Goal: Task Accomplishment & Management: Manage account settings

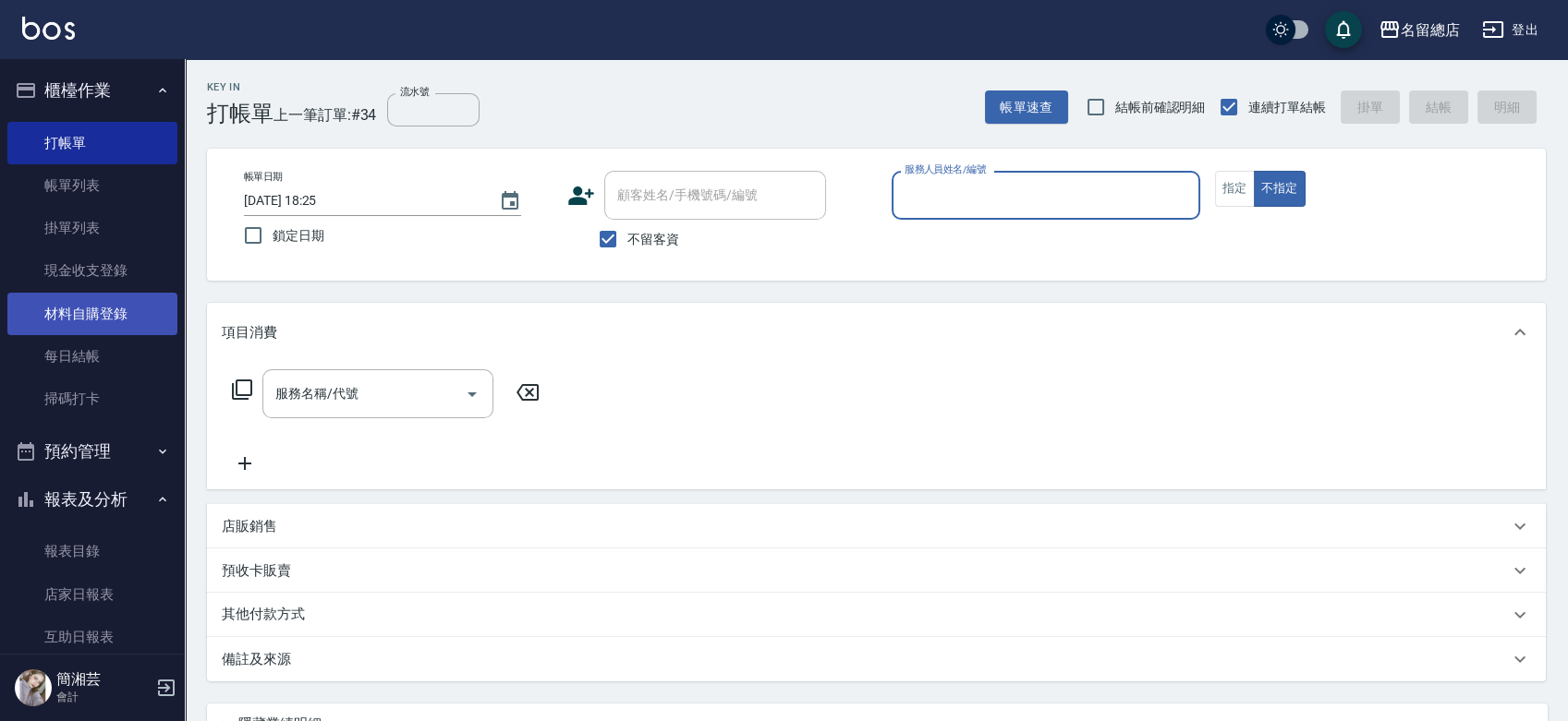
click at [102, 322] on link "材料自購登錄" at bounding box center [92, 314] width 170 height 43
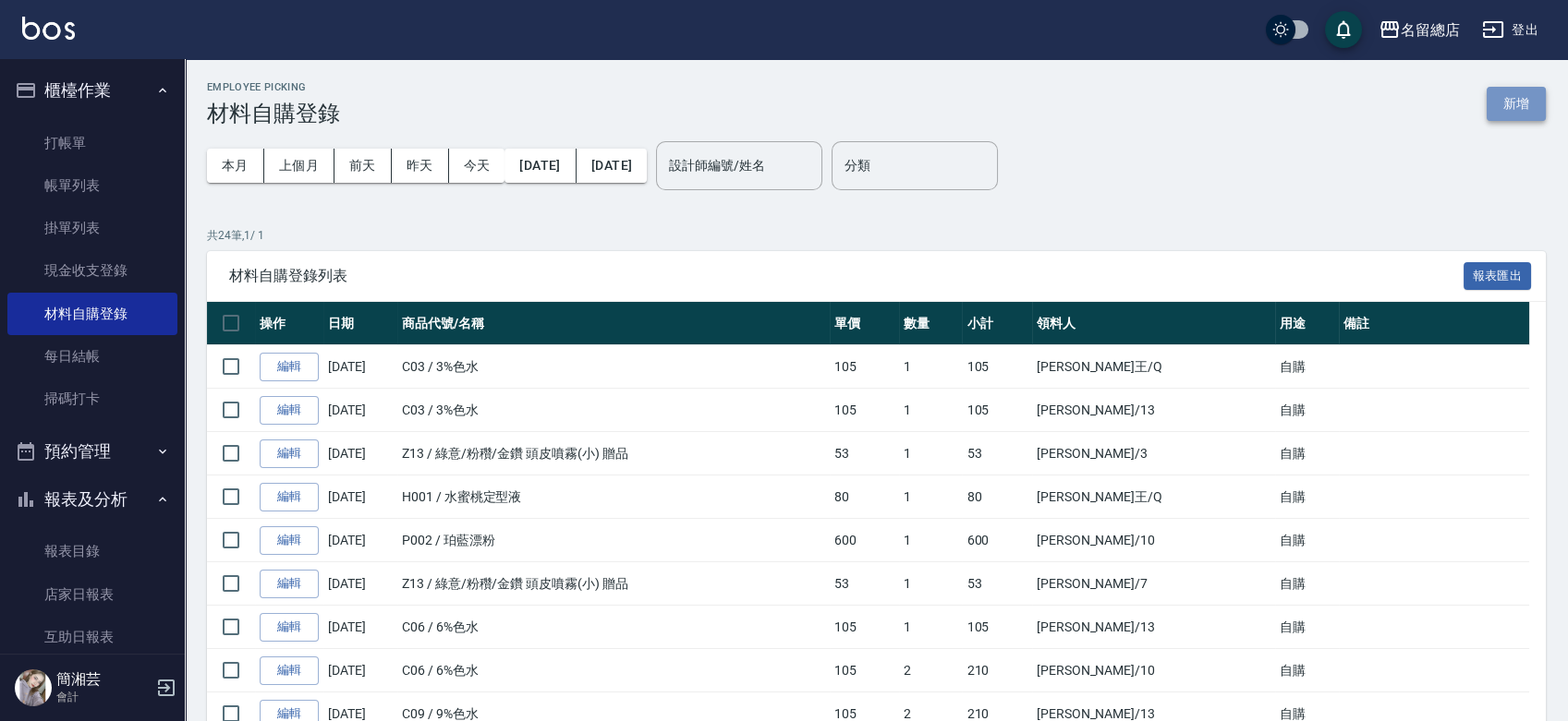
click at [1515, 96] on button "新增" at bounding box center [1516, 104] width 59 height 35
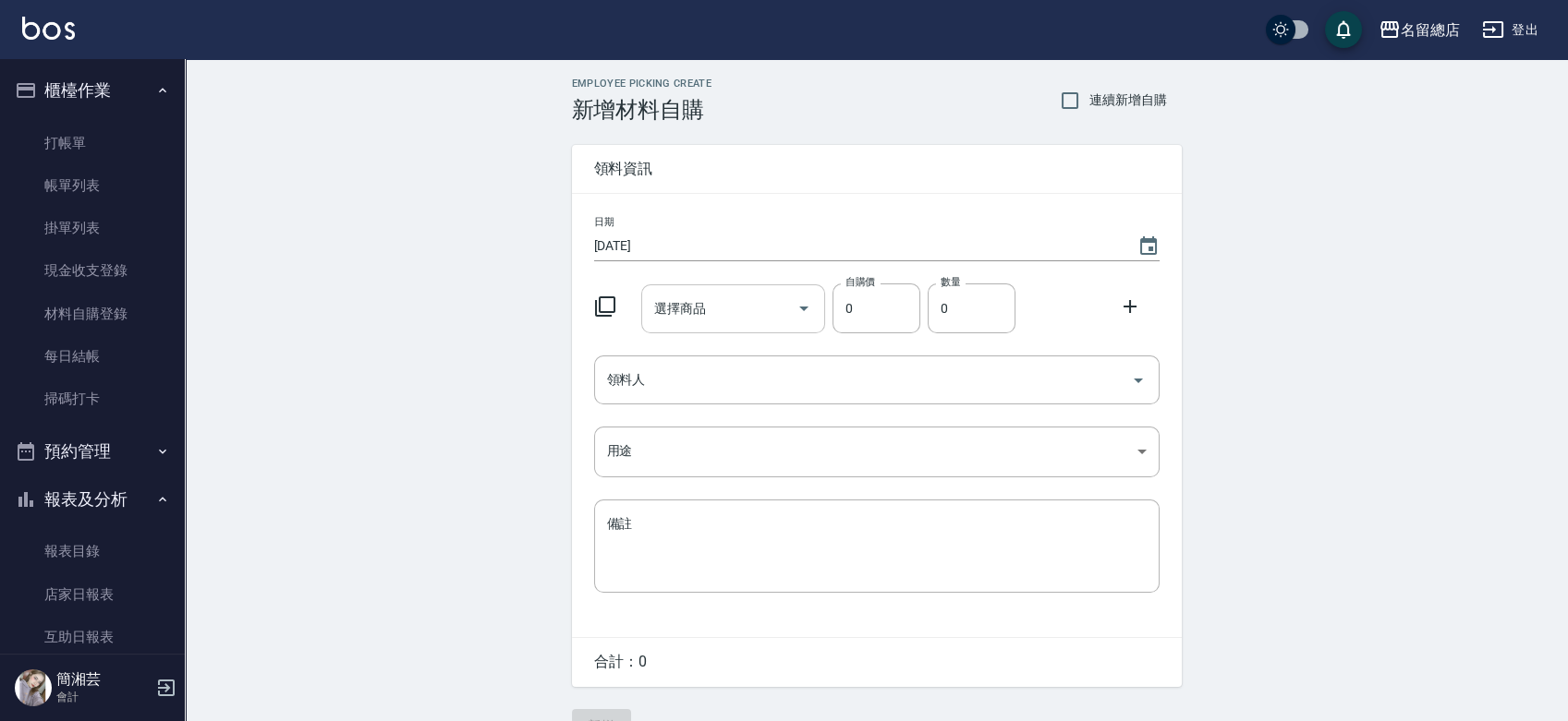
click at [697, 313] on input "選擇商品" at bounding box center [719, 309] width 140 height 33
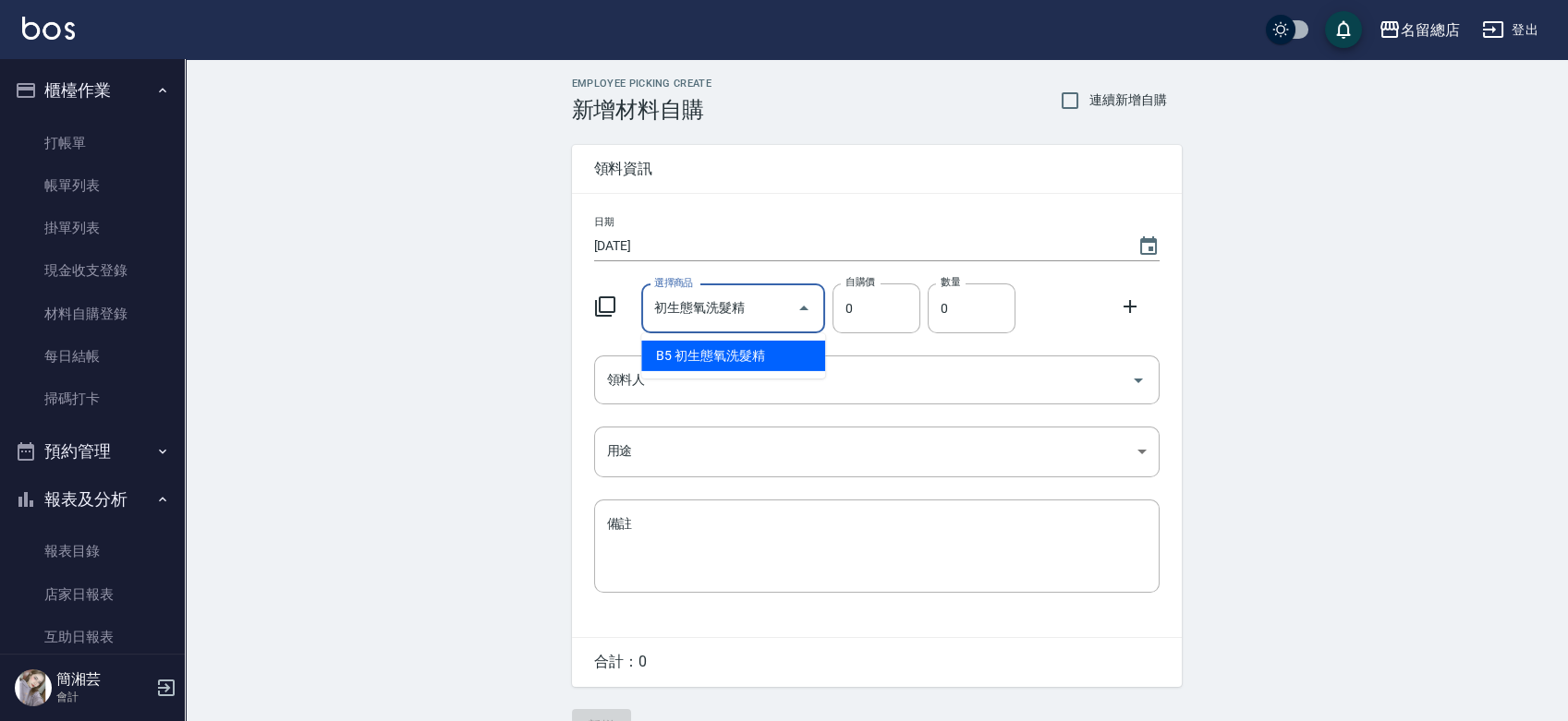
click at [751, 353] on li "B5 初生態氧洗髮精" at bounding box center [733, 356] width 184 height 31
type input "初生態氧洗髮精"
type input "481"
type input "1"
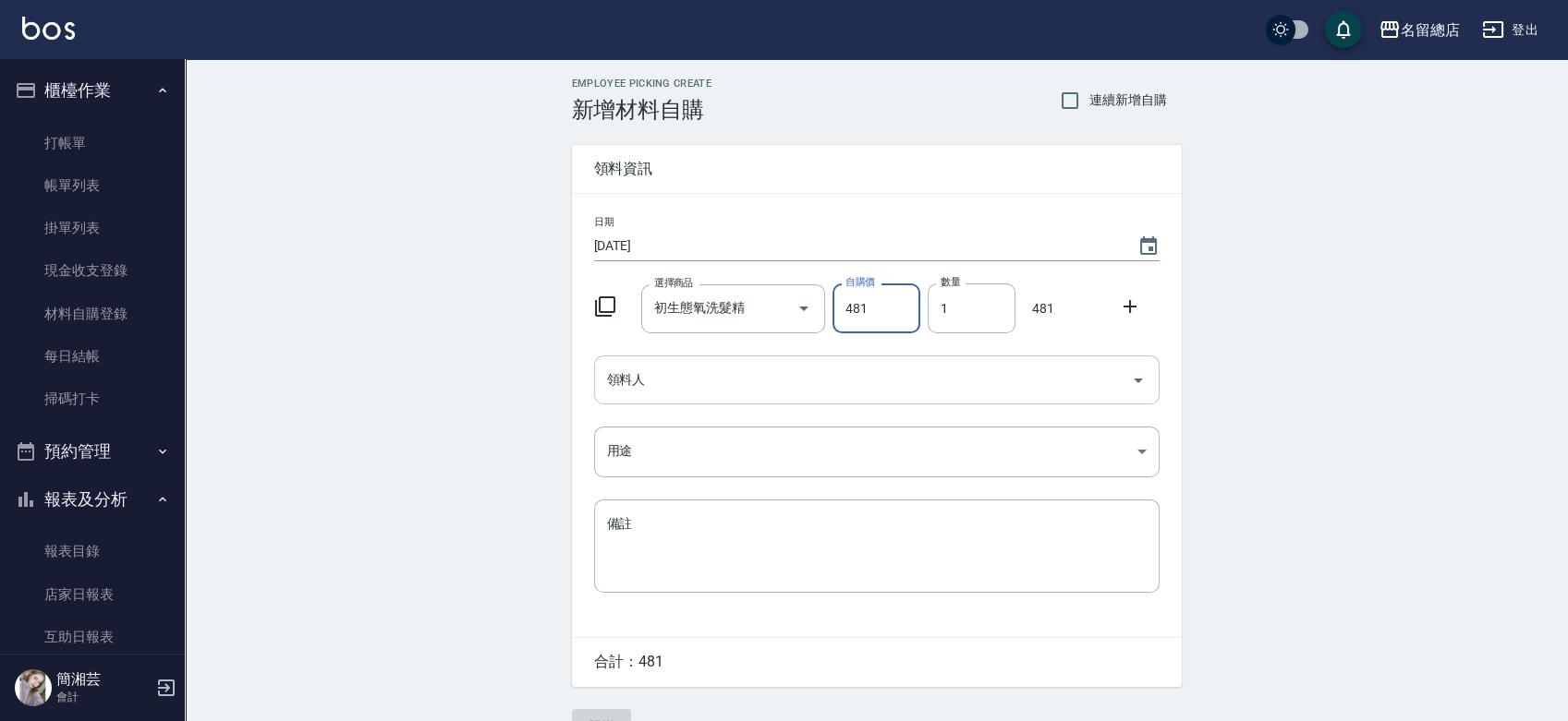
click at [733, 393] on input "領料人" at bounding box center [863, 379] width 521 height 33
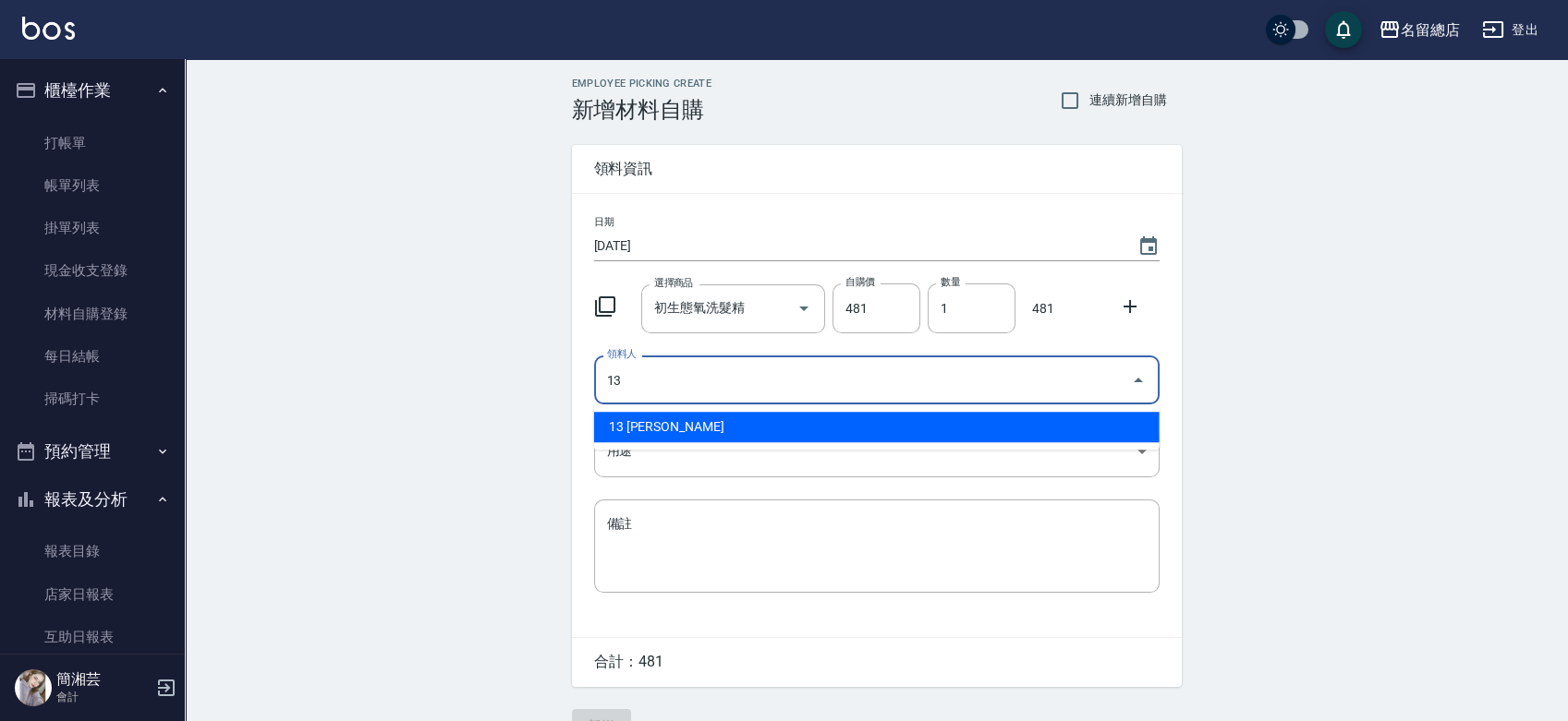
type input "13 [PERSON_NAME]"
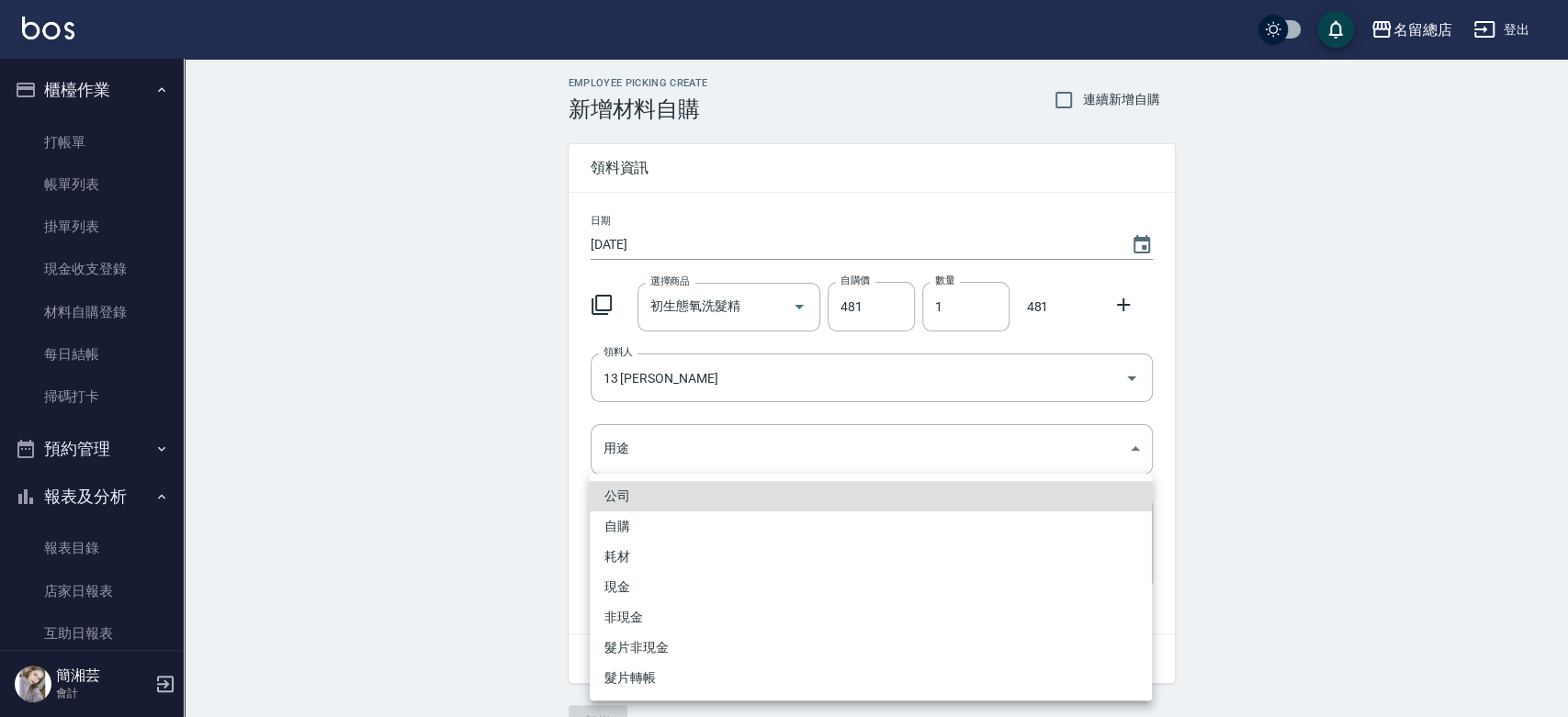
click at [644, 526] on li "自購" at bounding box center [871, 526] width 562 height 31
type input "自購"
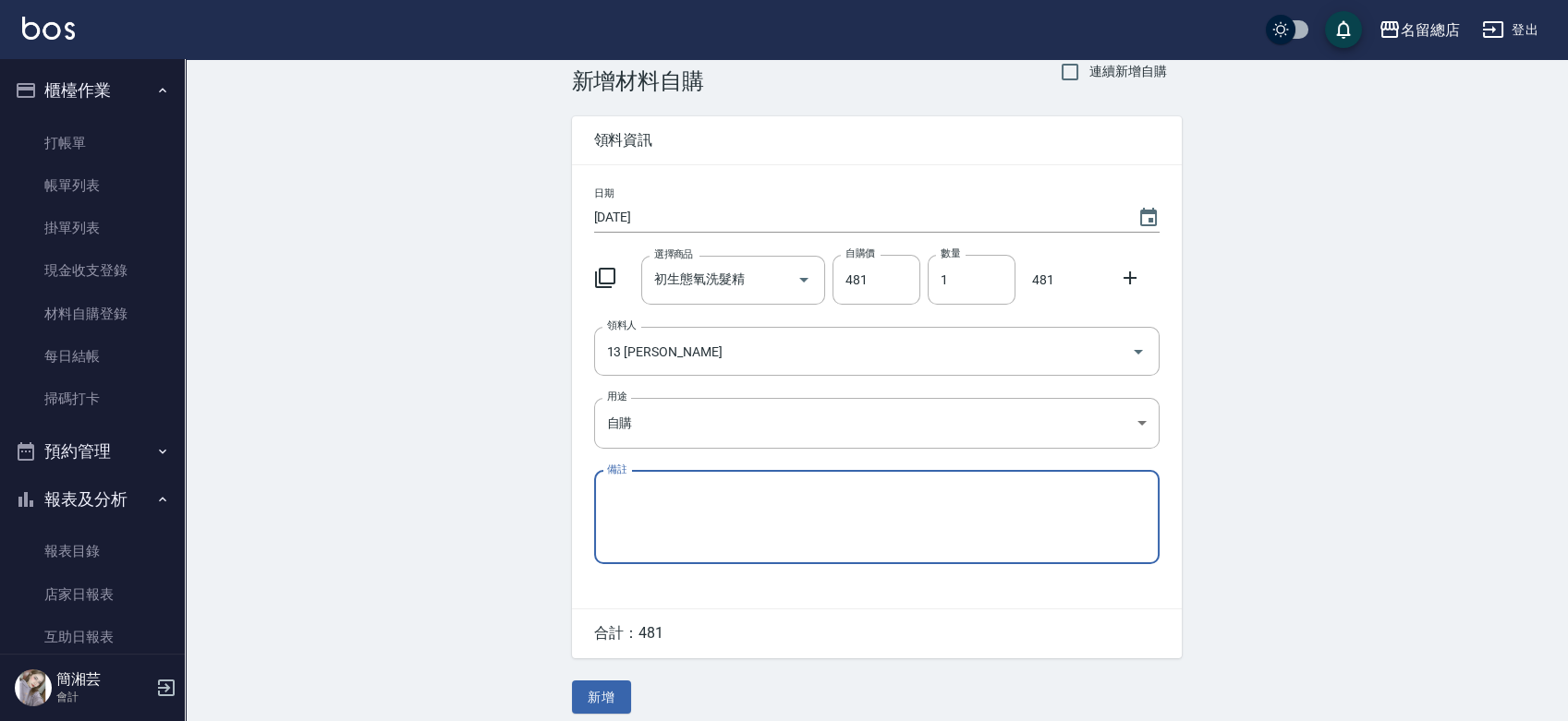
scroll to position [41, 0]
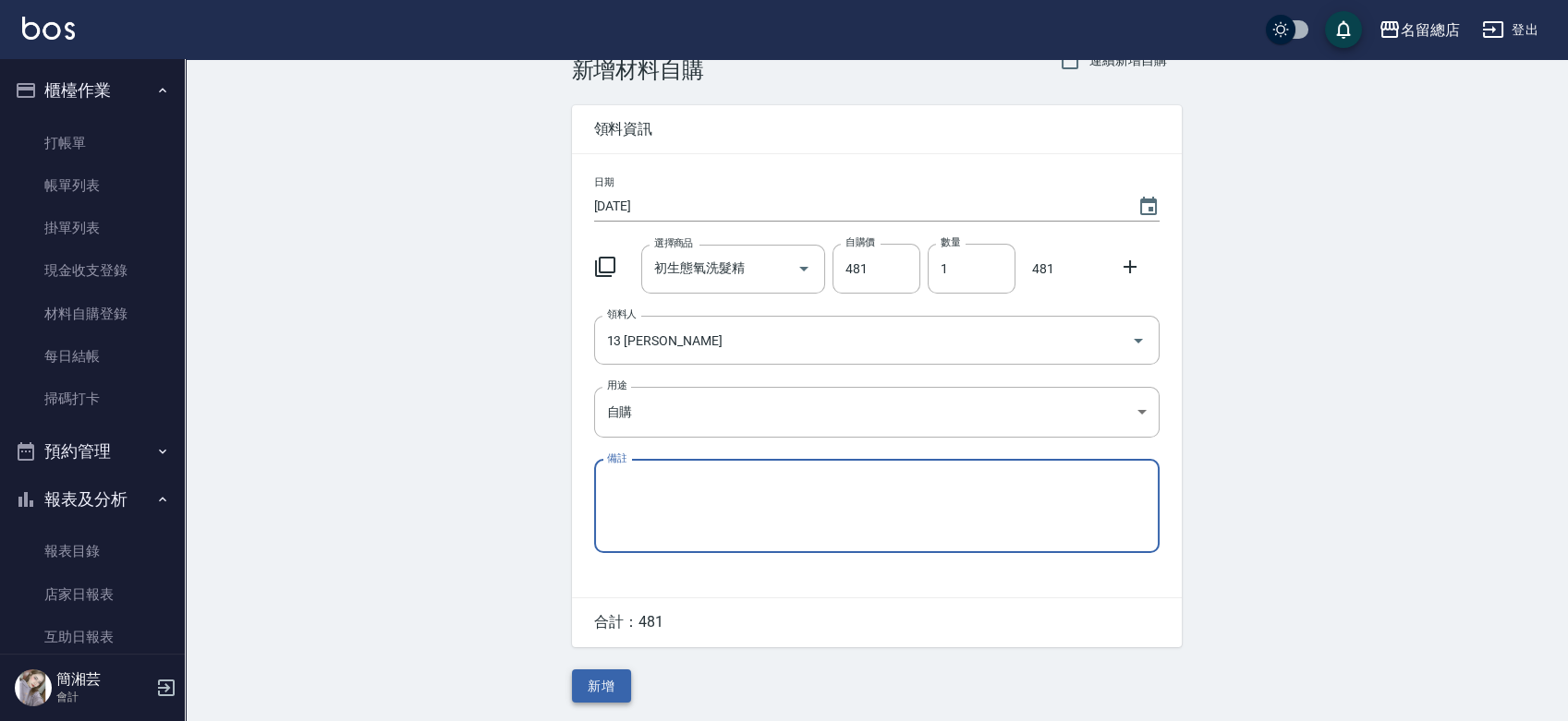
click at [598, 685] on button "新增" at bounding box center [601, 686] width 59 height 35
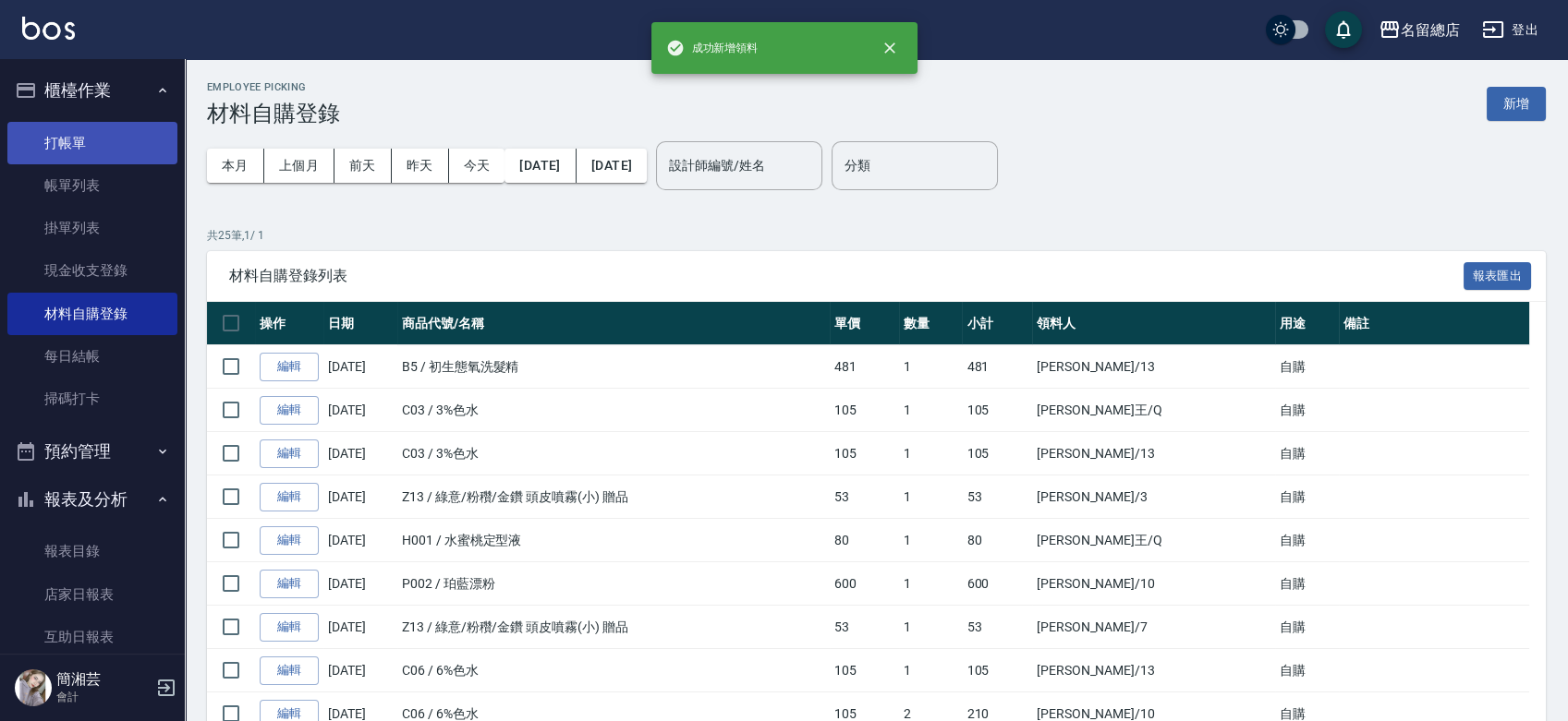
click at [103, 140] on link "打帳單" at bounding box center [92, 143] width 170 height 43
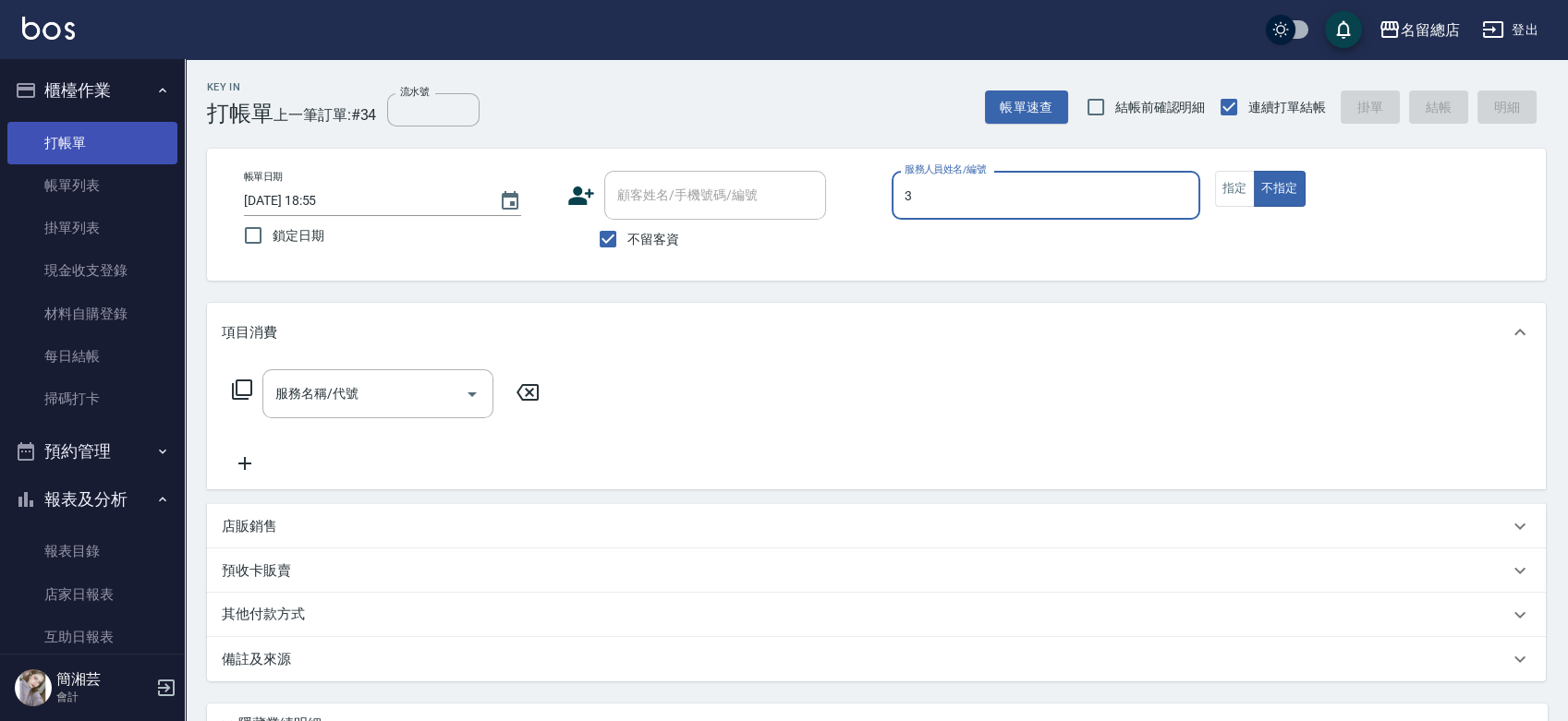
type input "3"
type button "false"
type input "芷涵-3"
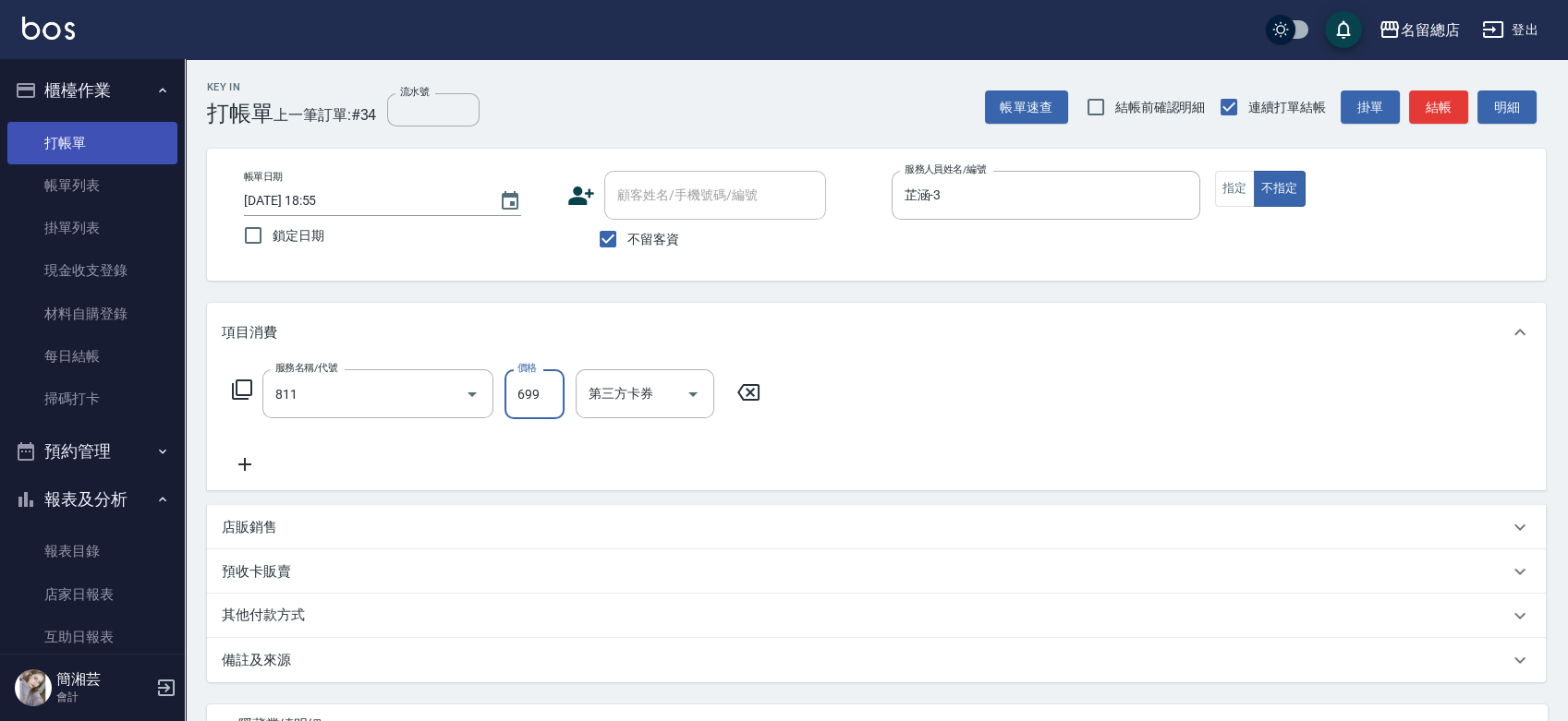
type input "洗+剪(811)"
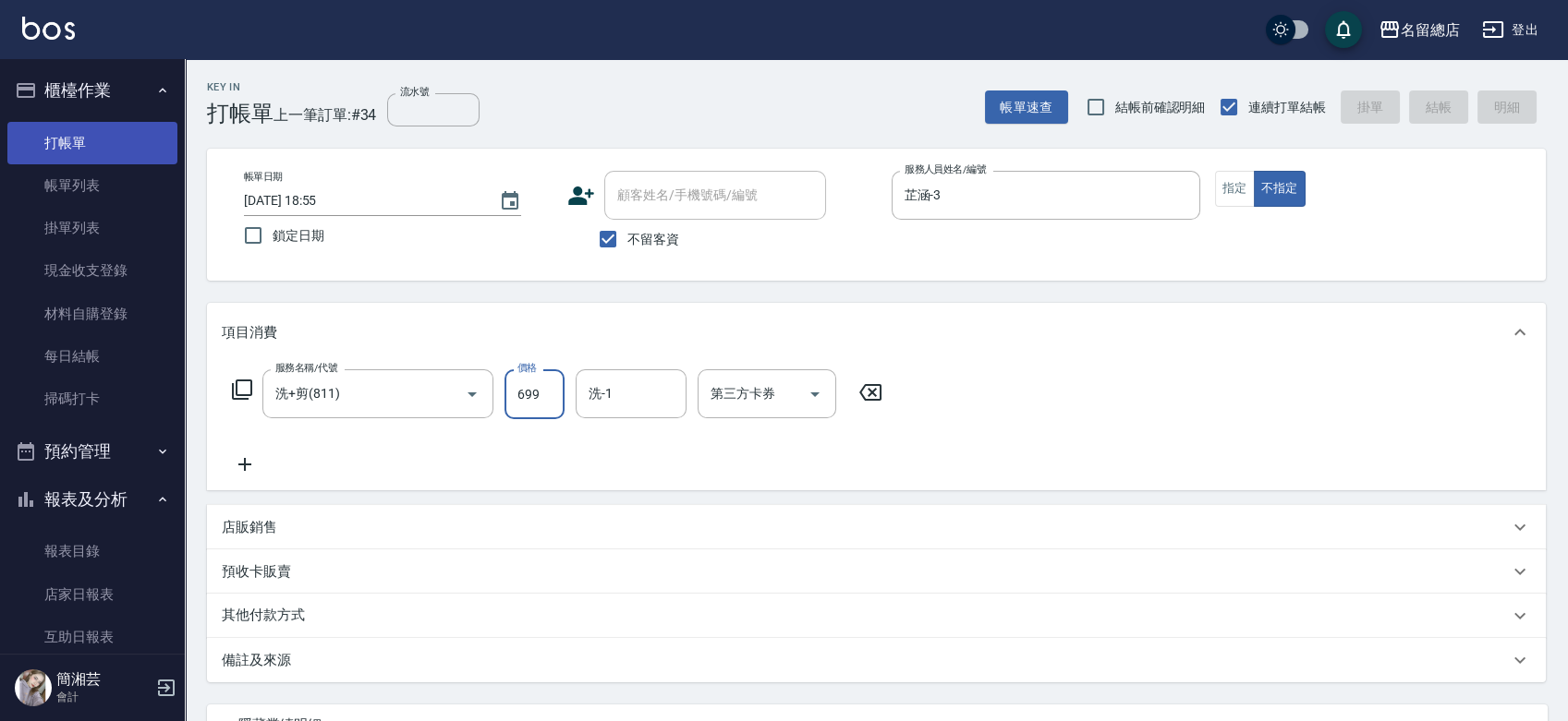
type input "8"
type input "[DATE] 19:20"
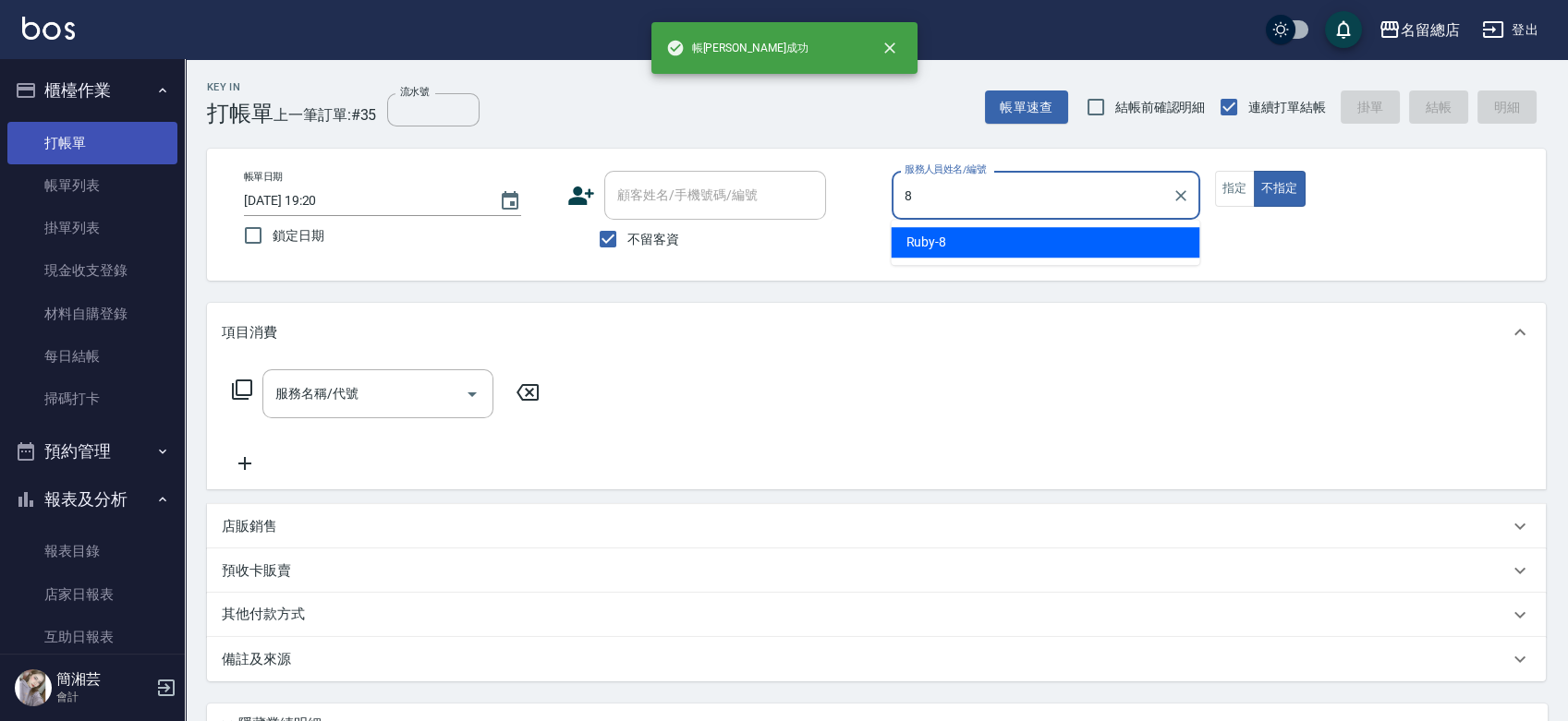
type input "Ruby-8"
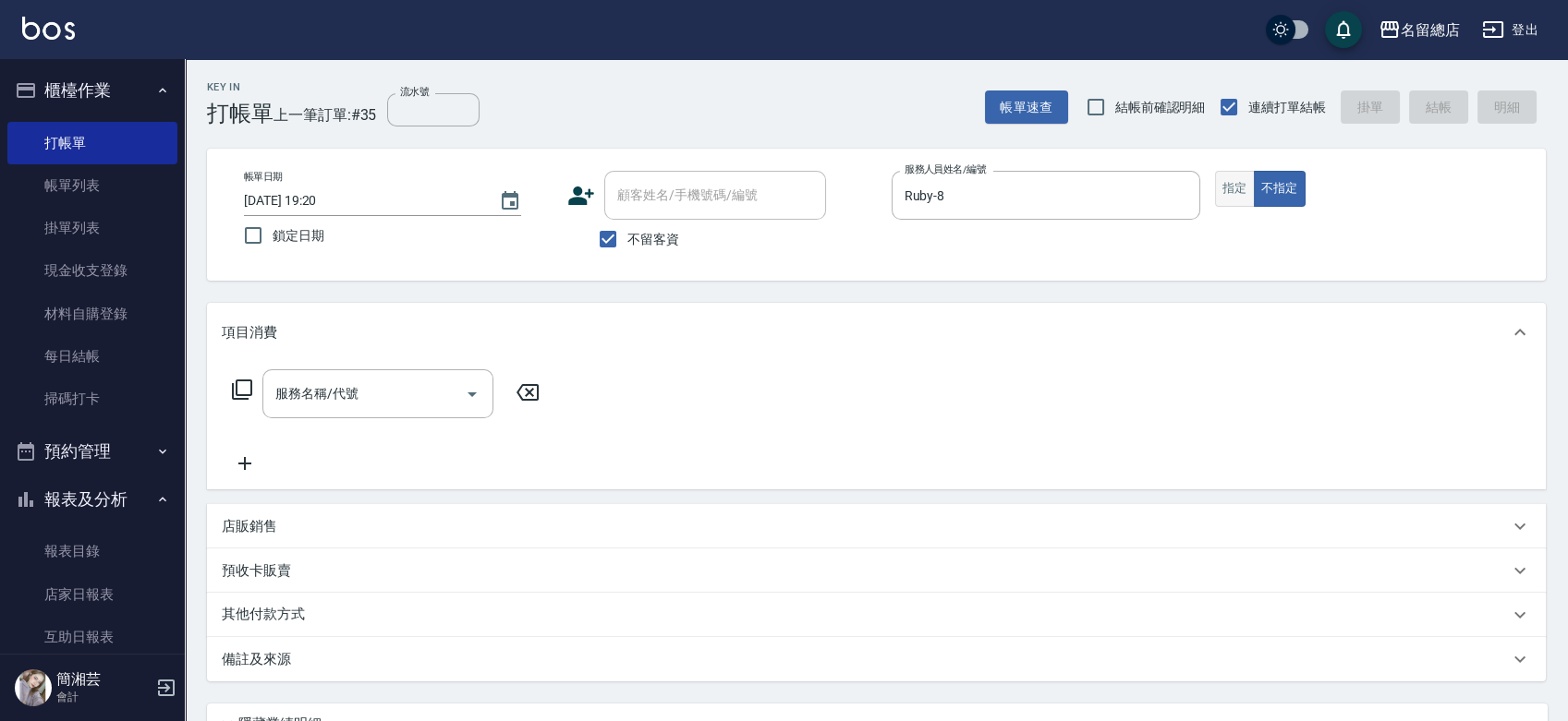
click at [1217, 190] on button "指定" at bounding box center [1234, 189] width 40 height 36
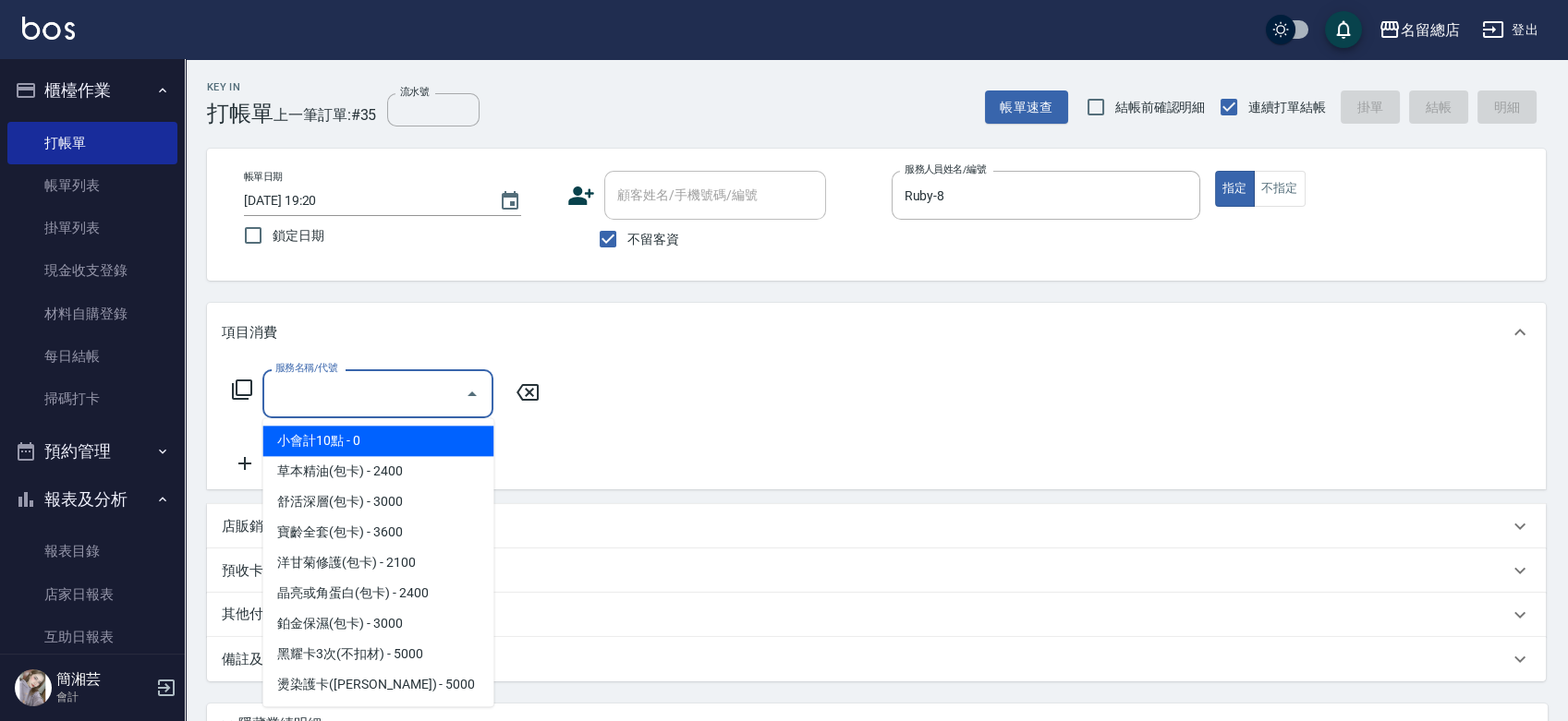
click at [328, 390] on input "服務名稱/代號" at bounding box center [364, 393] width 186 height 33
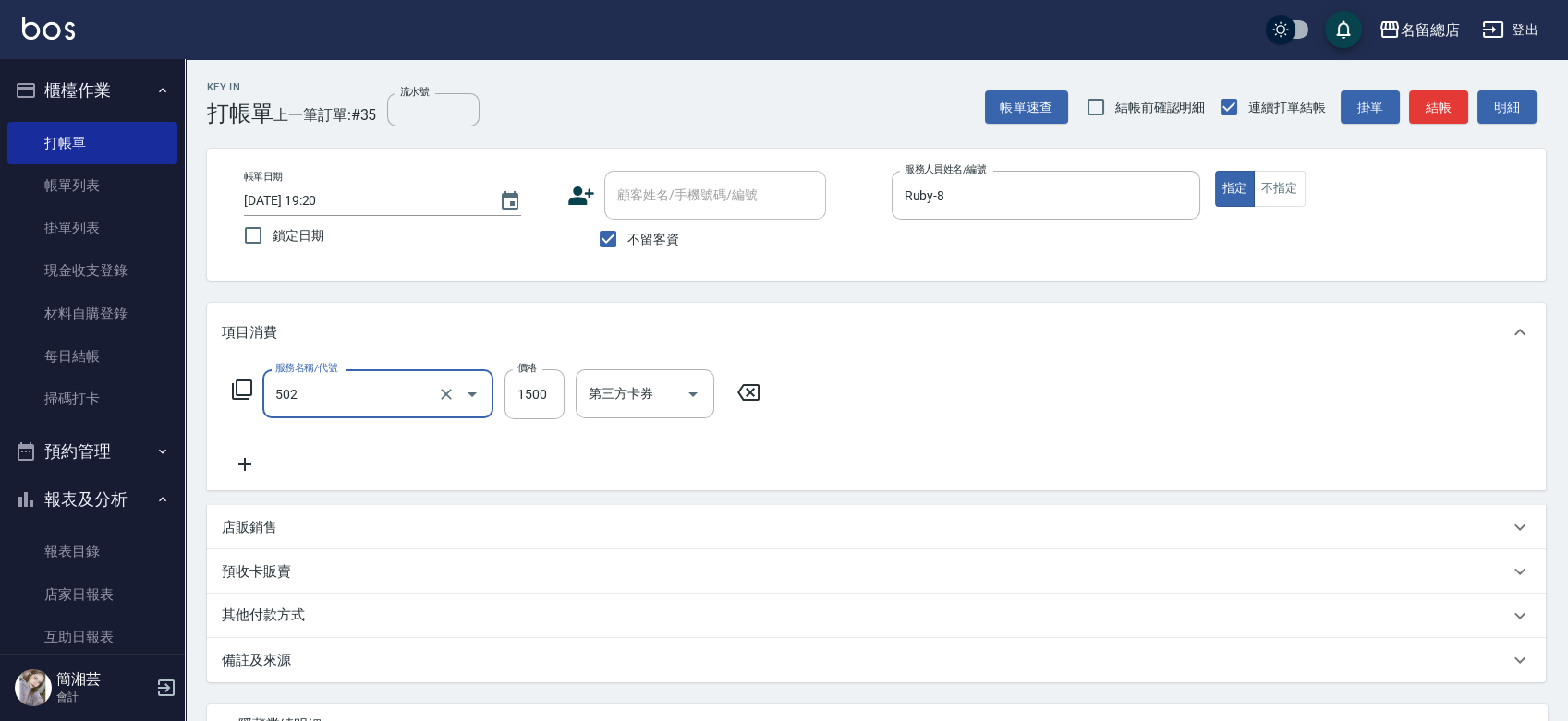
type input "染髮1500以上(502)"
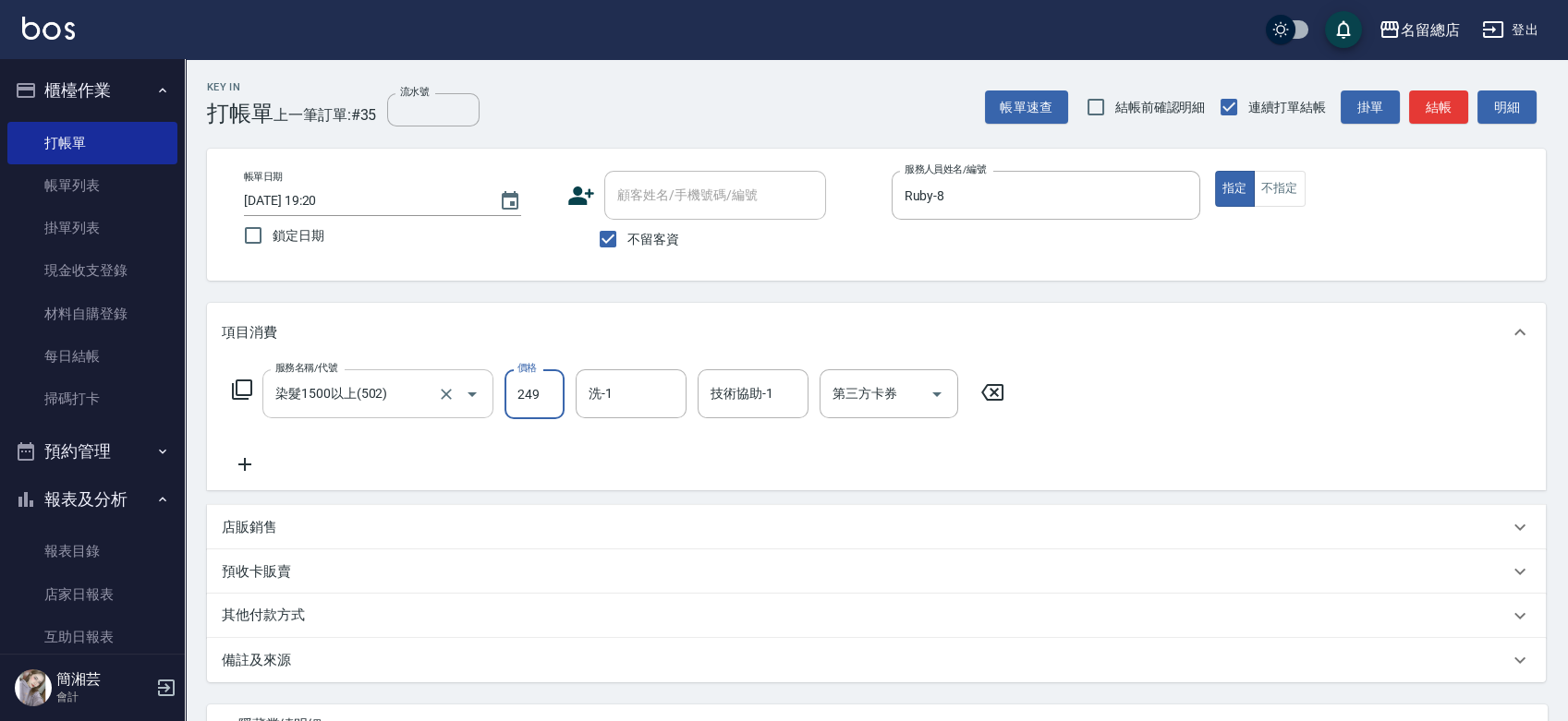
type input "2498"
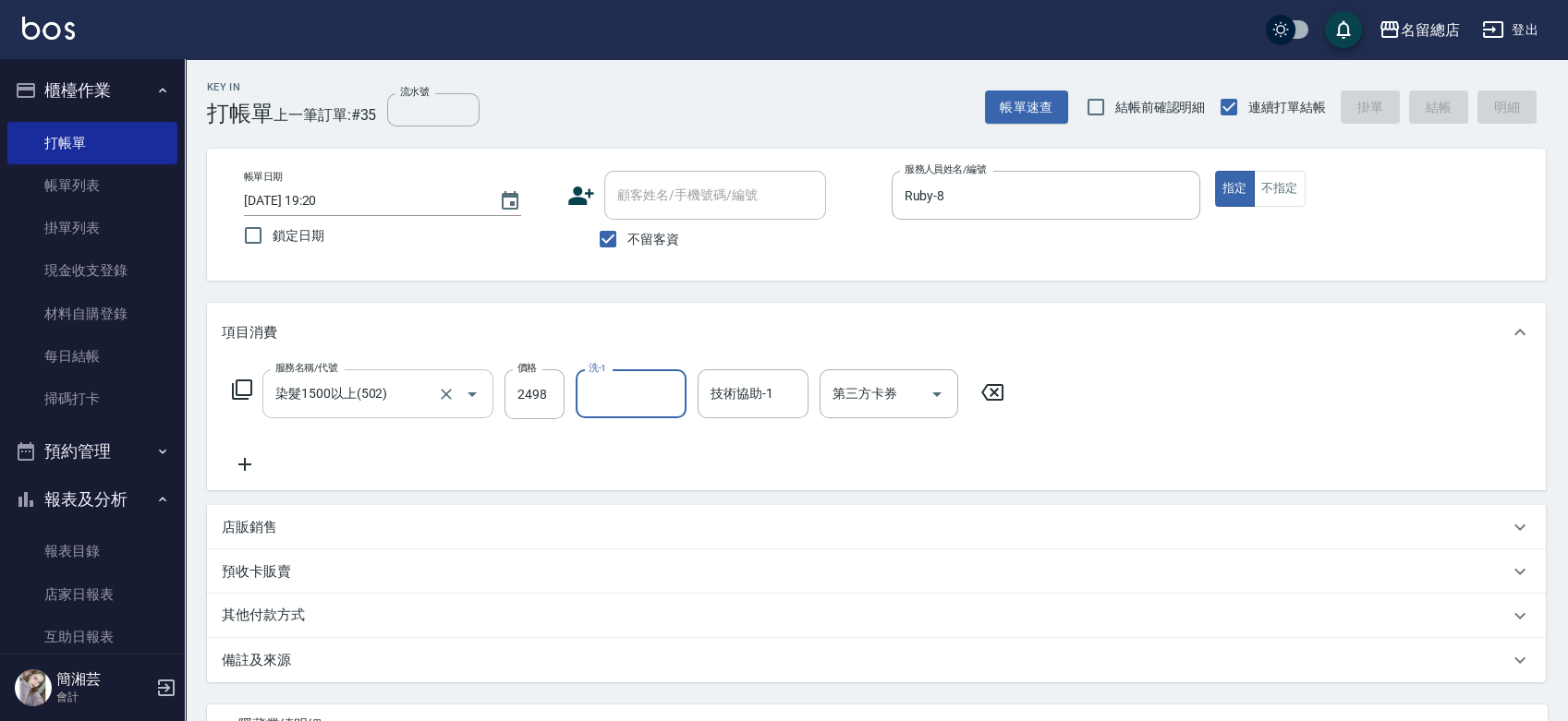
type input "[DATE] 19:21"
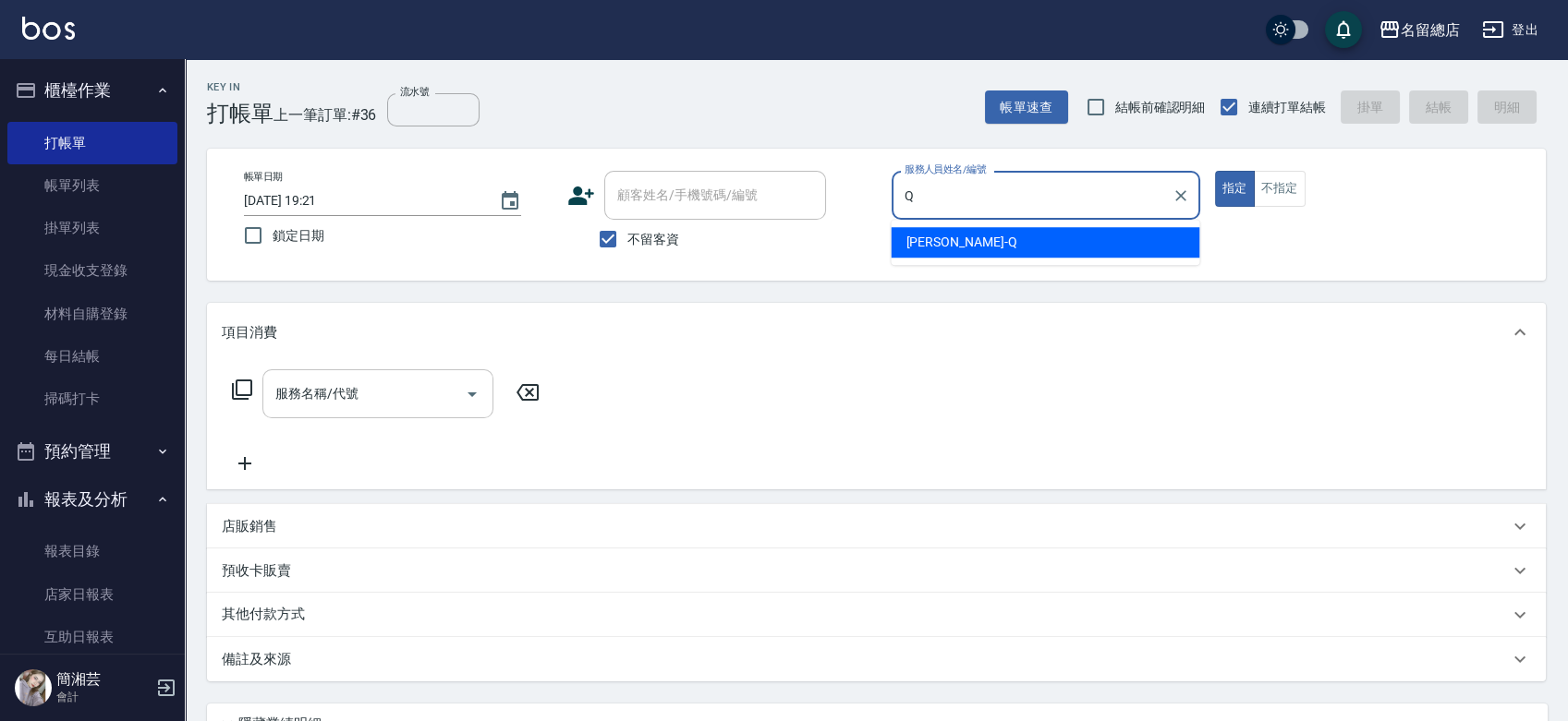
type input "[PERSON_NAME]"
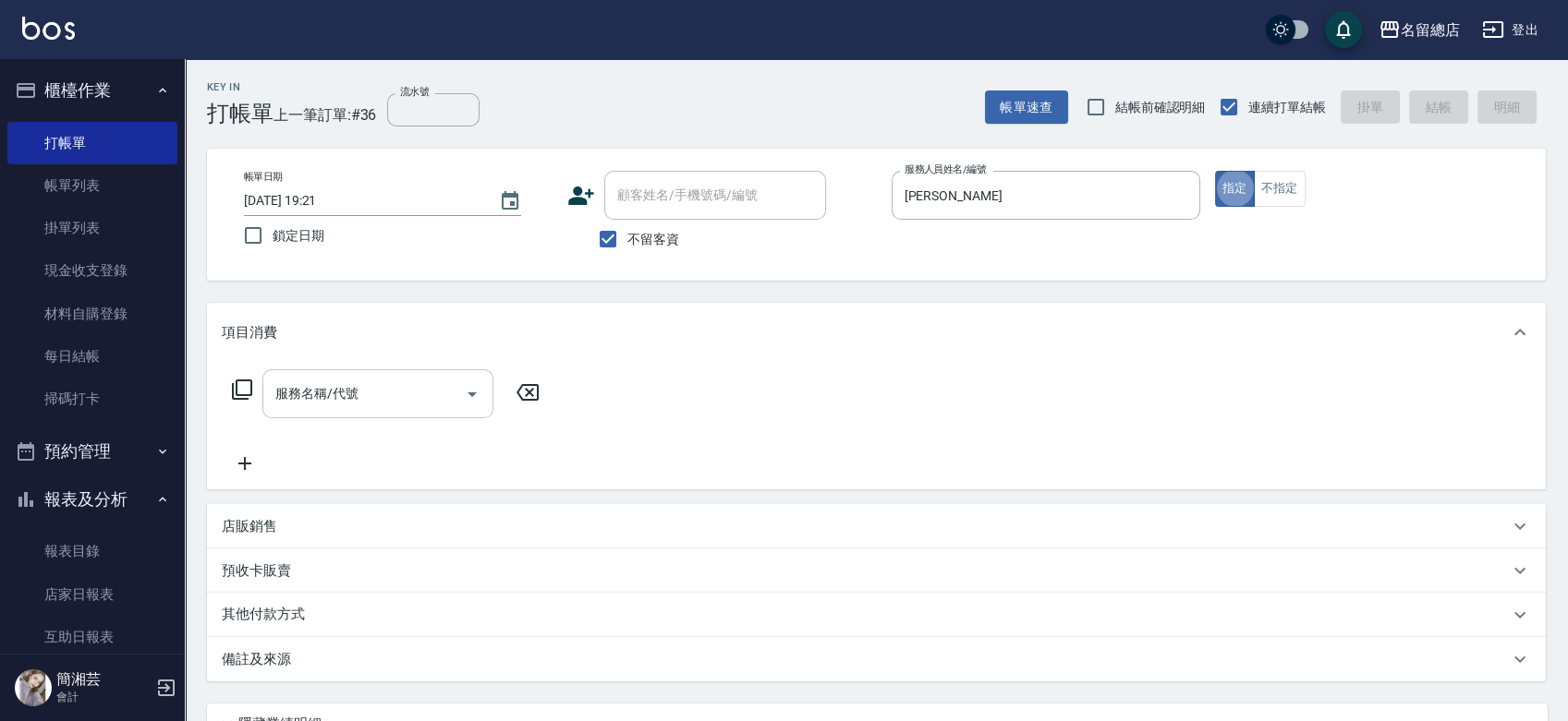
type button "true"
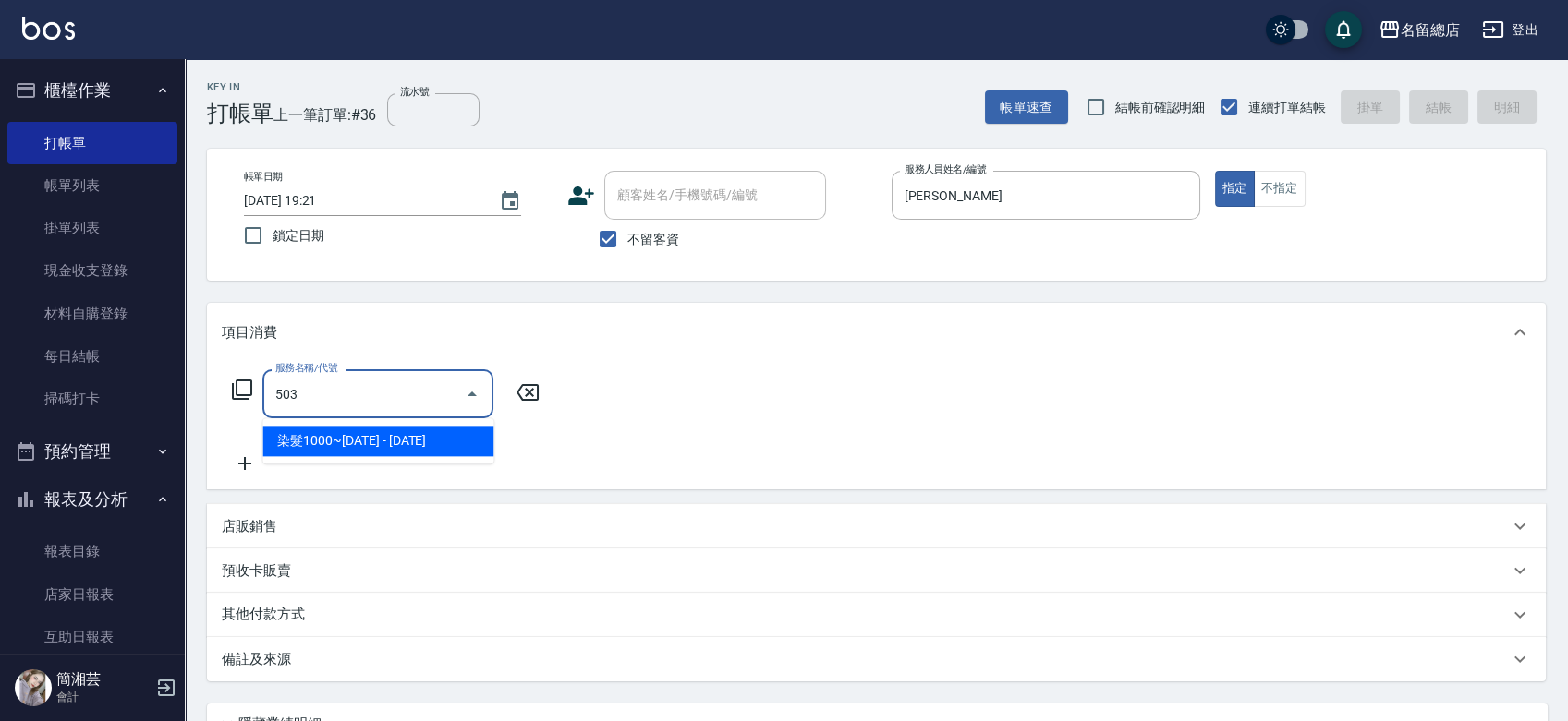
type input "染髮1000~1499(503)"
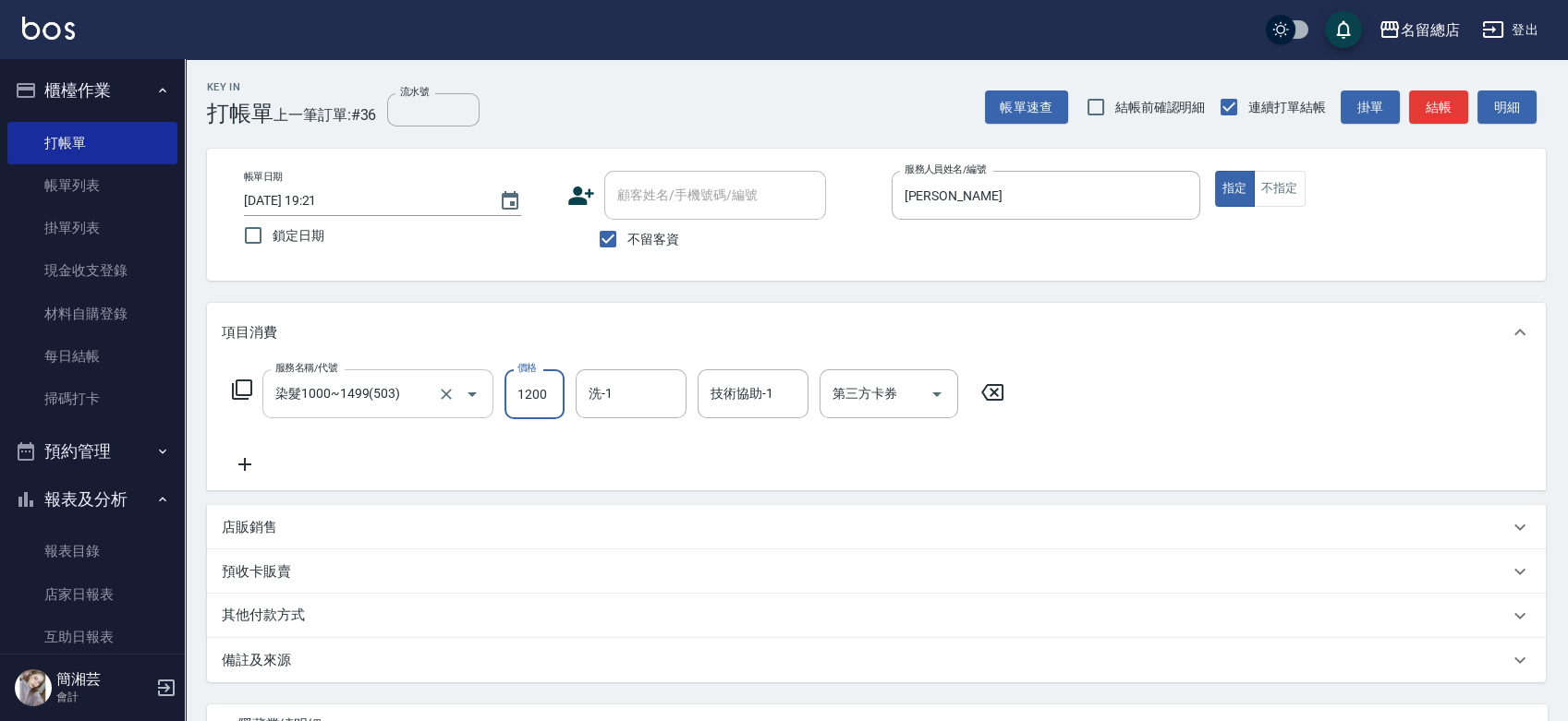
type input "1200"
click at [604, 238] on input "不留客資" at bounding box center [607, 239] width 39 height 39
checkbox input "false"
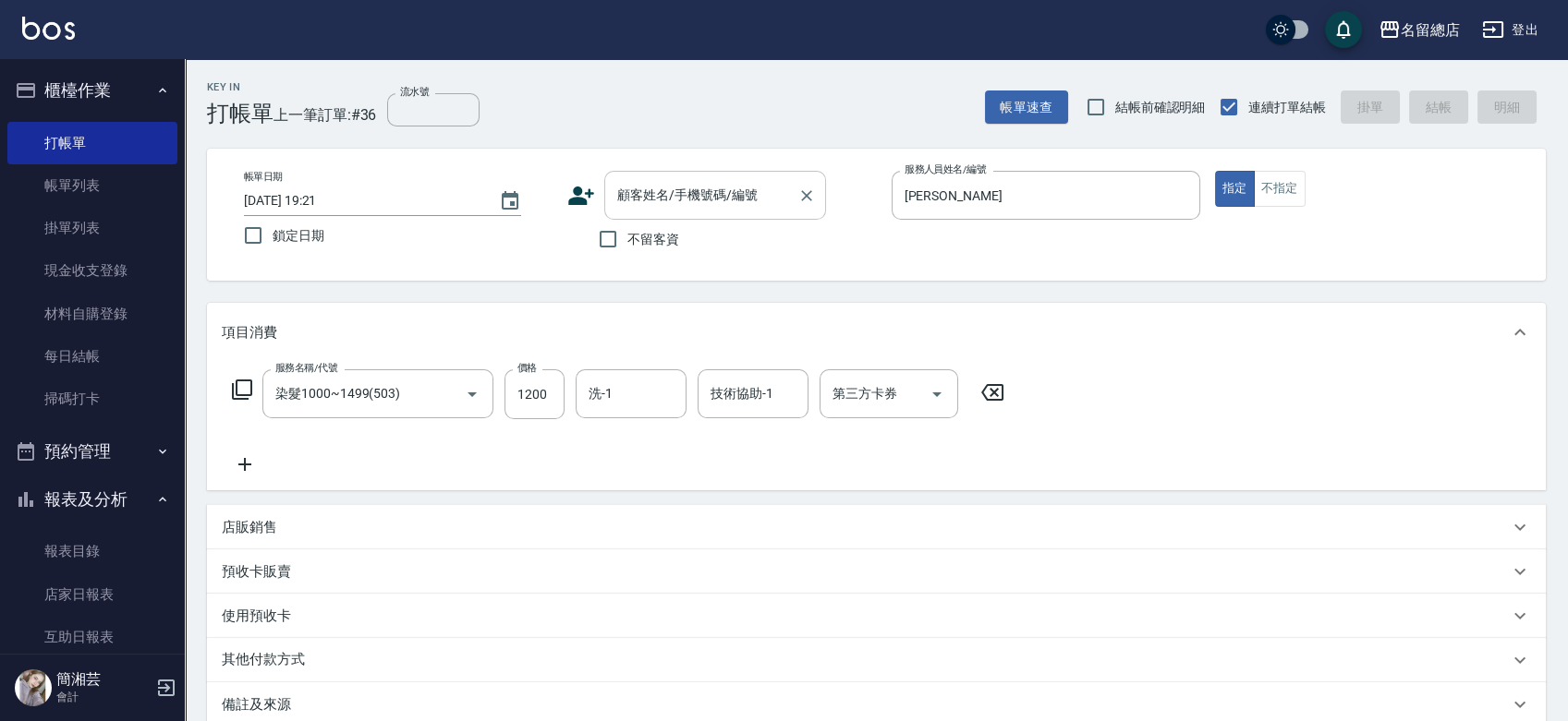
click at [627, 184] on div "顧客姓名/手機號碼/編號 顧客姓名/手機號碼/編號" at bounding box center [715, 195] width 222 height 49
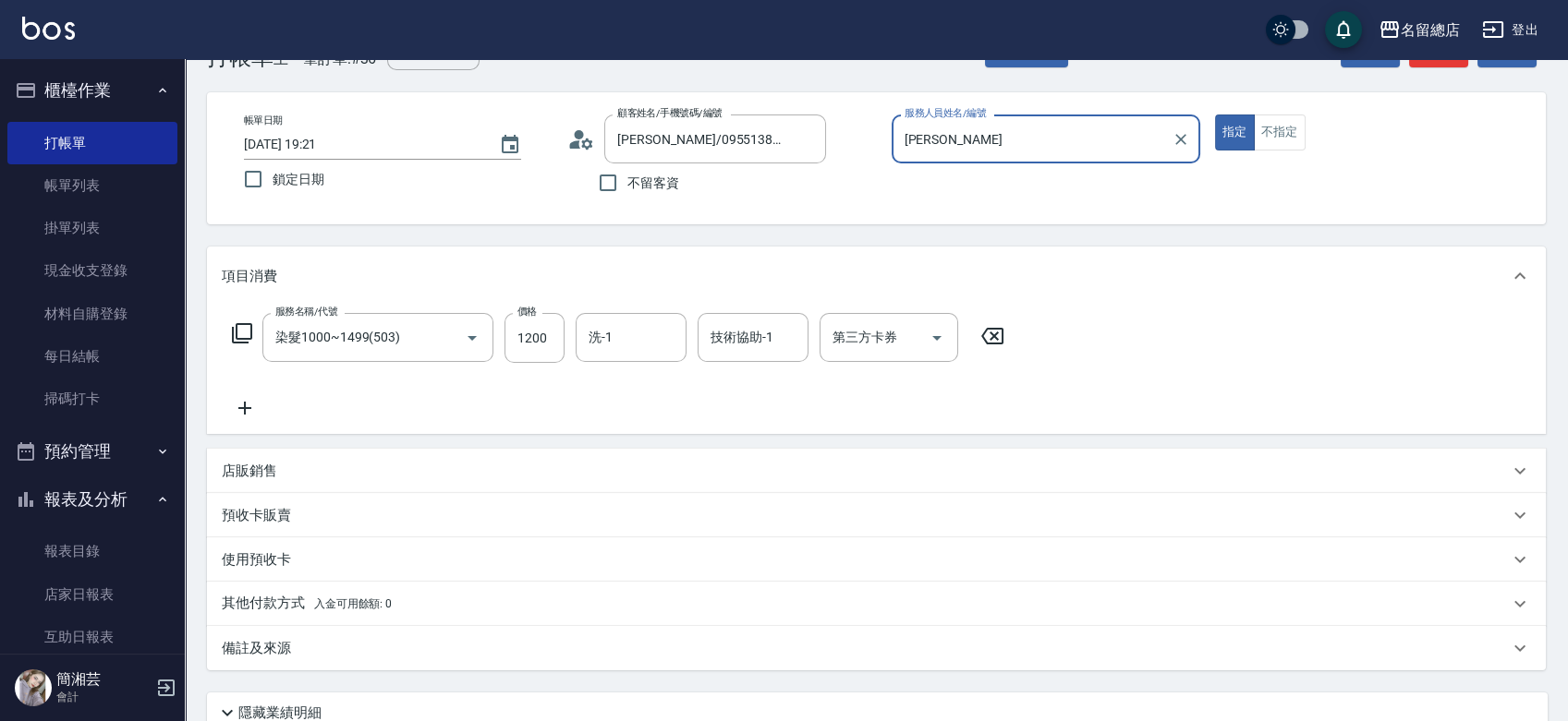
scroll to position [103, 0]
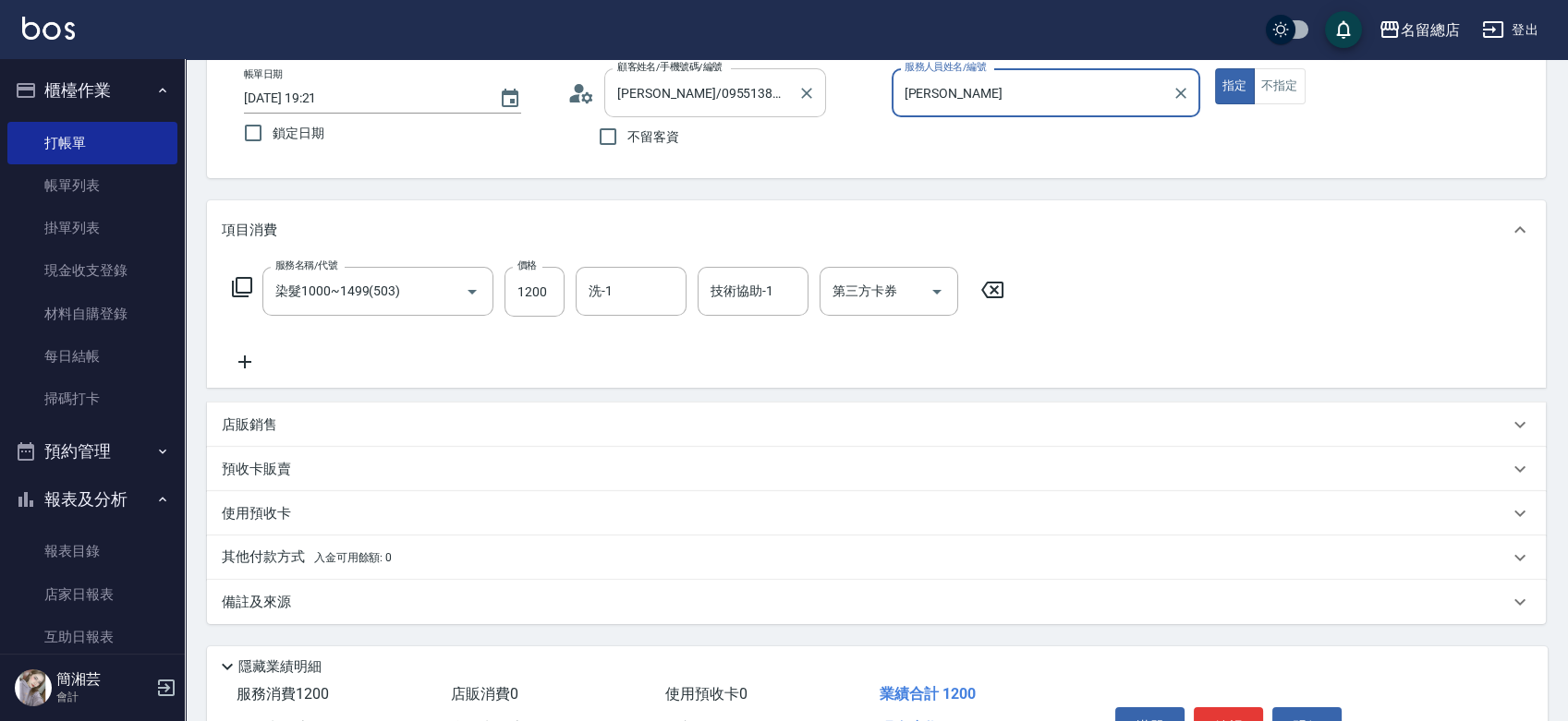
click at [740, 83] on input "[PERSON_NAME]/0955138000/0939125121" at bounding box center [700, 92] width 177 height 33
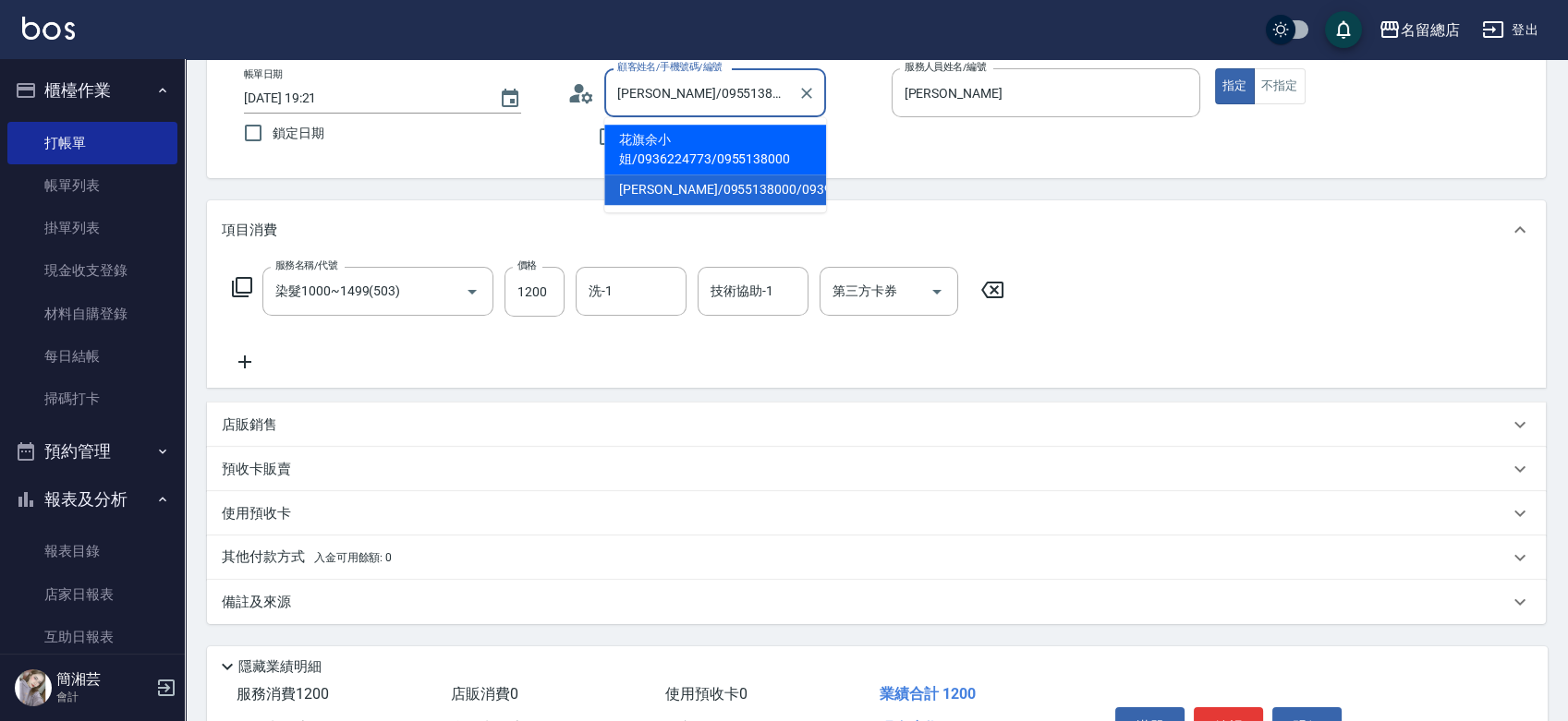
click at [706, 166] on li "花旗余小姐/0936224773/0955138000" at bounding box center [715, 150] width 222 height 50
type input "花旗余小姐/0936224773/0955138000"
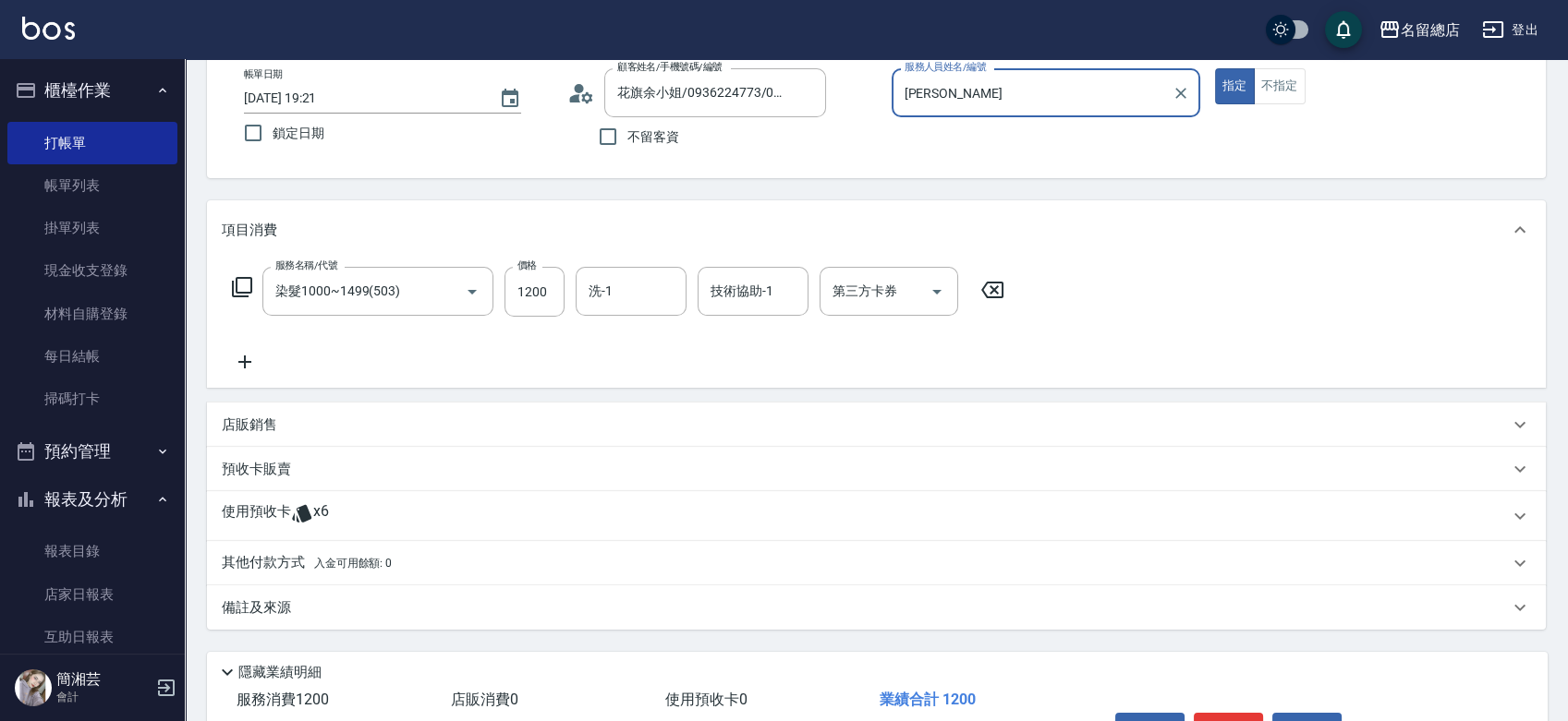
click at [295, 511] on icon at bounding box center [302, 513] width 22 height 22
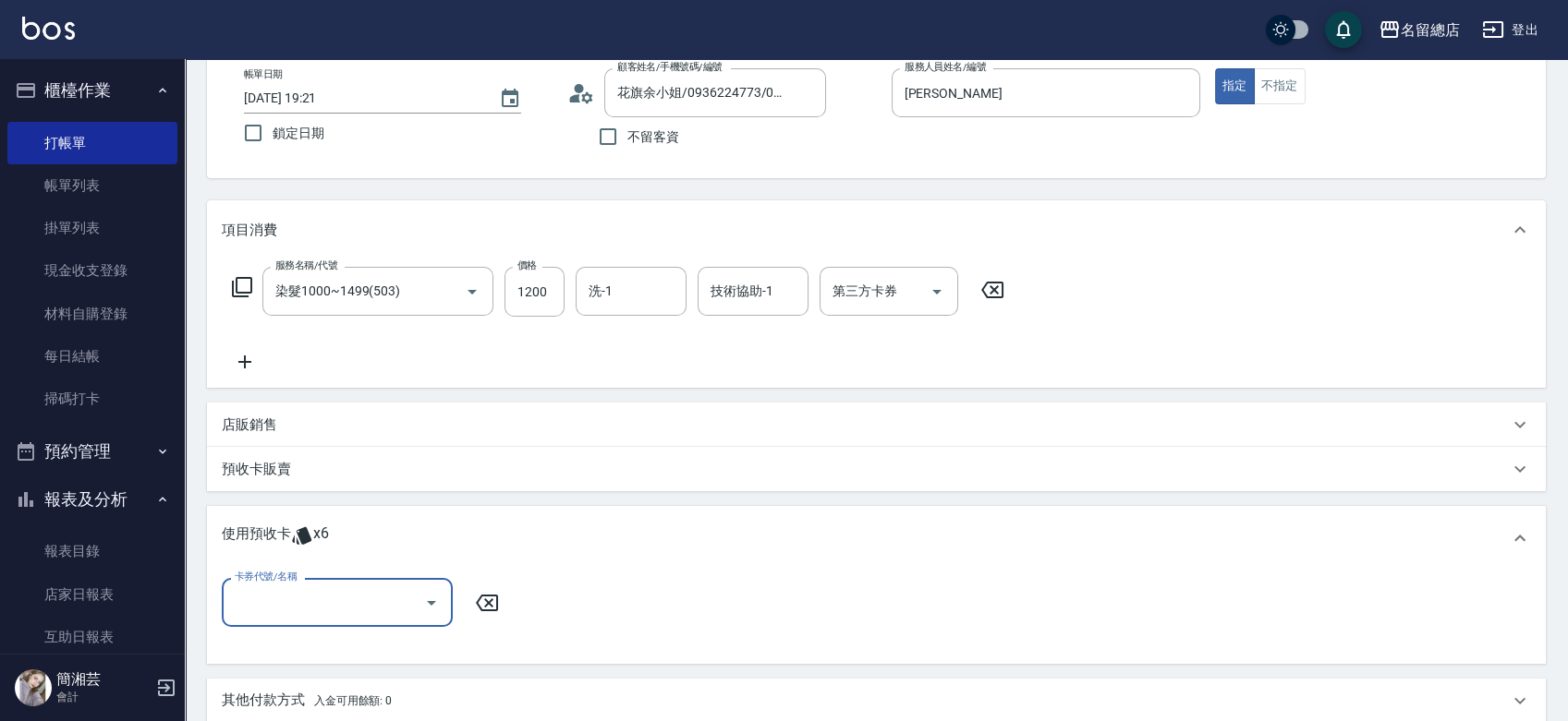
scroll to position [0, 0]
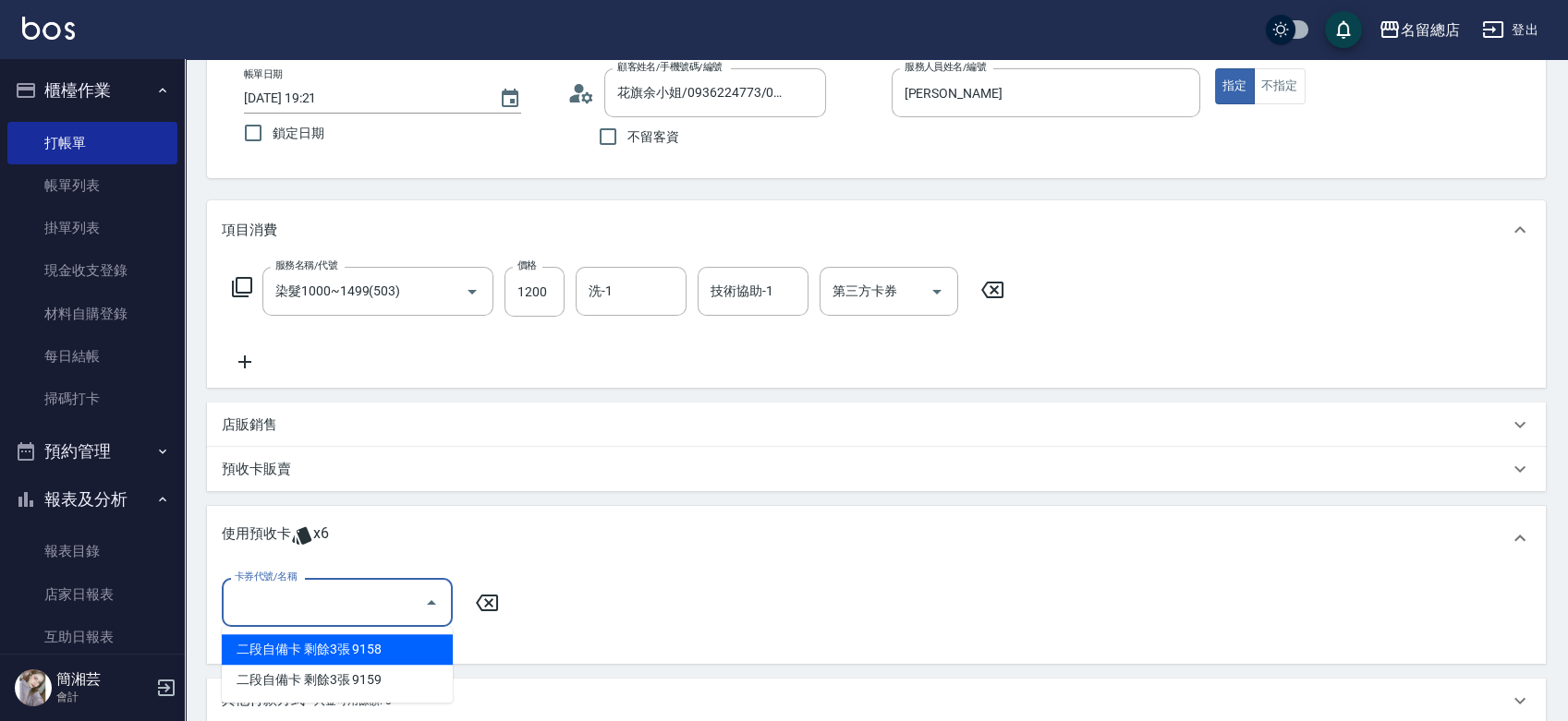
click at [322, 603] on input "卡券代號/名稱" at bounding box center [323, 602] width 186 height 33
click at [362, 645] on div "二段自備卡 剩餘3張 9158" at bounding box center [337, 650] width 231 height 31
type input "二段自備卡 9158"
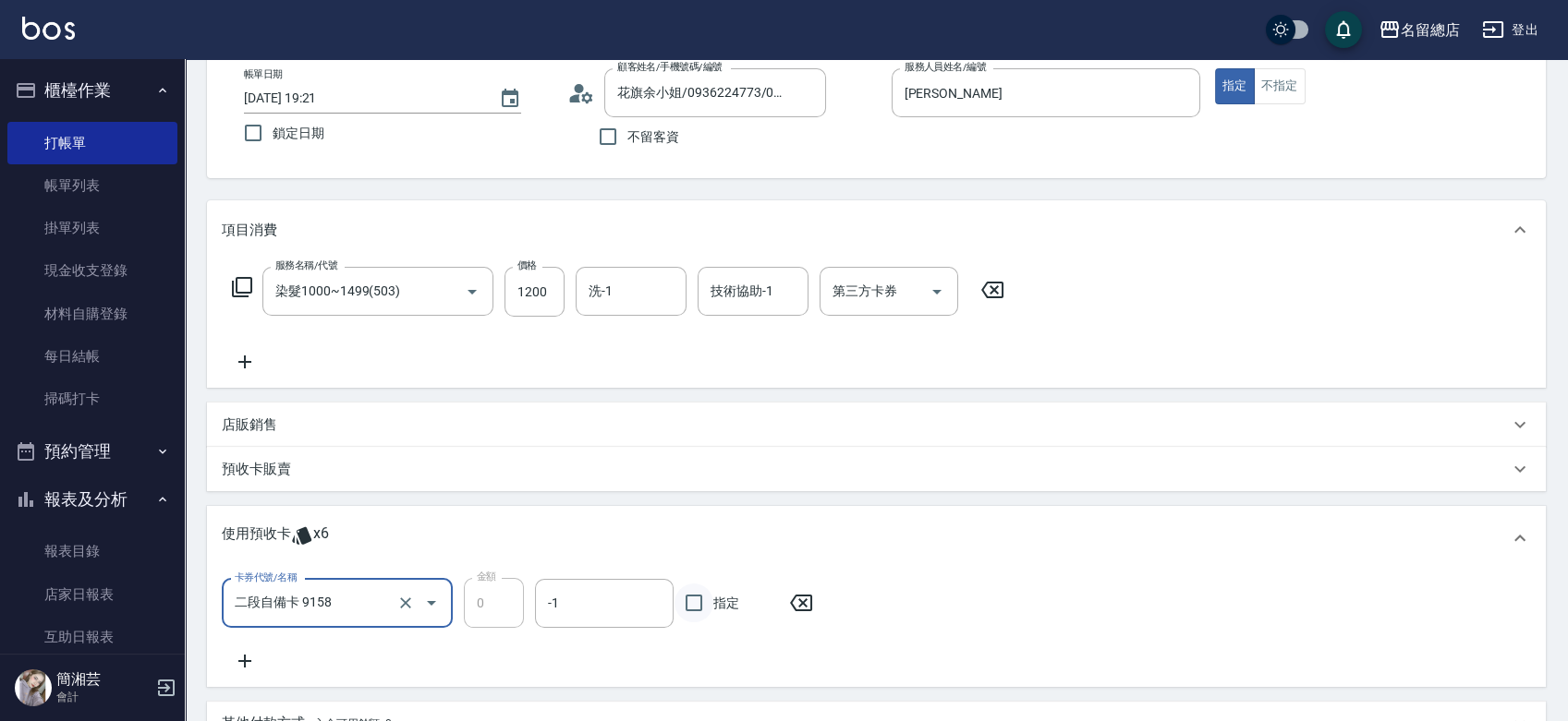
click at [698, 603] on input "指定" at bounding box center [693, 602] width 39 height 39
checkbox input "true"
type input "[DATE] 19:22"
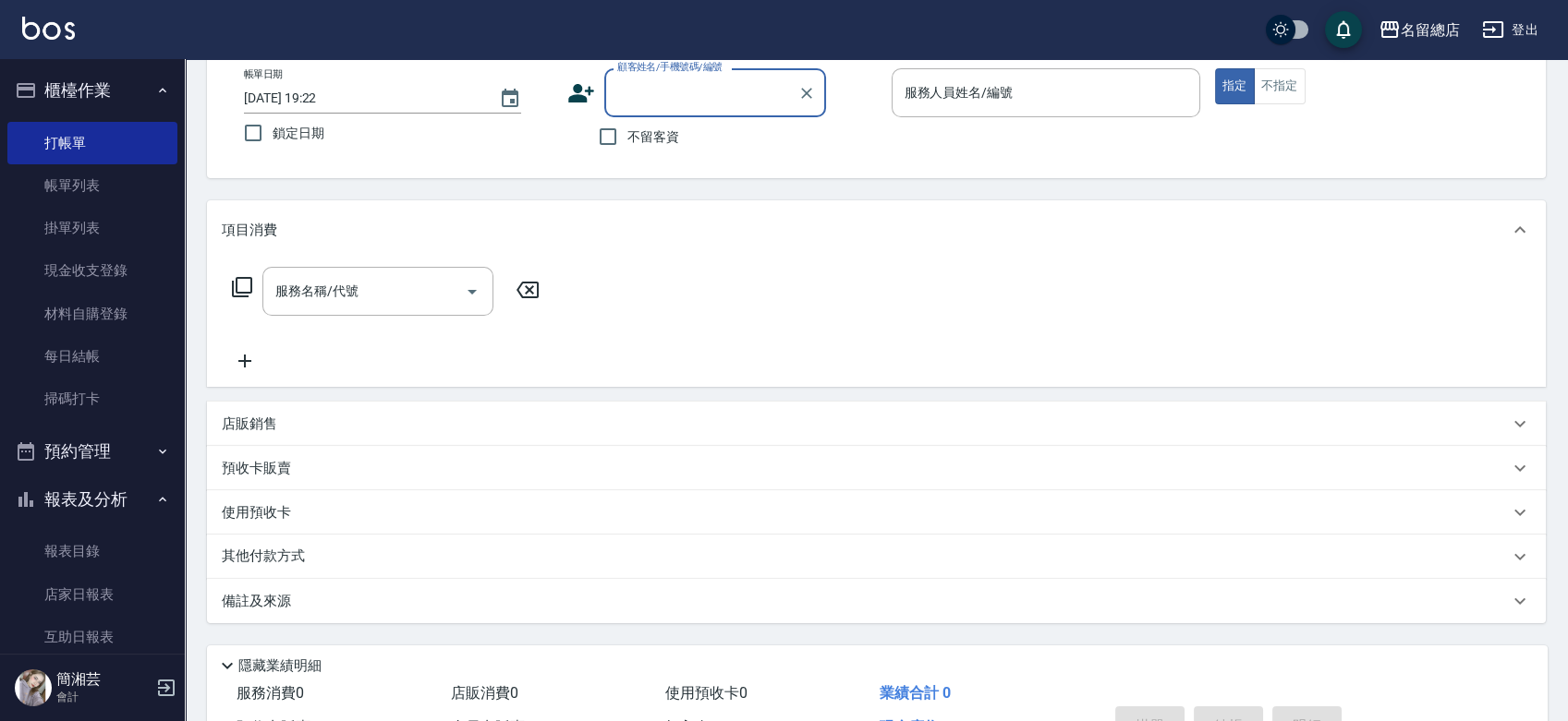
click at [740, 97] on input "顧客姓名/手機號碼/編號" at bounding box center [700, 92] width 177 height 33
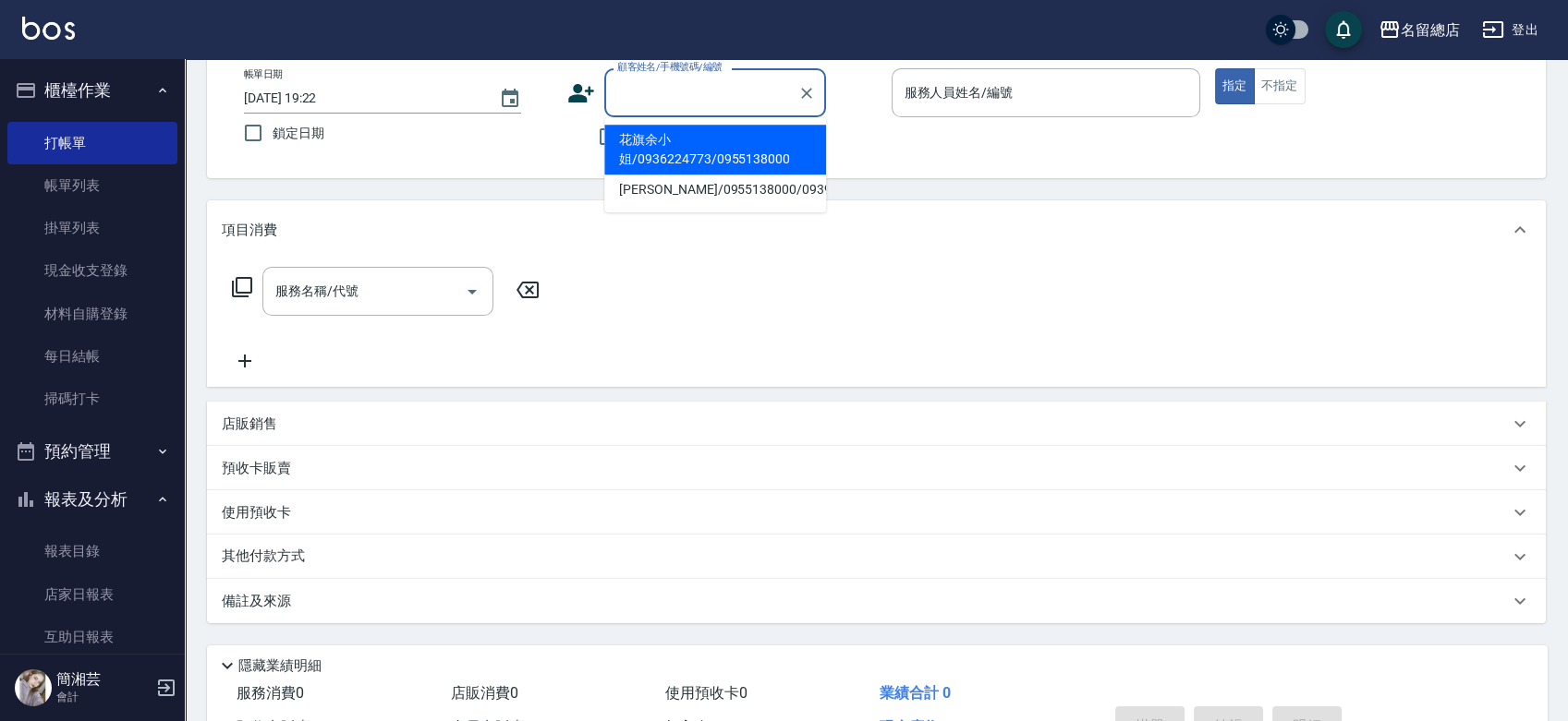
click at [621, 141] on li "花旗余小姐/0936224773/0955138000" at bounding box center [715, 150] width 222 height 50
type input "花旗余小姐/0936224773/0955138000"
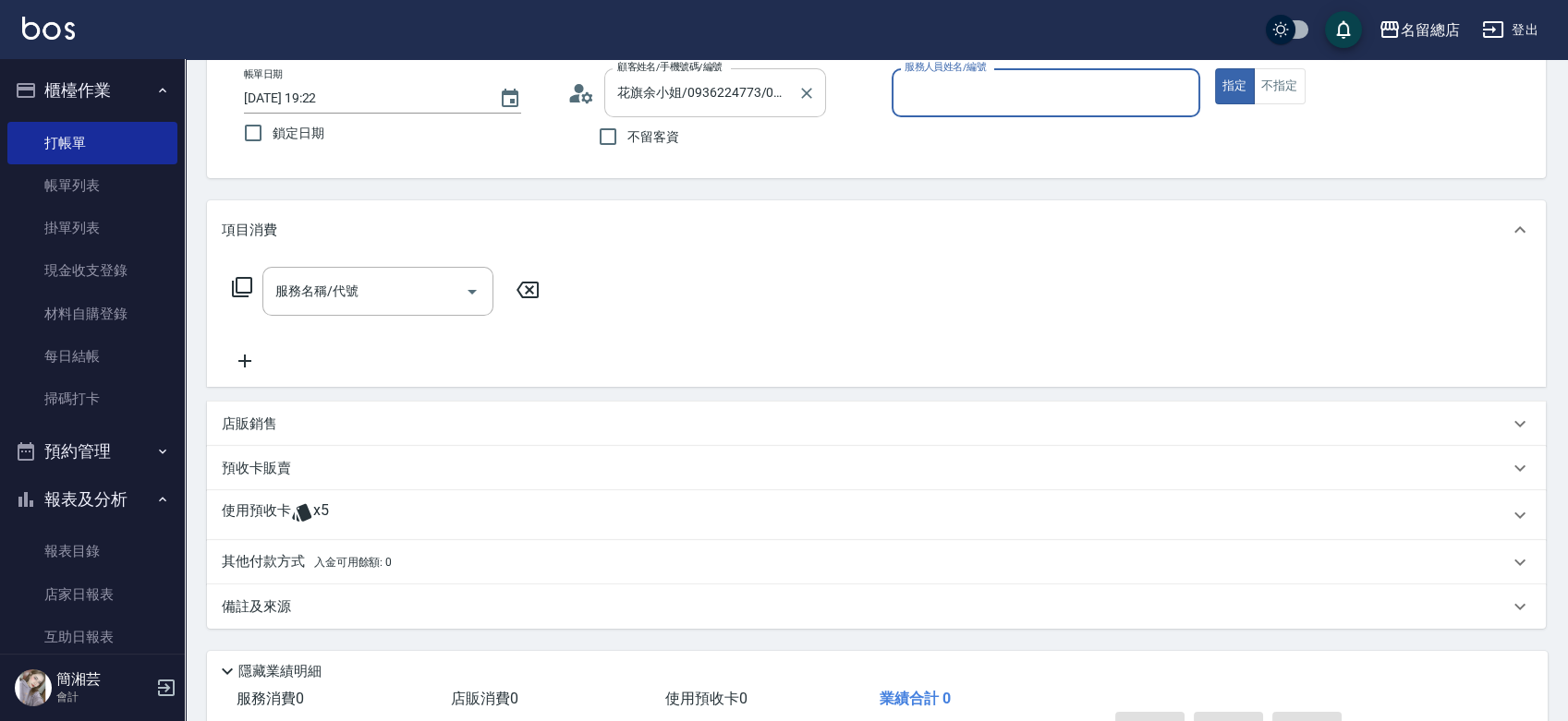
drag, startPoint x: 810, startPoint y: 85, endPoint x: 788, endPoint y: 94, distance: 23.8
click at [810, 89] on icon "Clear" at bounding box center [806, 93] width 19 height 19
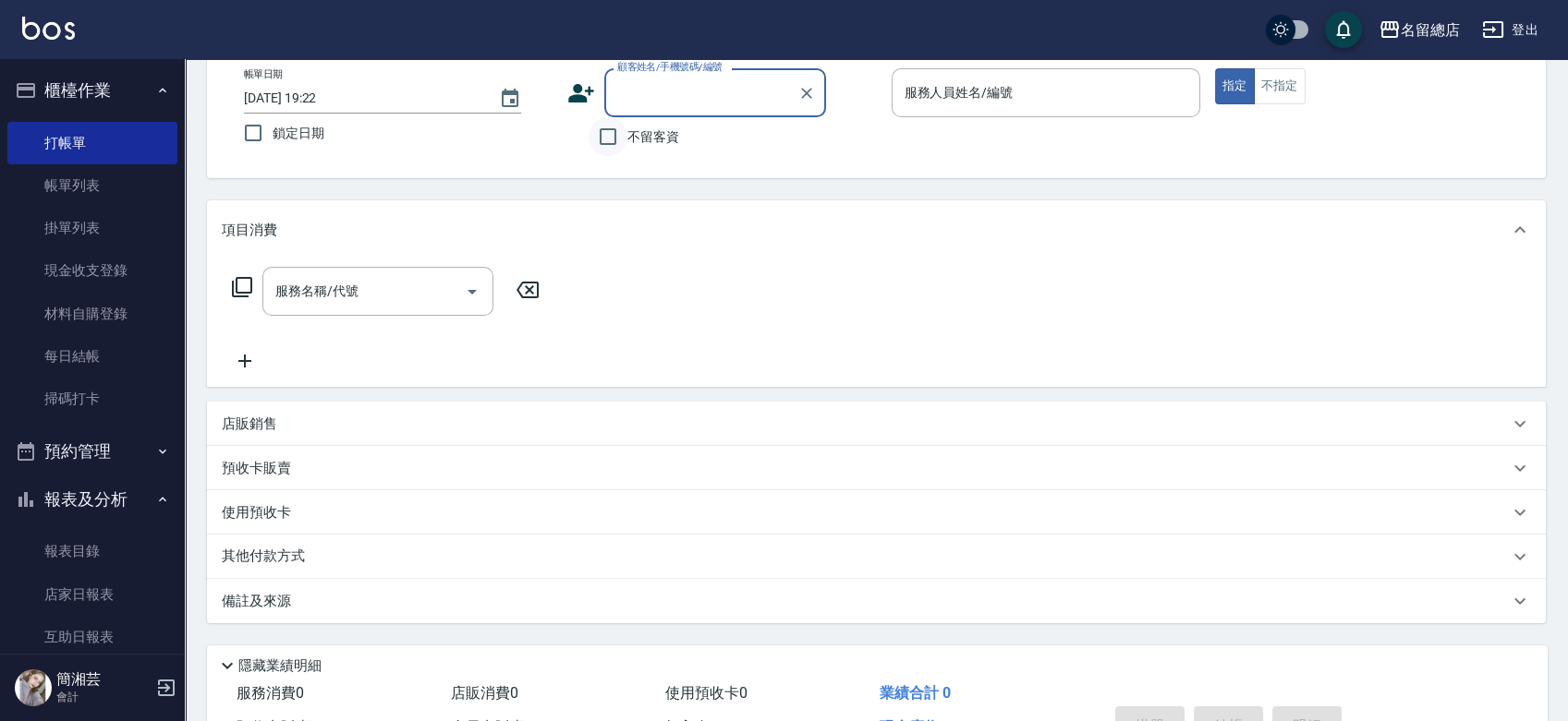
click at [601, 138] on input "不留客資" at bounding box center [607, 136] width 39 height 39
checkbox input "true"
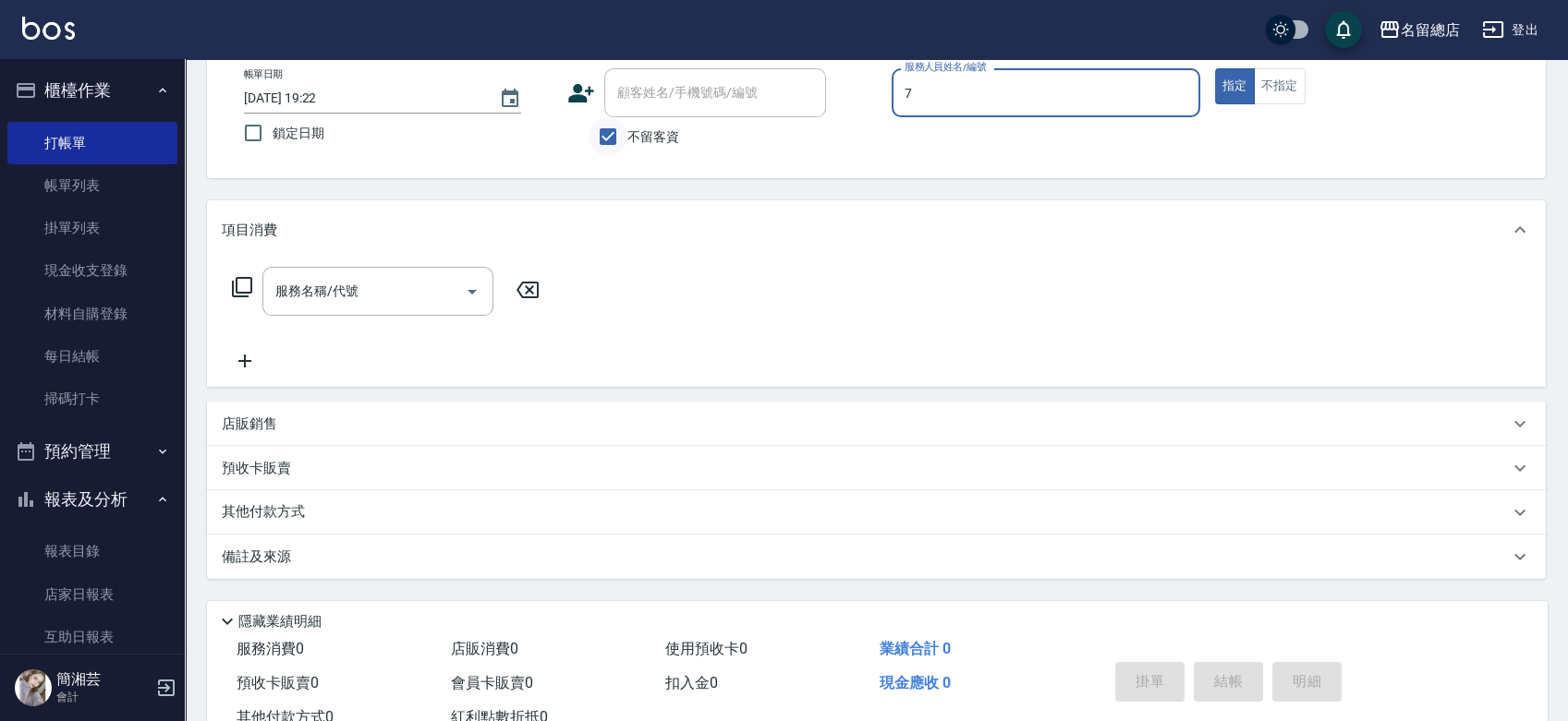
type input "Mick-7"
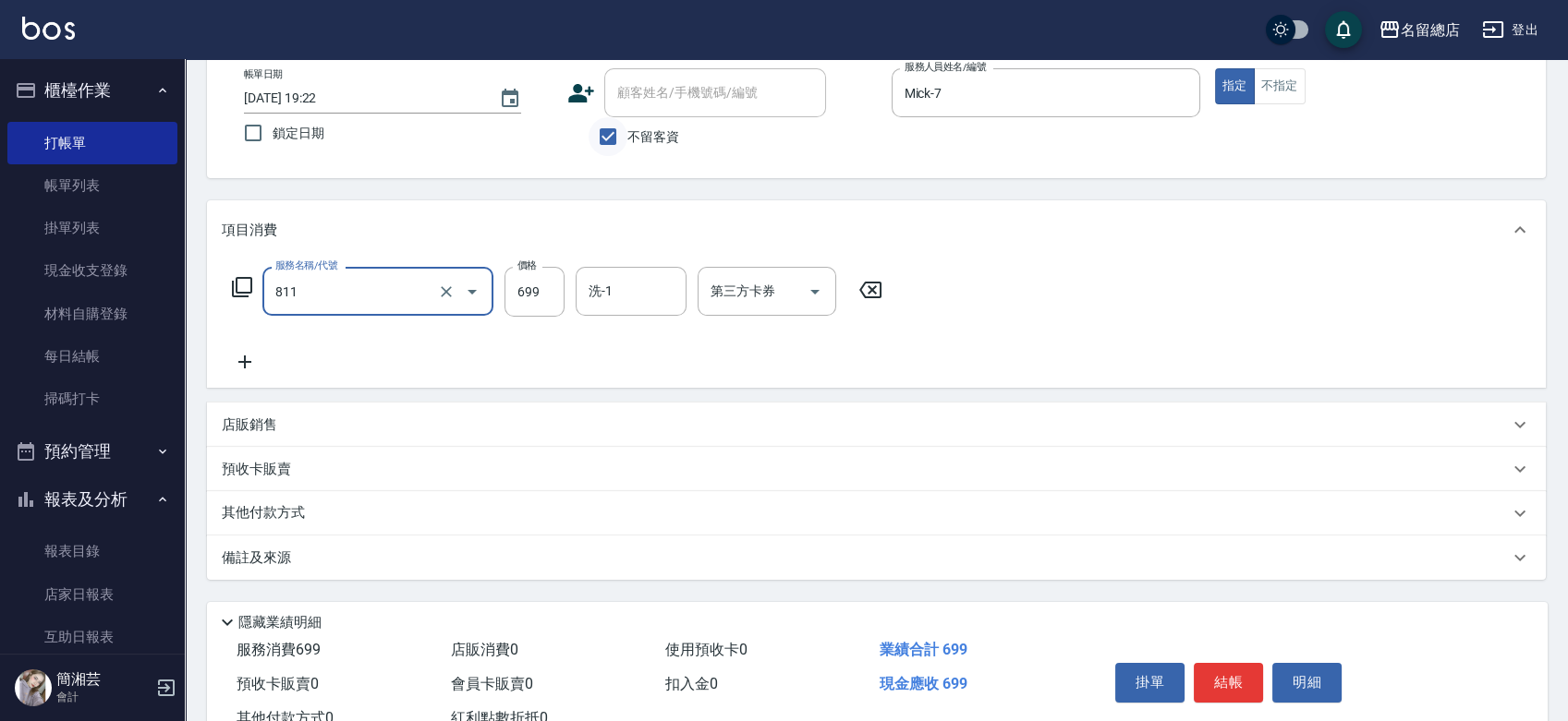
type input "洗+剪(811)"
type input "800"
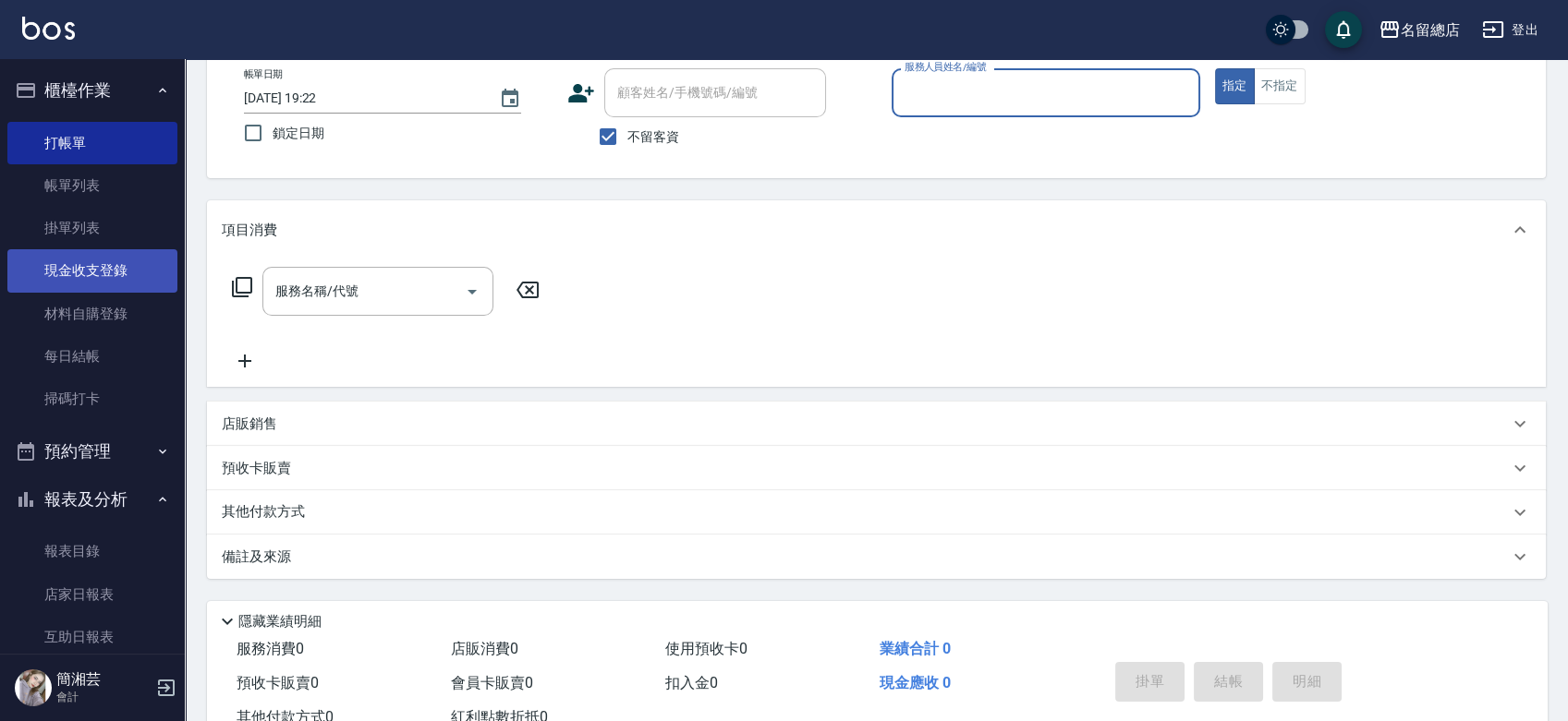
click at [116, 257] on link "現金收支登錄" at bounding box center [92, 270] width 170 height 43
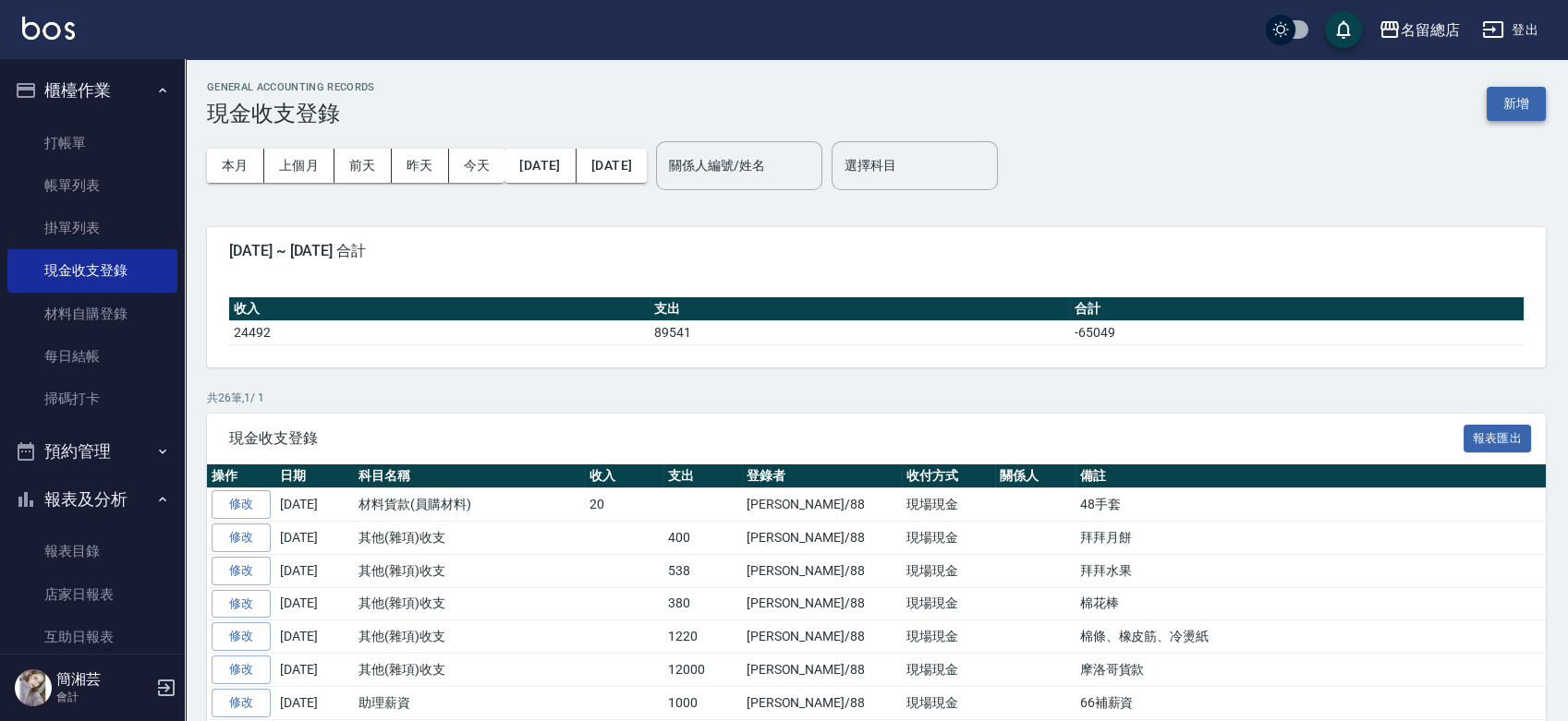
click at [1531, 99] on button "新增" at bounding box center [1516, 104] width 59 height 35
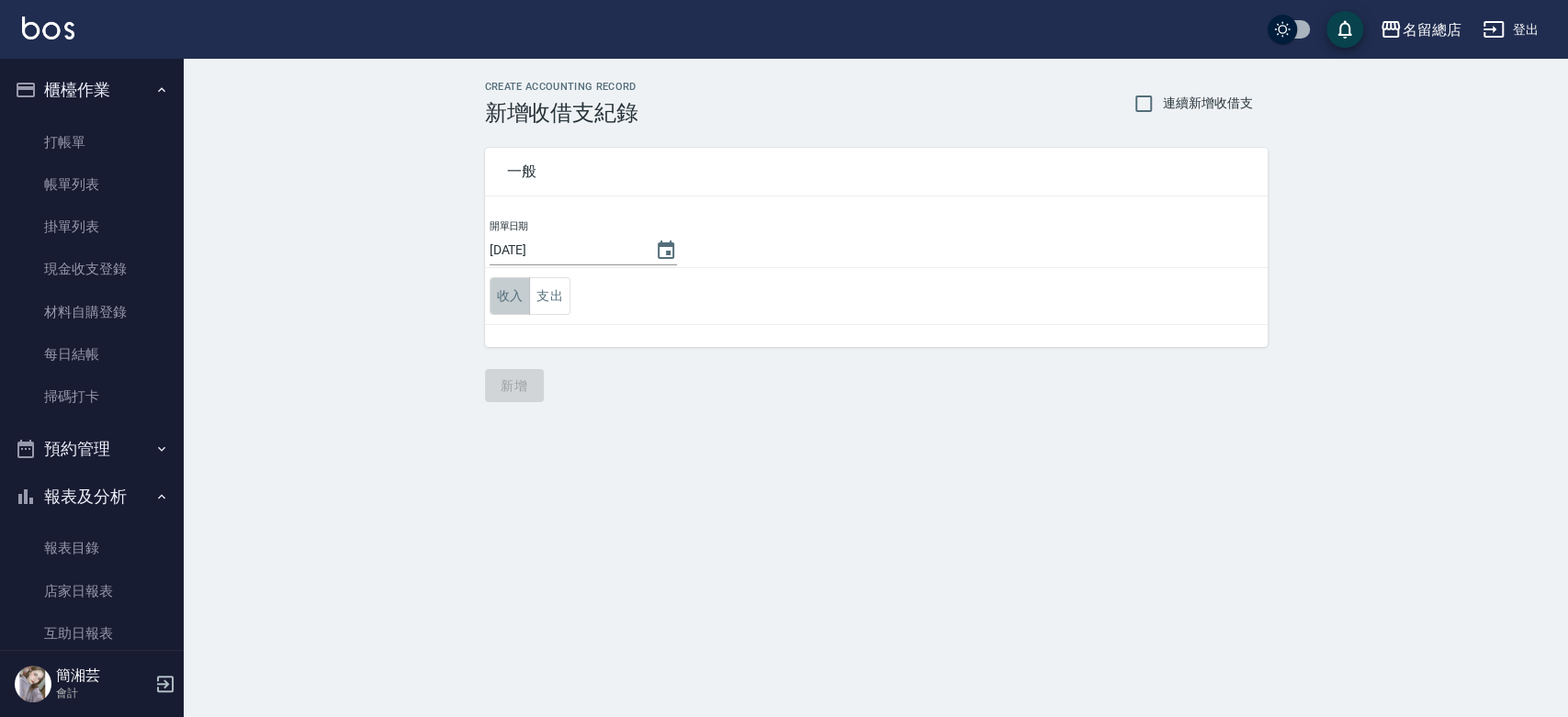
click at [505, 294] on button "收入" at bounding box center [510, 296] width 41 height 37
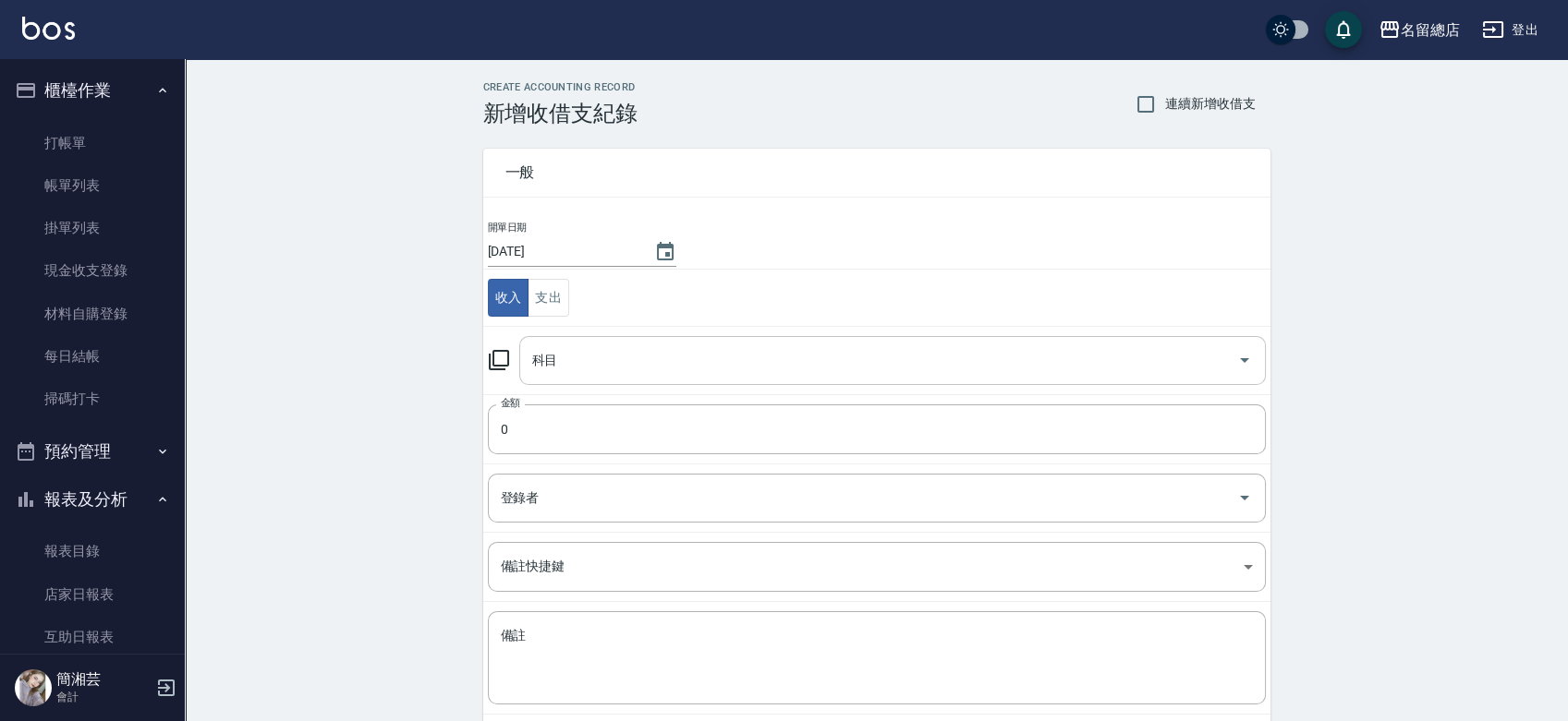
click at [637, 360] on input "科目" at bounding box center [878, 360] width 702 height 33
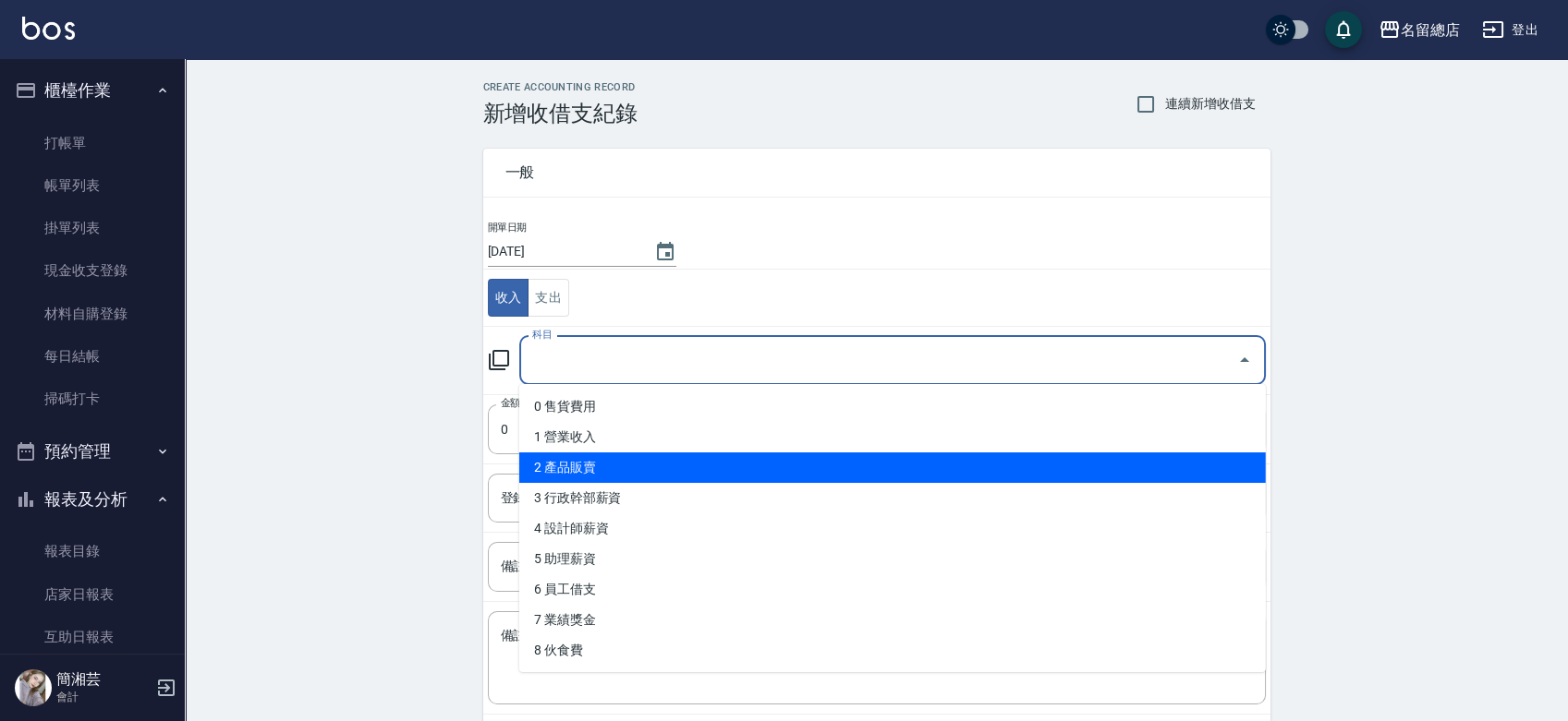
click at [579, 469] on li "2 產品販賣" at bounding box center [892, 467] width 747 height 31
type input "2 產品販賣"
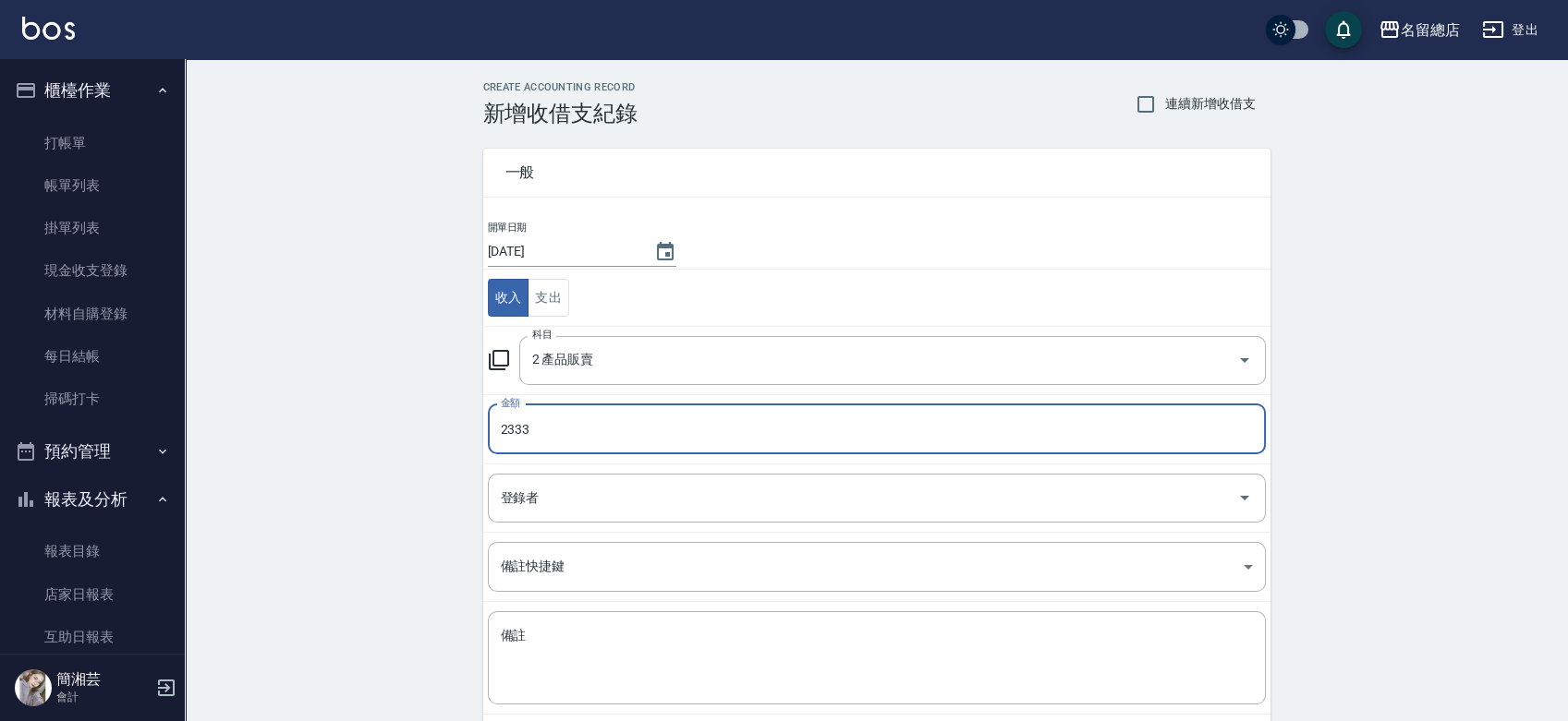
type input "2333"
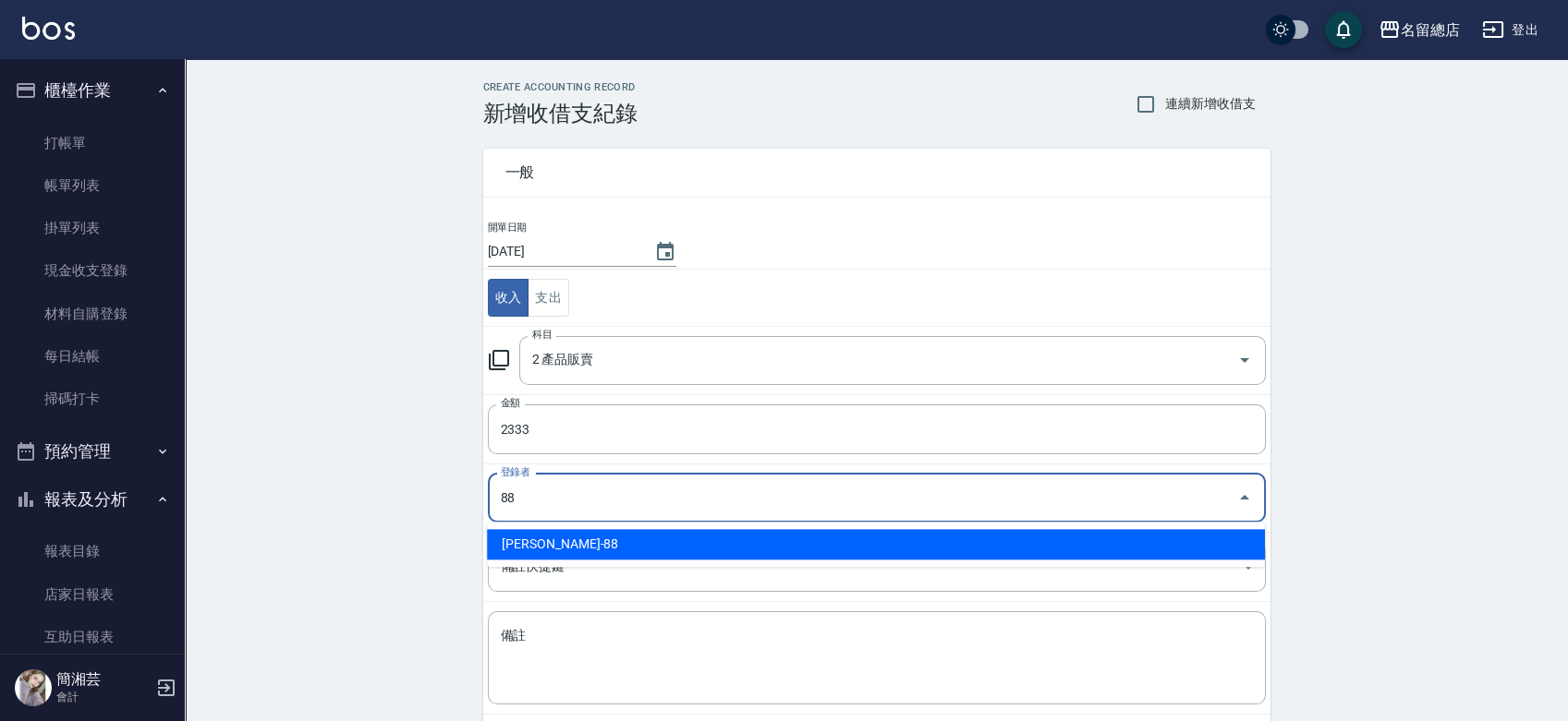
type input "[PERSON_NAME]-88"
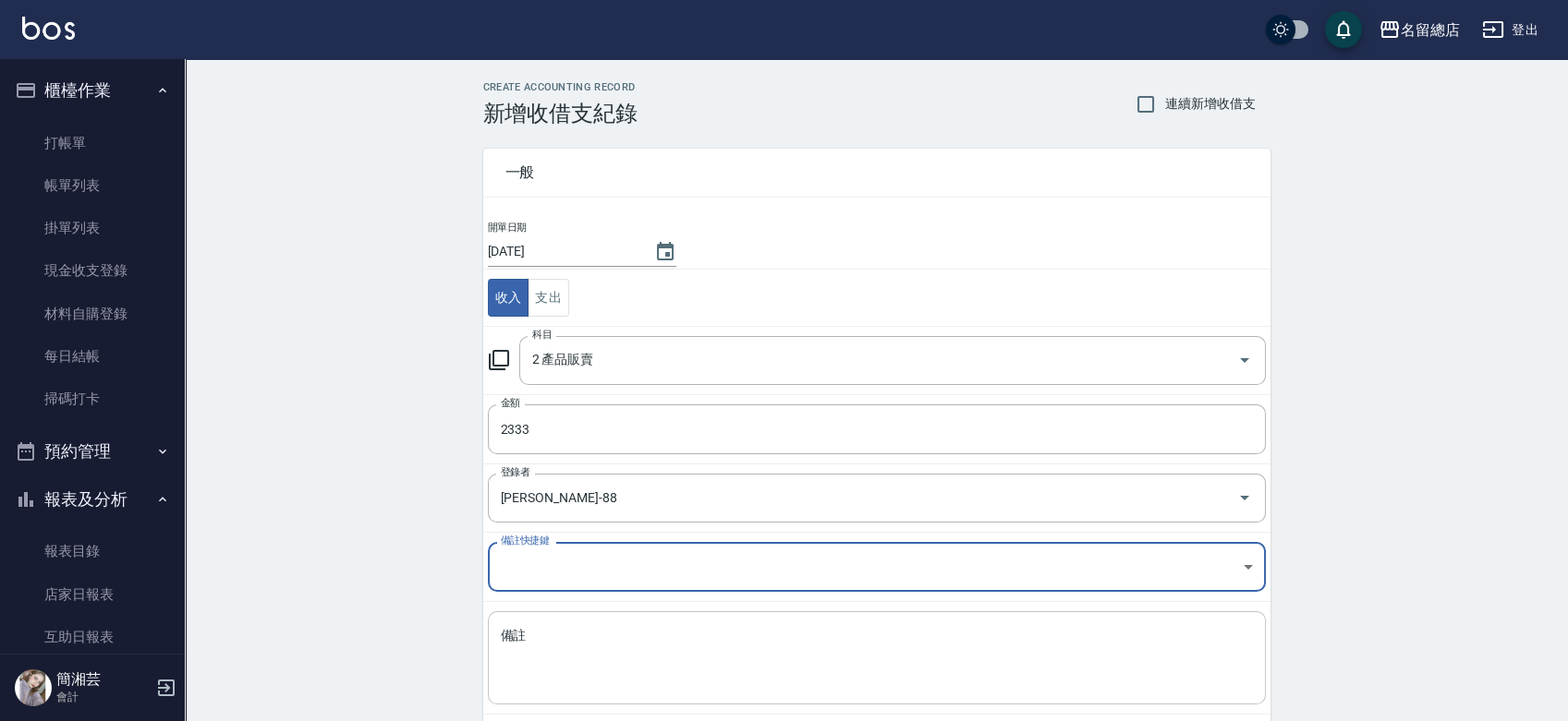
click at [579, 669] on textarea "備註" at bounding box center [876, 658] width 752 height 62
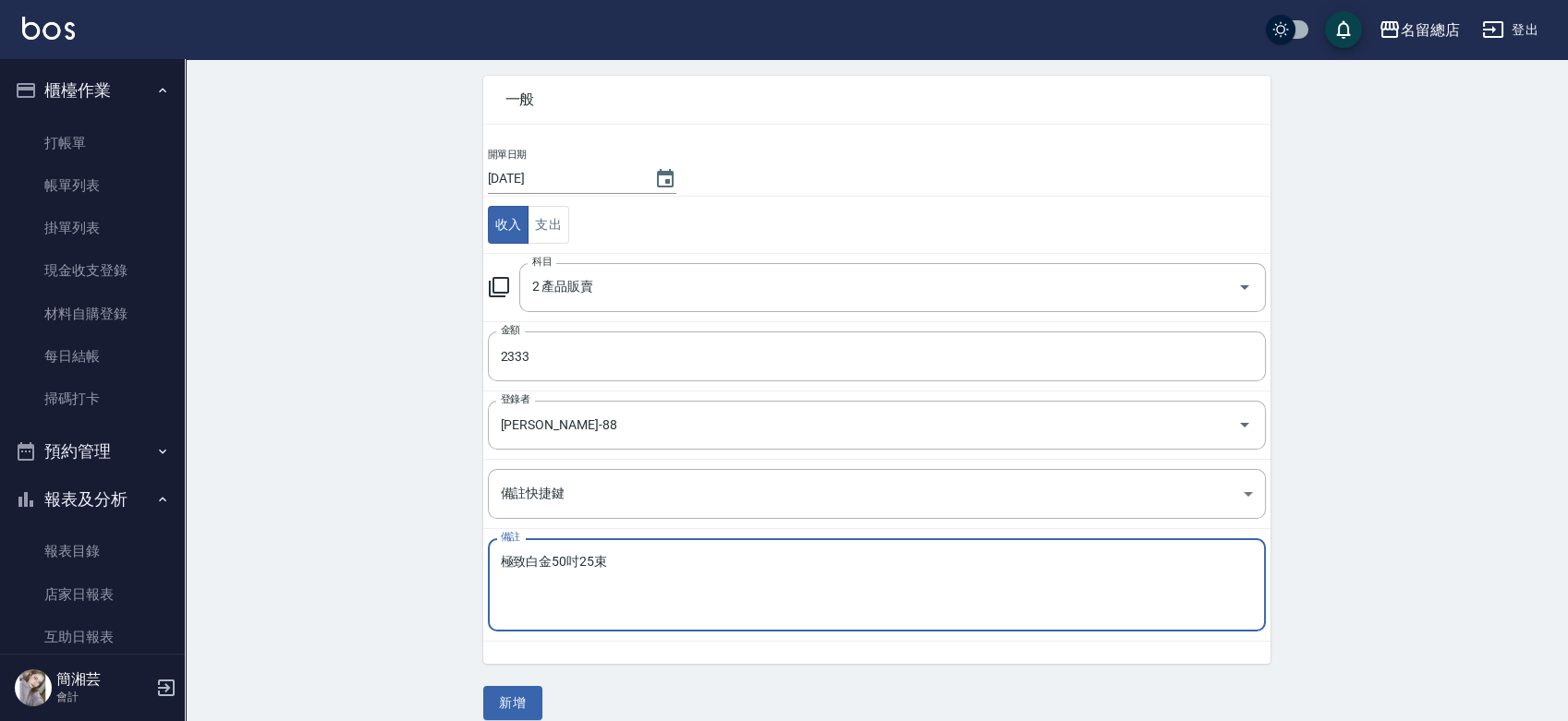
scroll to position [92, 0]
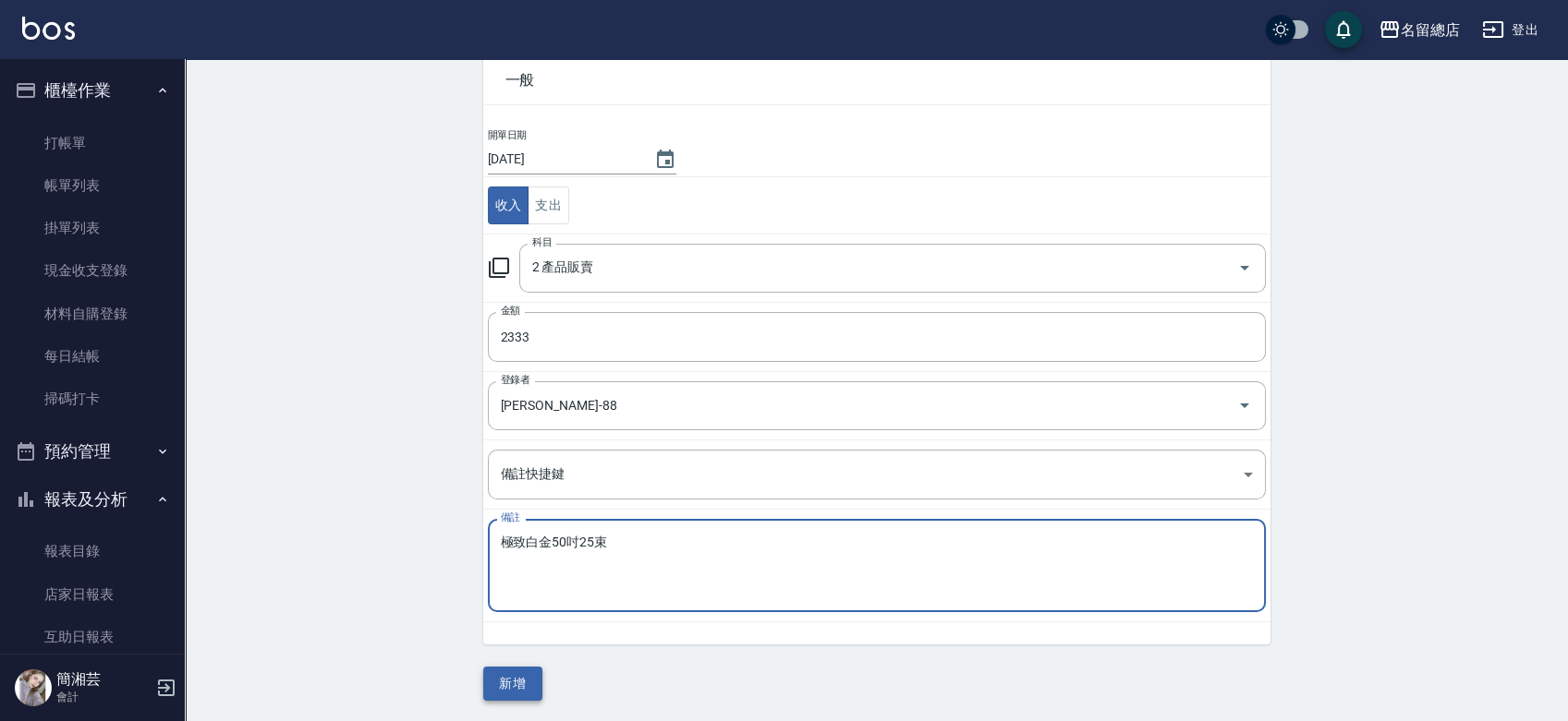
type textarea "極致白金50吋25束"
click at [517, 682] on button "新增" at bounding box center [513, 683] width 59 height 35
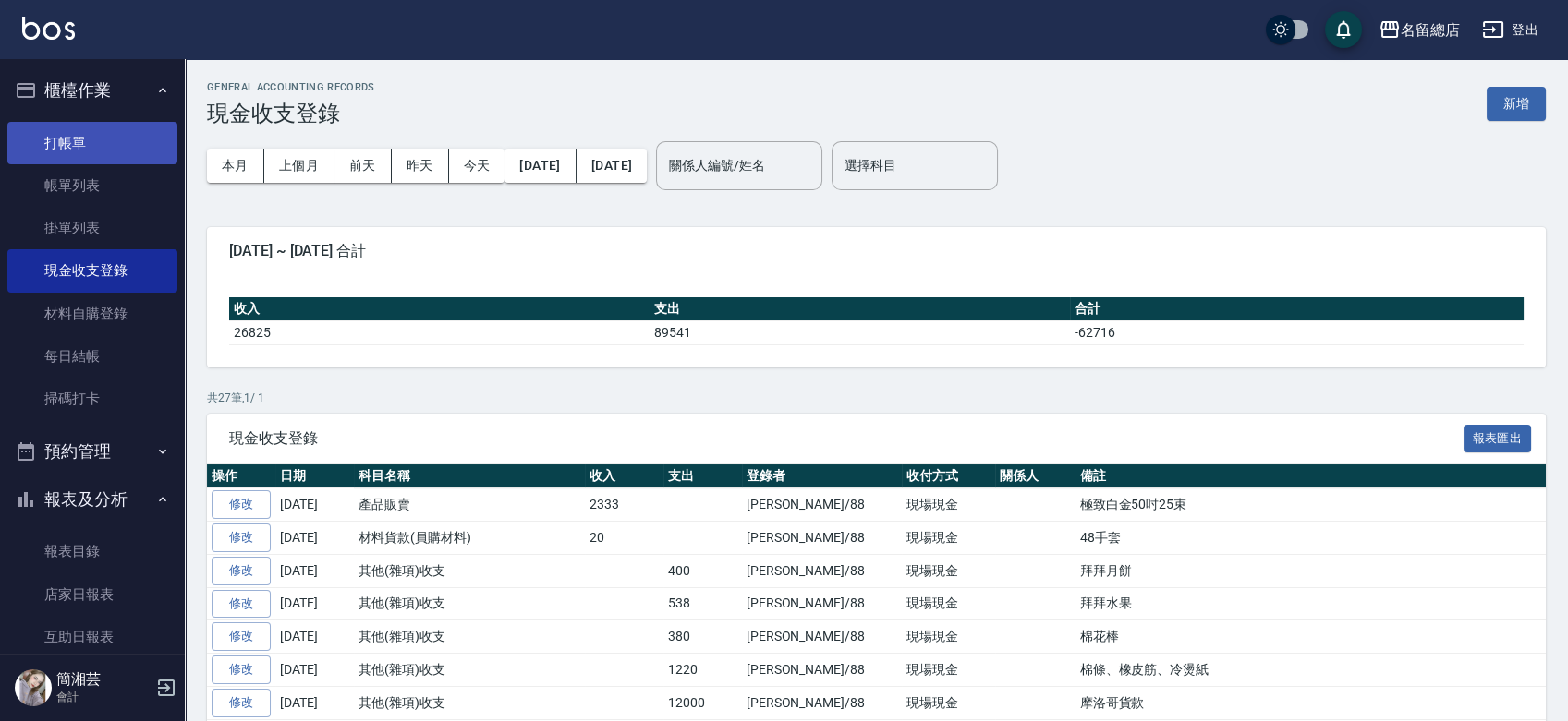
click at [63, 130] on link "打帳單" at bounding box center [92, 143] width 170 height 43
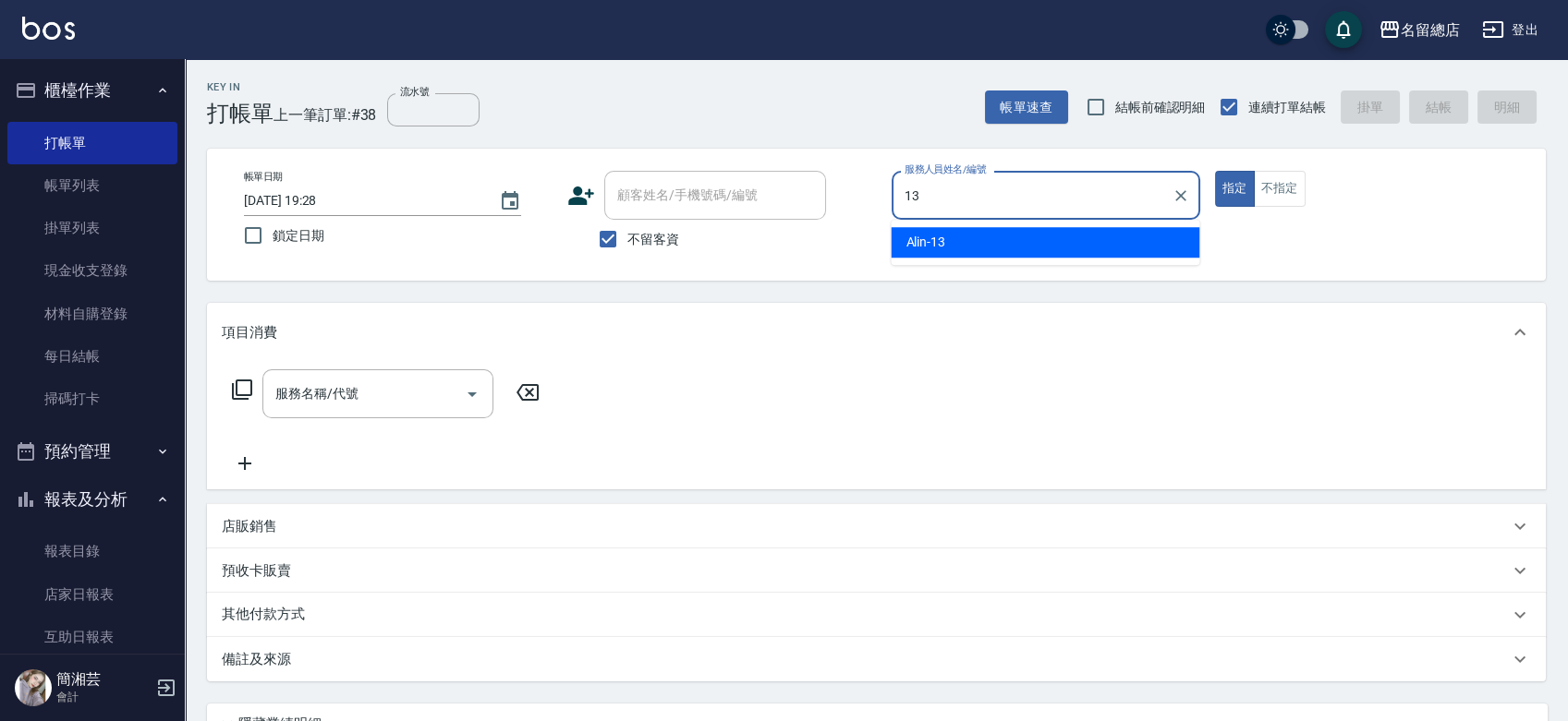
type input "Alin-13"
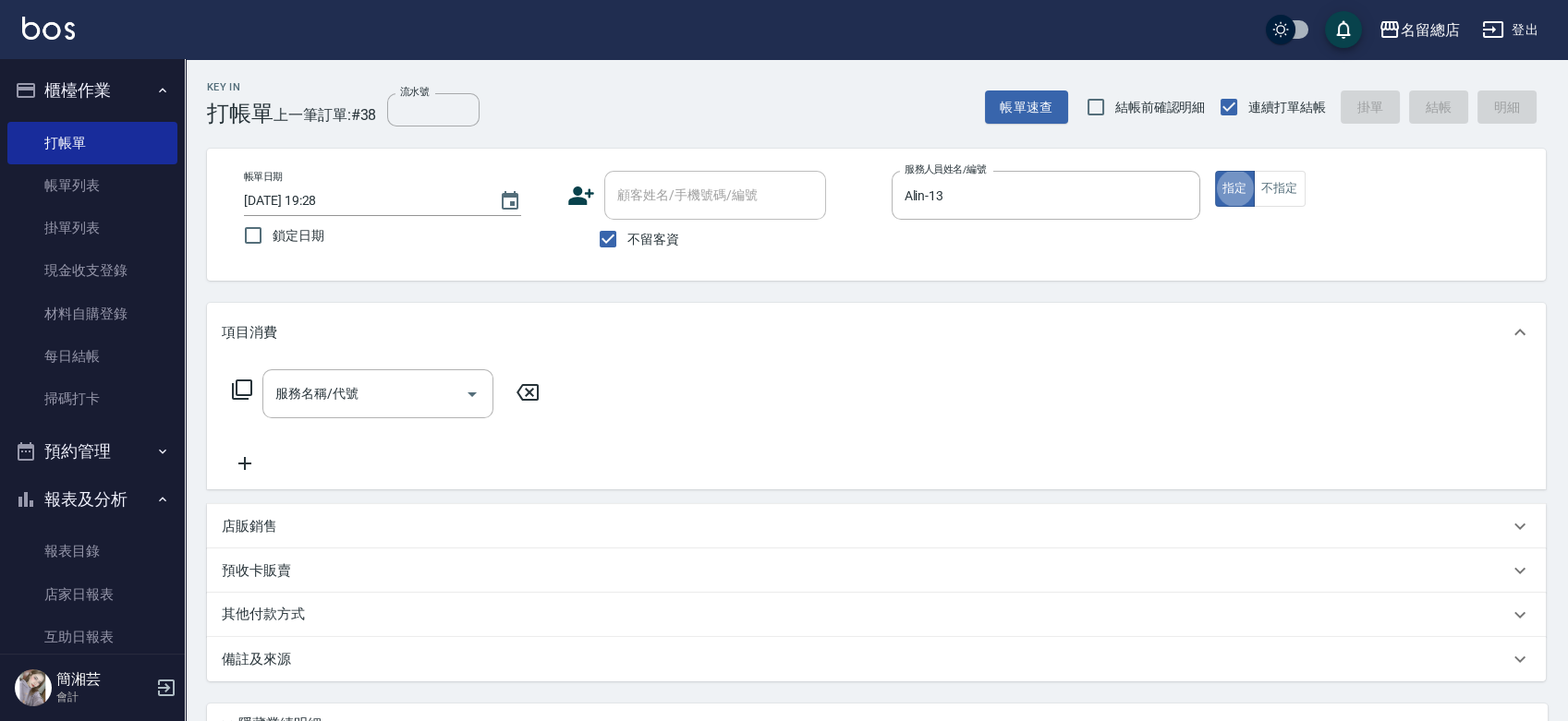
type button "true"
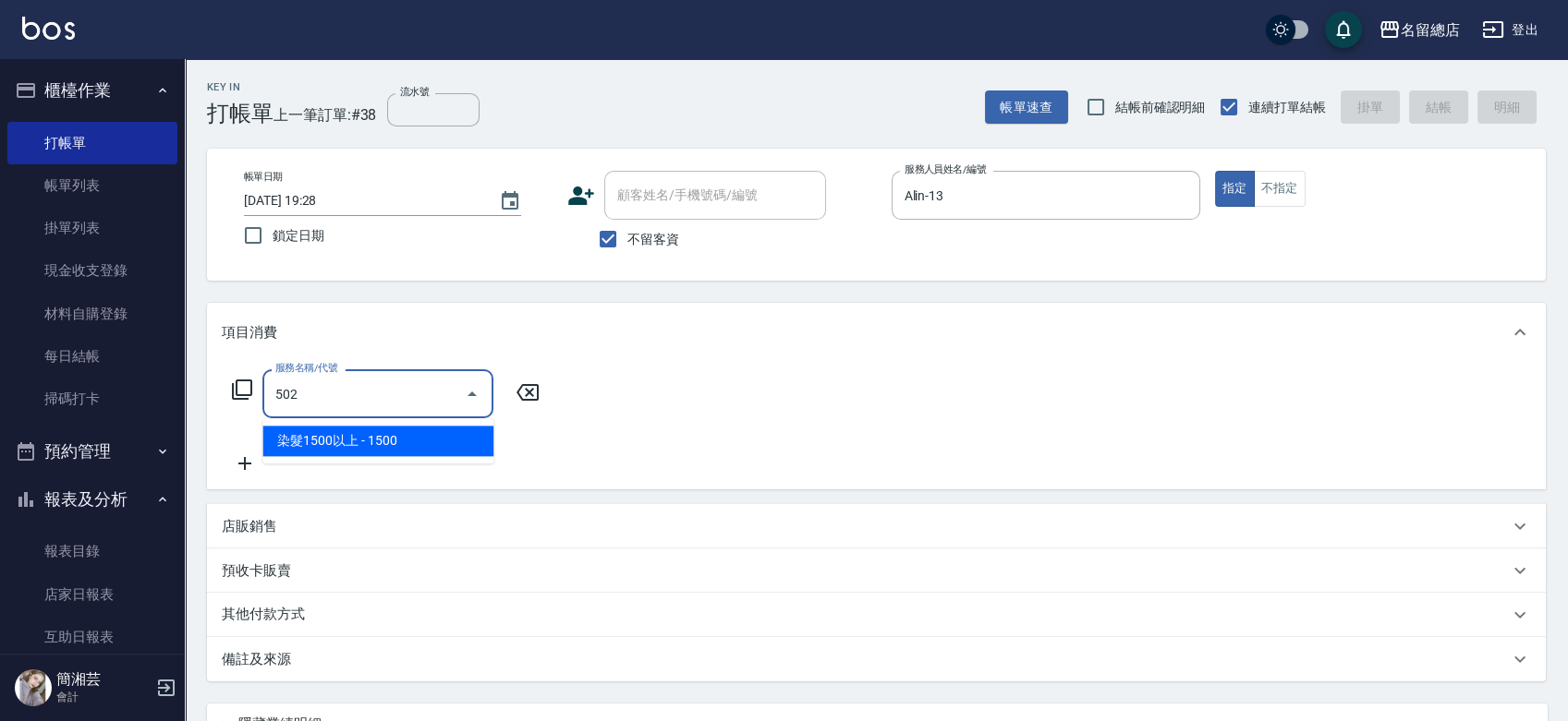
type input "染髮1500以上(502)"
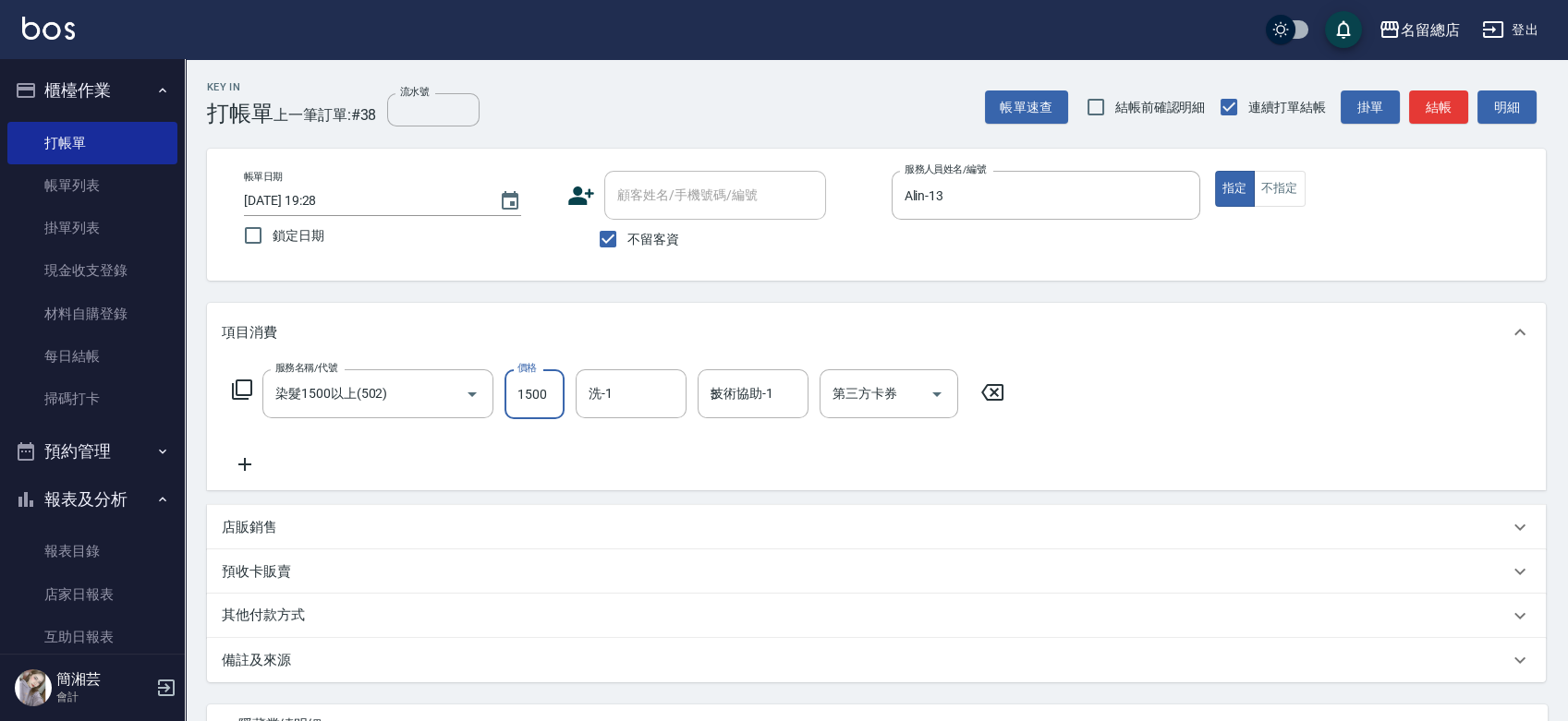
type input "35"
type input "舊有卡券"
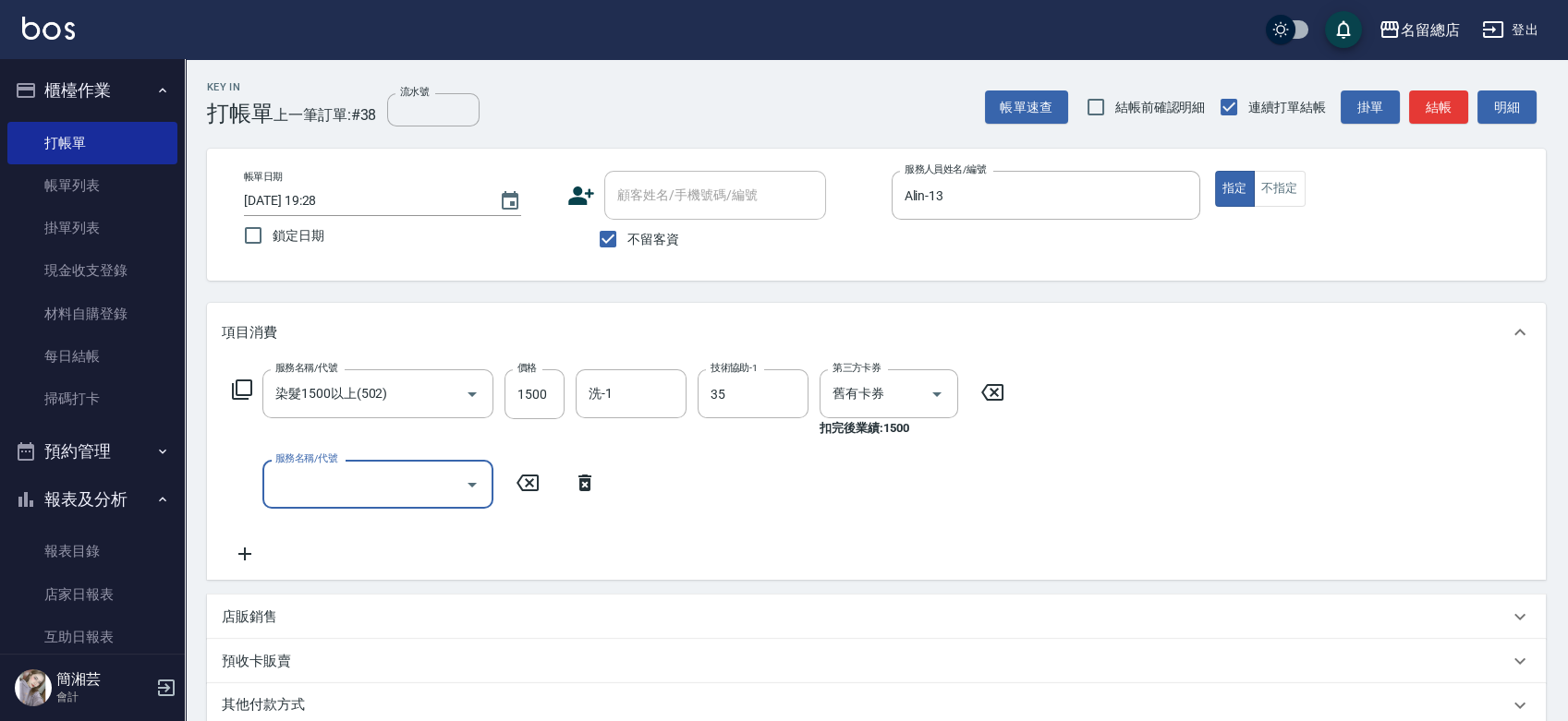
type input "[PERSON_NAME]-35"
click at [623, 396] on input "洗-1" at bounding box center [630, 393] width 94 height 33
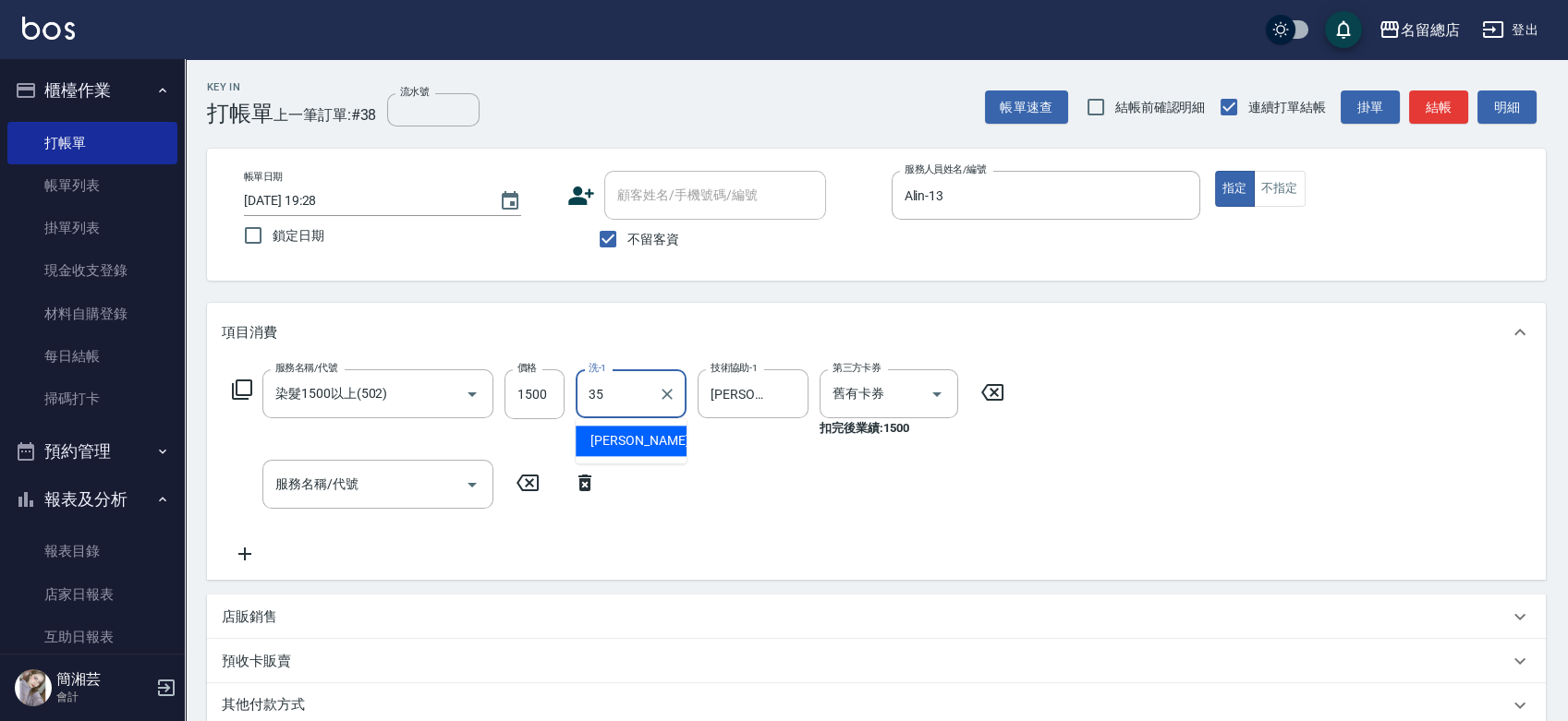
type input "[PERSON_NAME]-35"
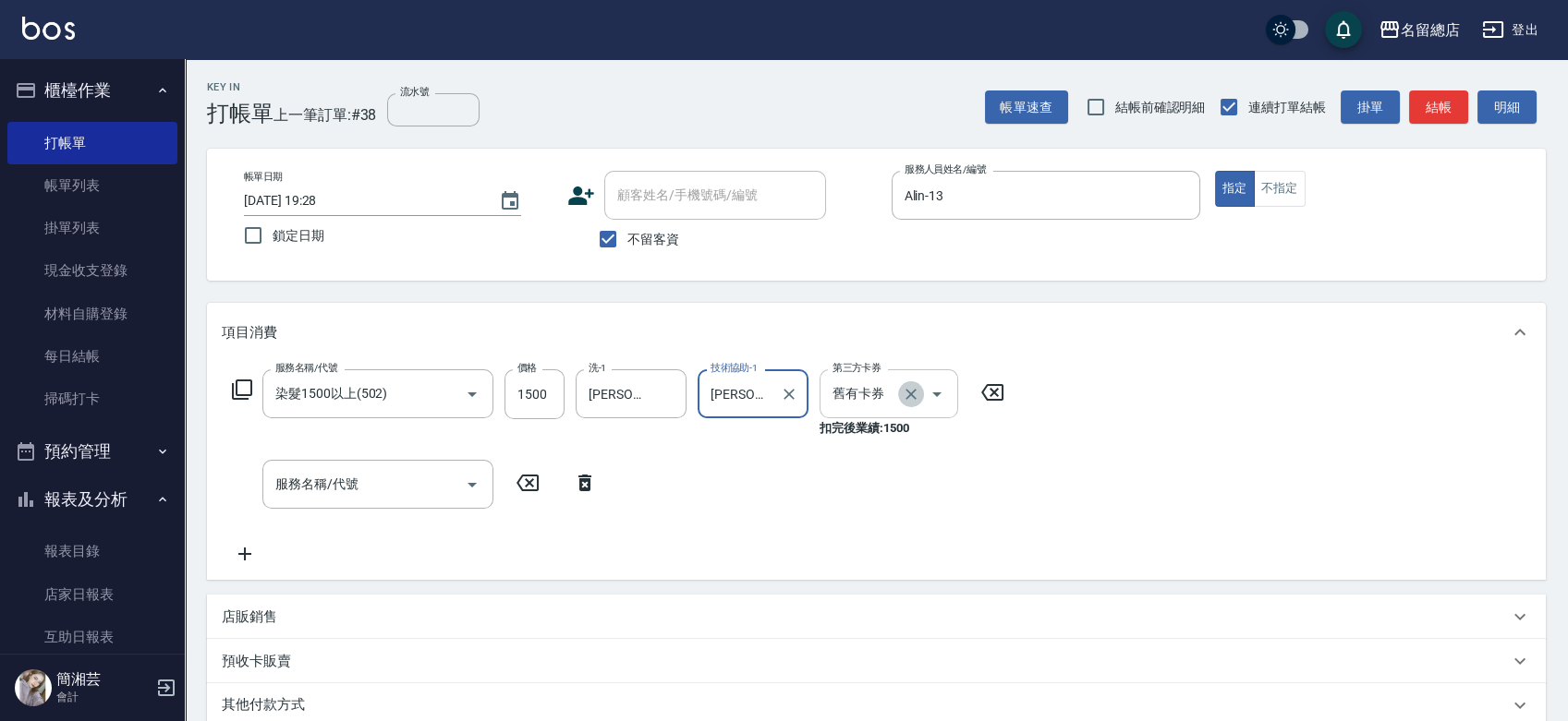
click at [917, 390] on icon "Clear" at bounding box center [910, 394] width 19 height 19
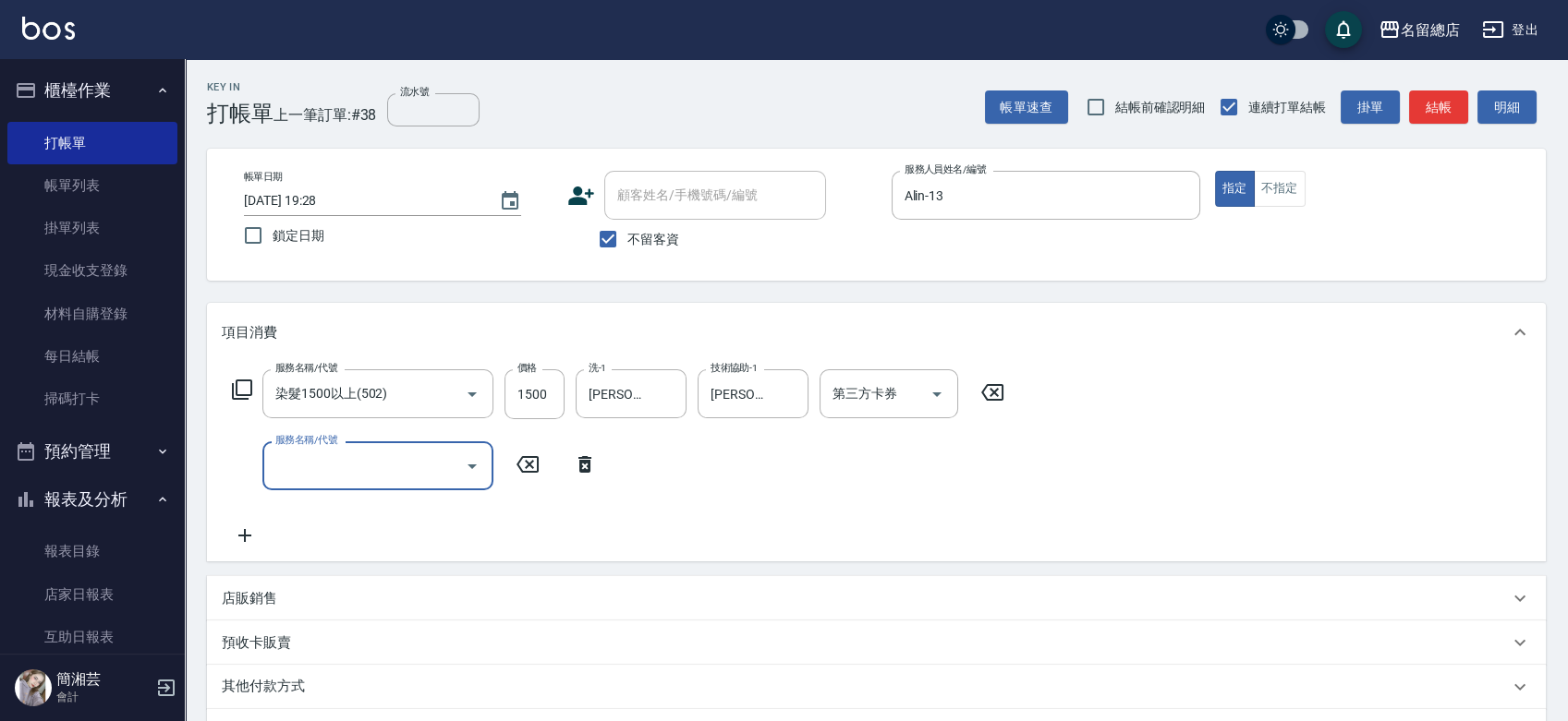
click at [399, 478] on input "服務名稱/代號" at bounding box center [364, 465] width 186 height 33
type input "染髮1500以上(502)"
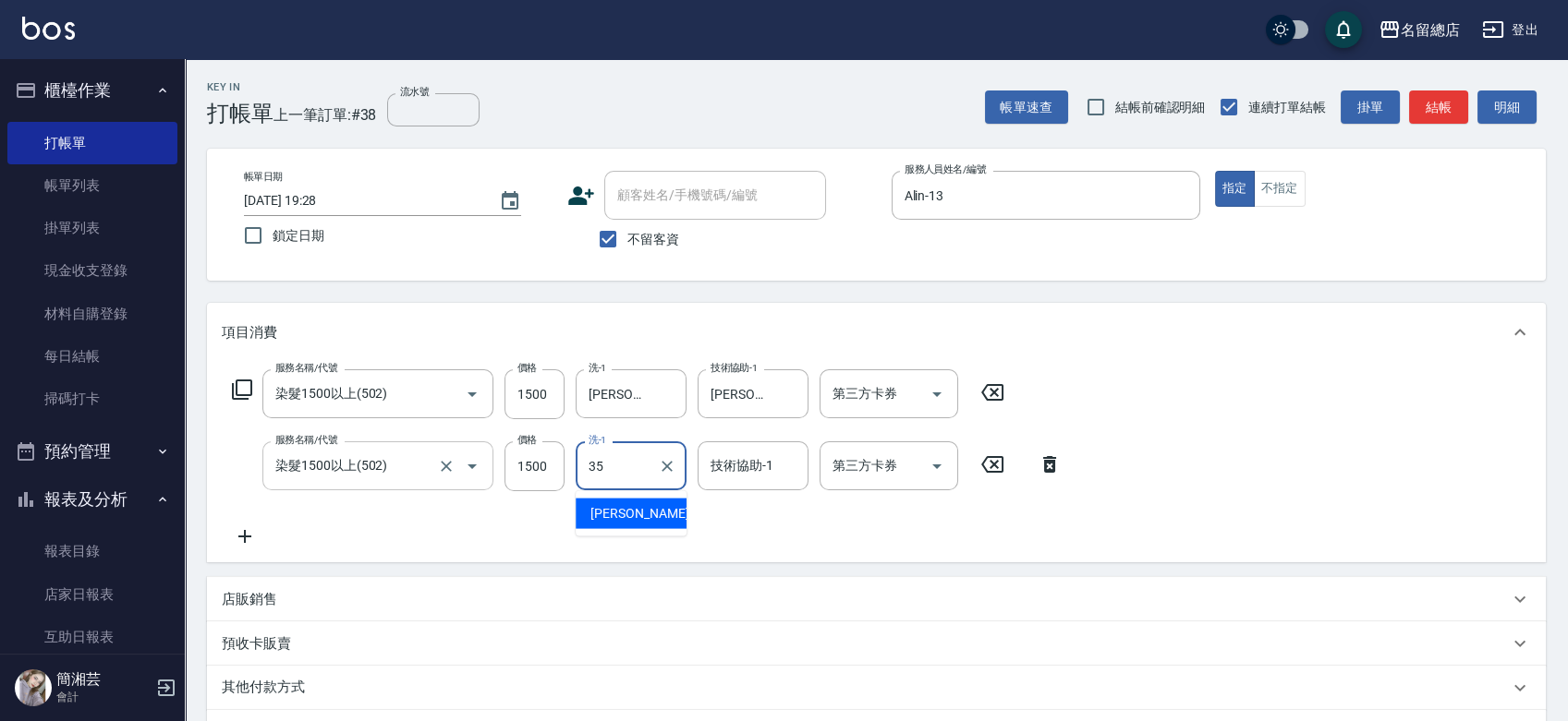
type input "[PERSON_NAME]-35"
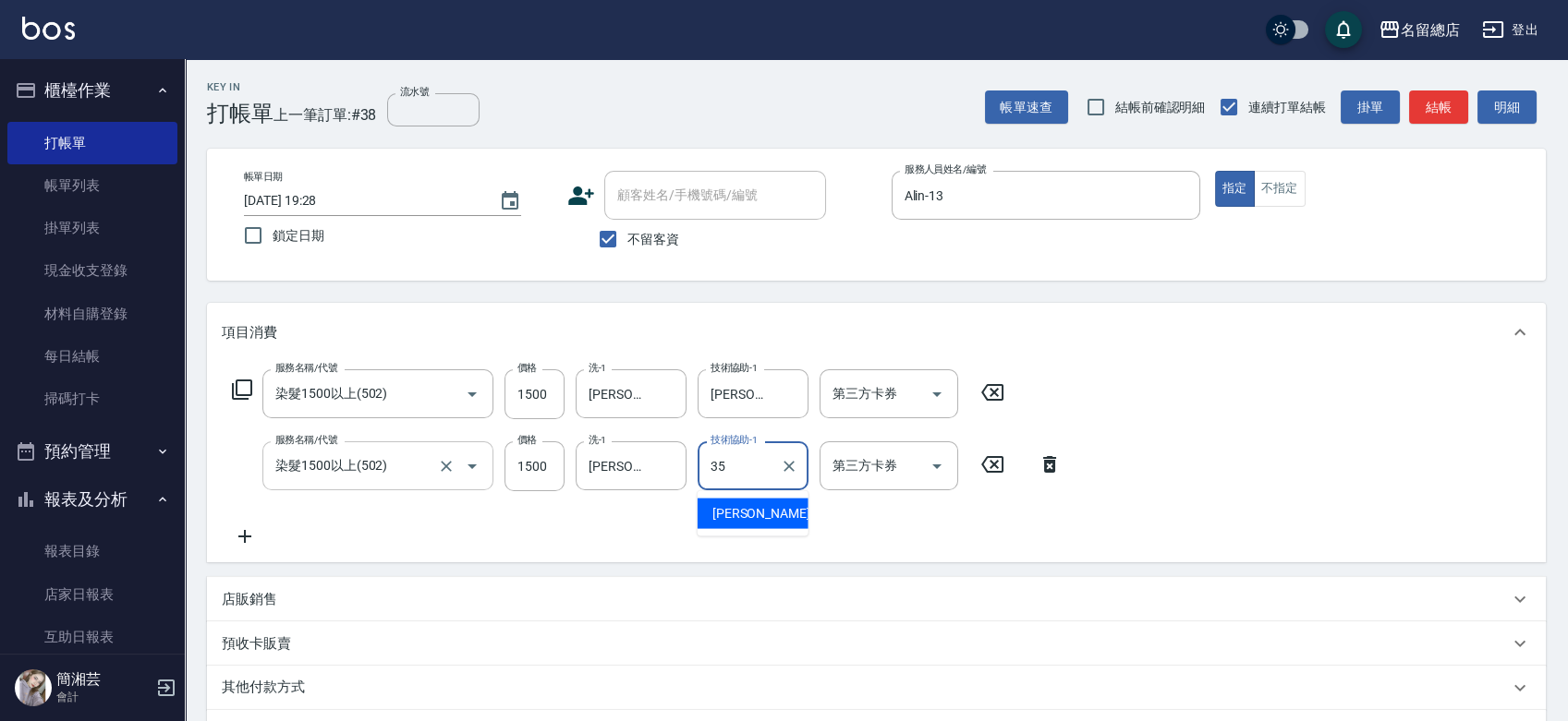
type input "[PERSON_NAME]-35"
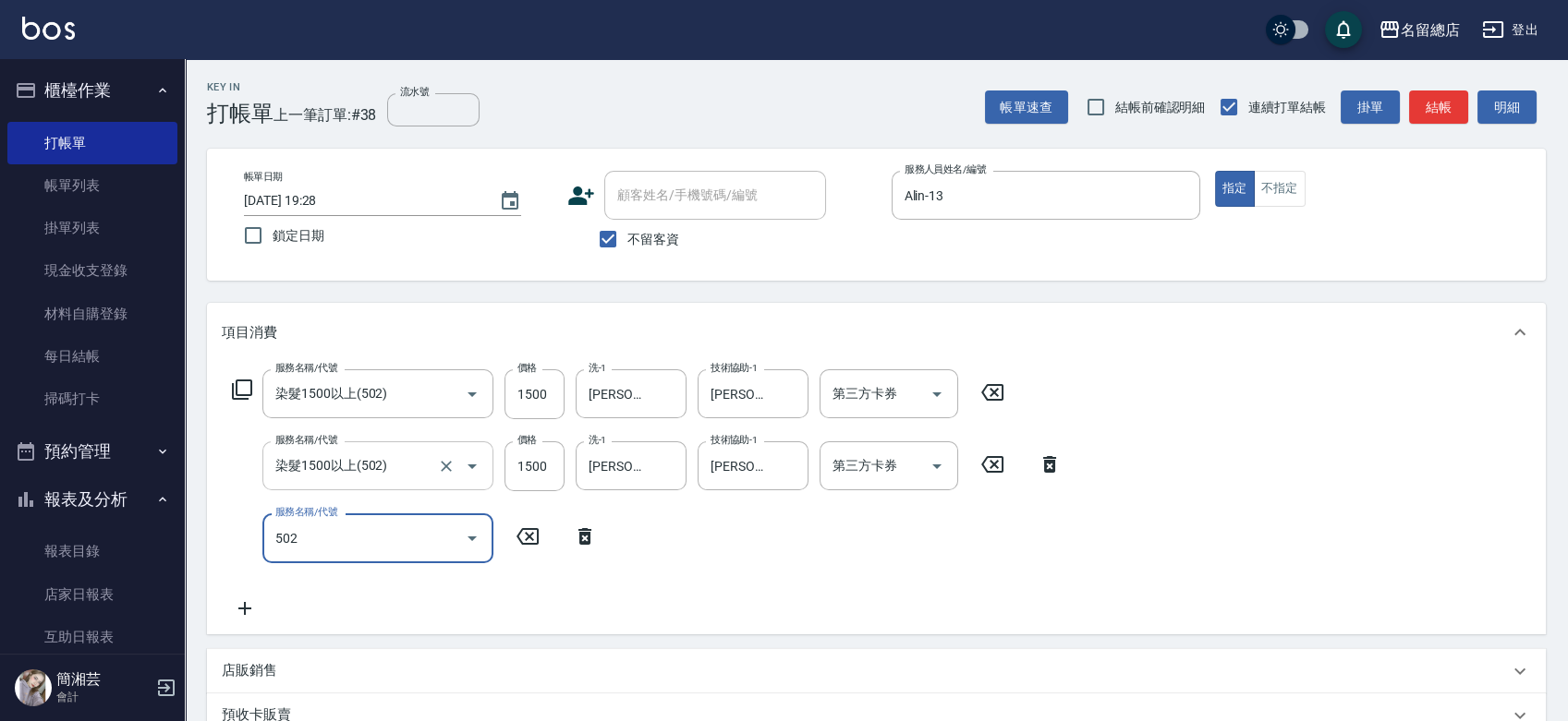
type input "染髮1500以上(502)"
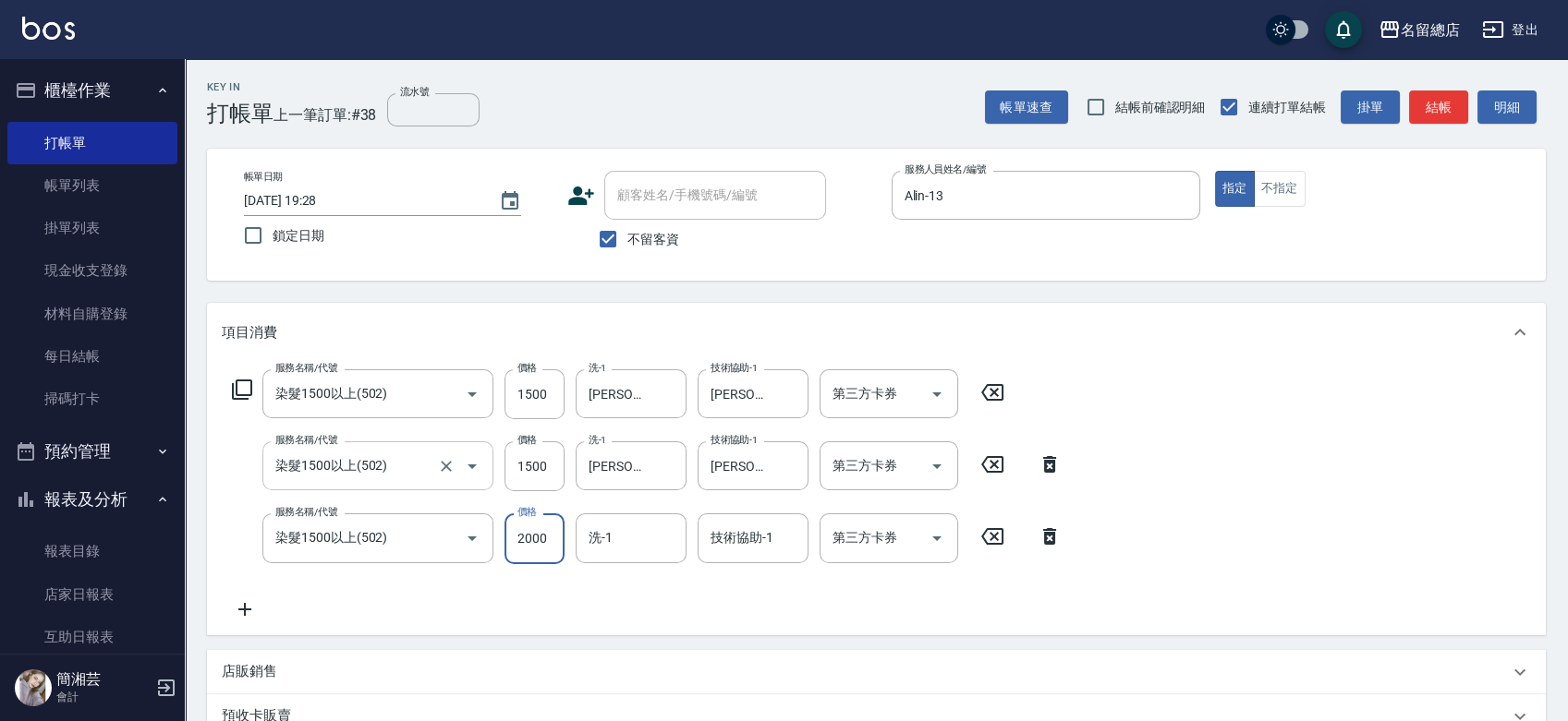
type input "2000"
type input "[PERSON_NAME]-35"
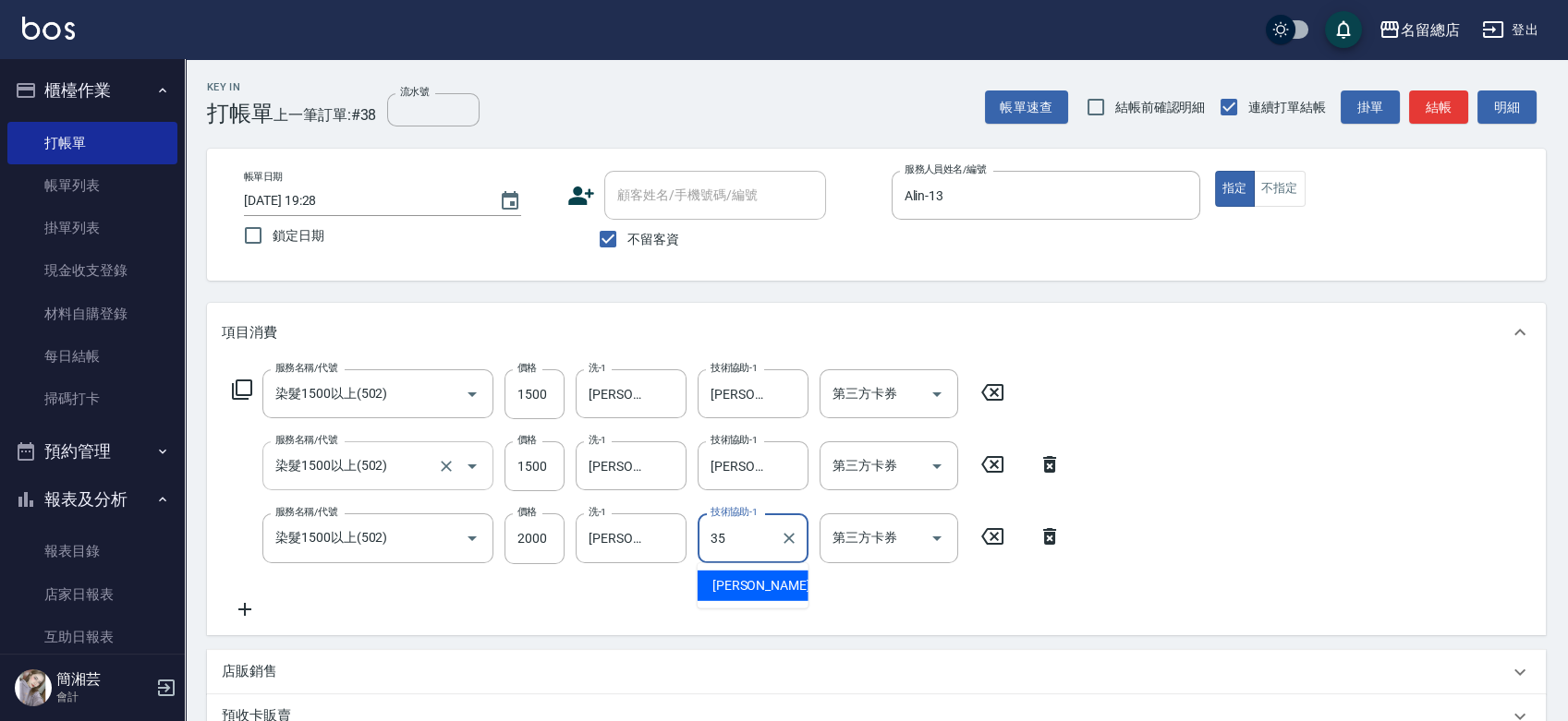
type input "[PERSON_NAME]-35"
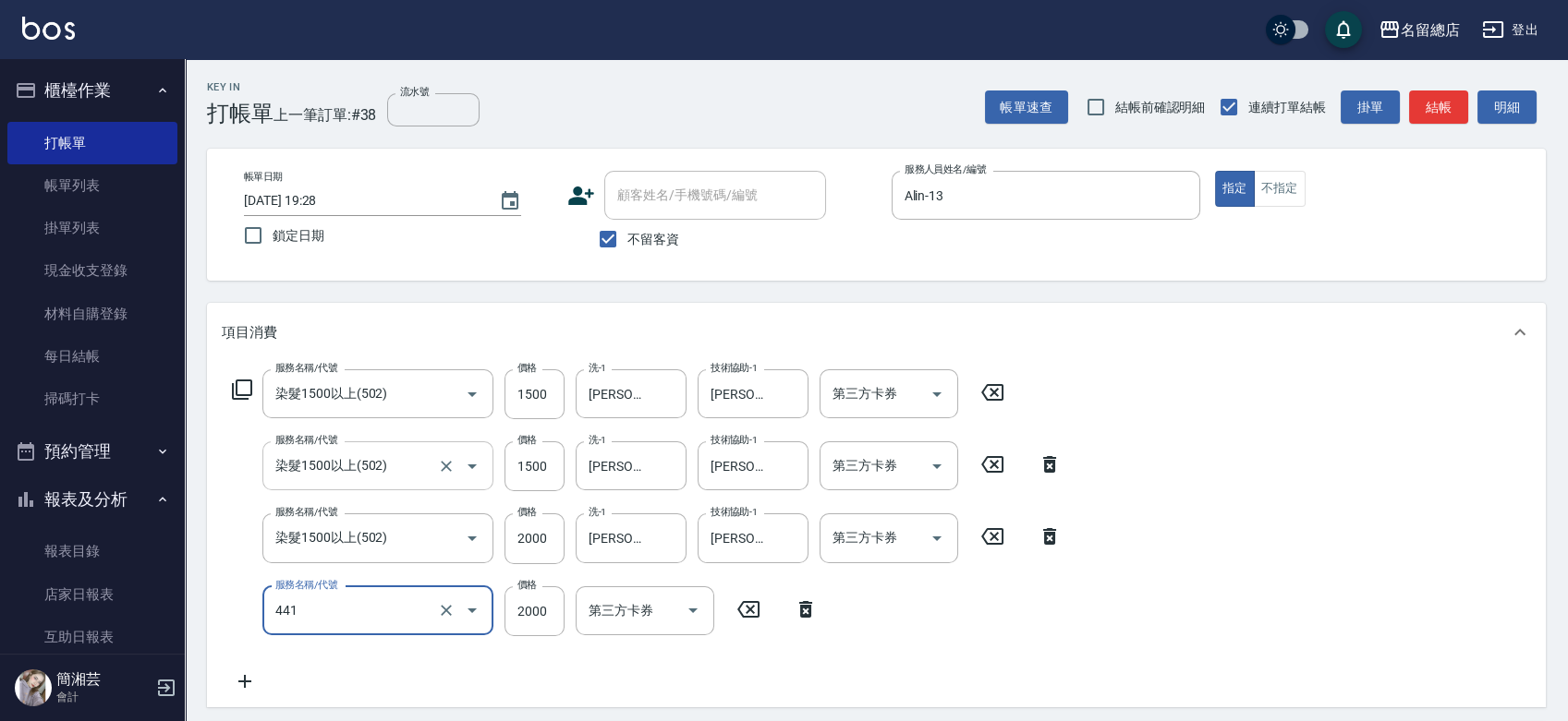
type input "2段自單次1300以上(441)"
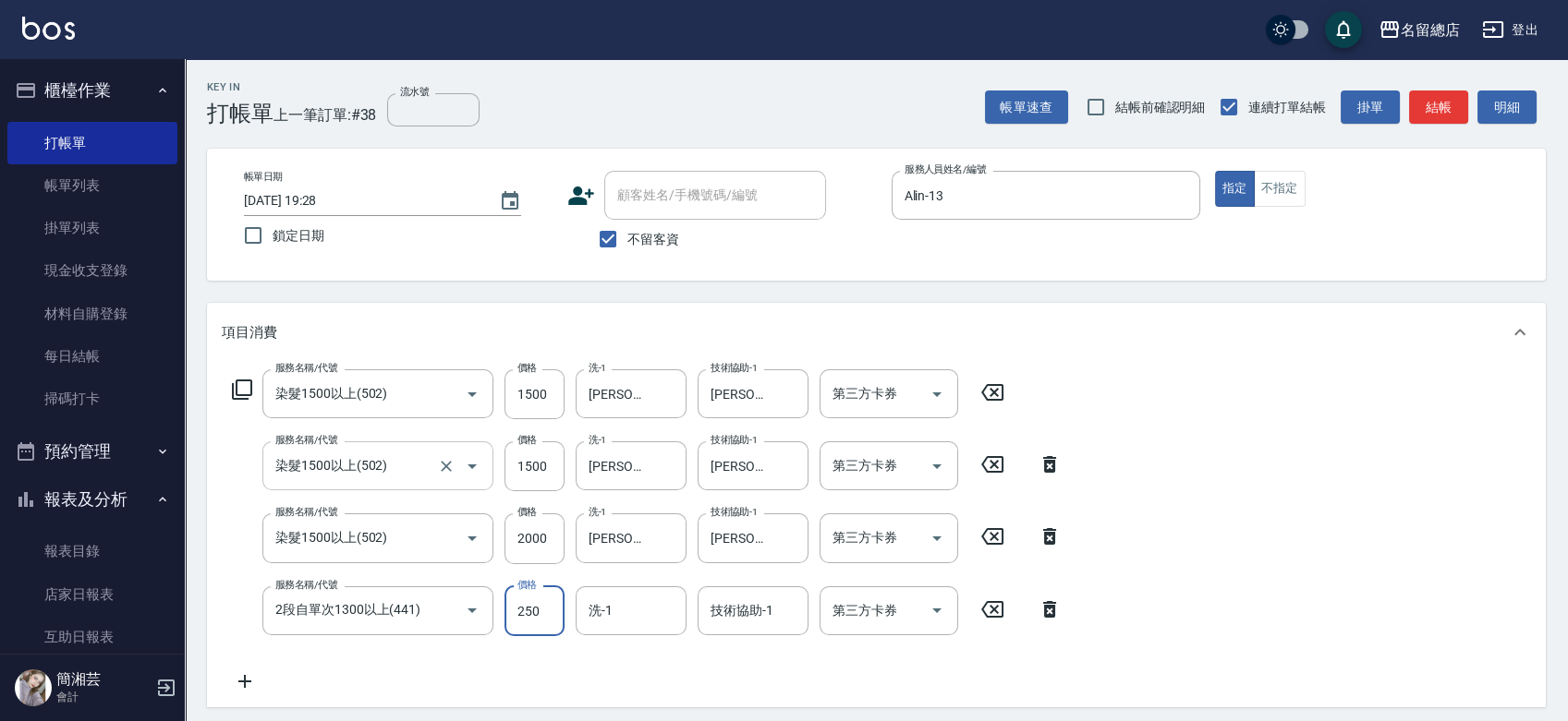
type input "2500"
type input "[PERSON_NAME]-35"
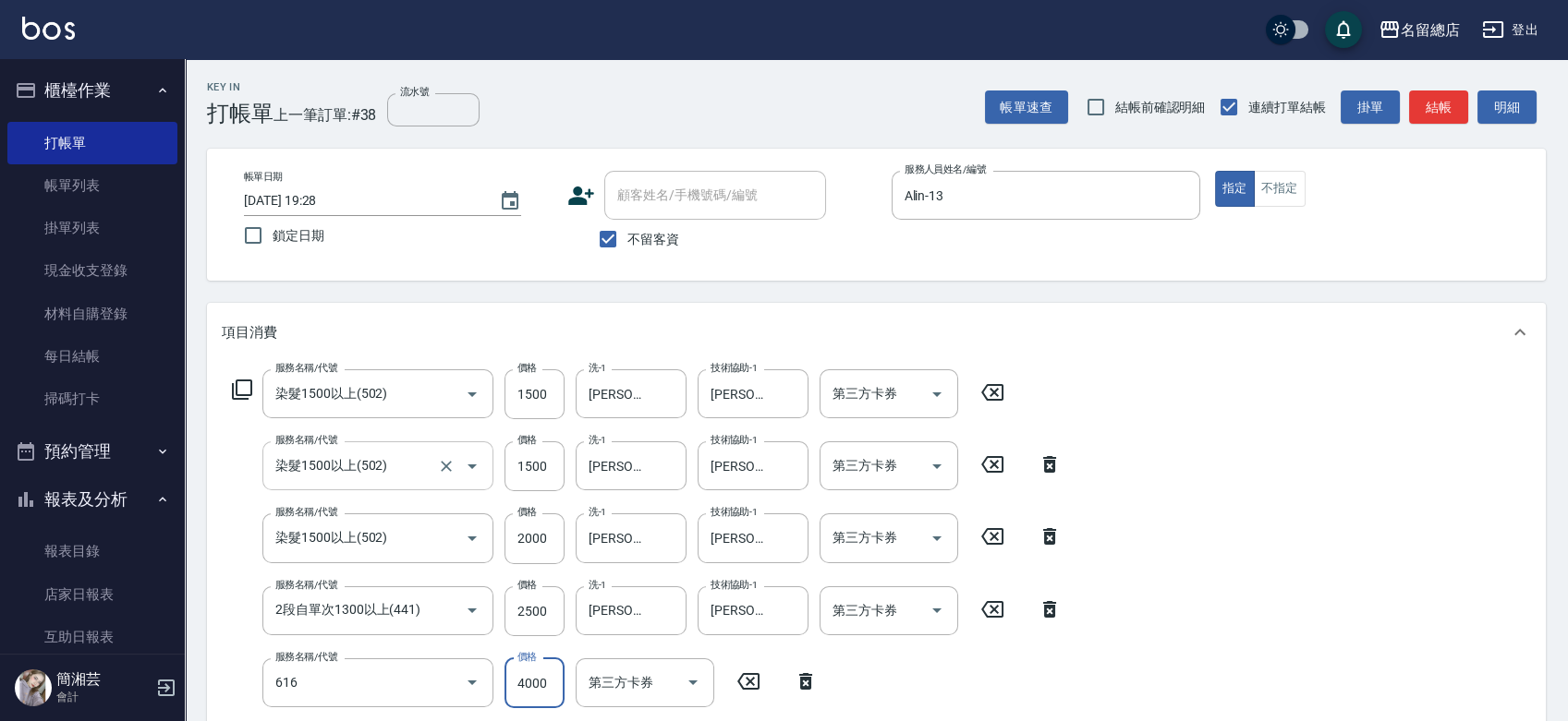
type input "自備接髮(616)"
type input "6417"
type input "[PERSON_NAME]-35"
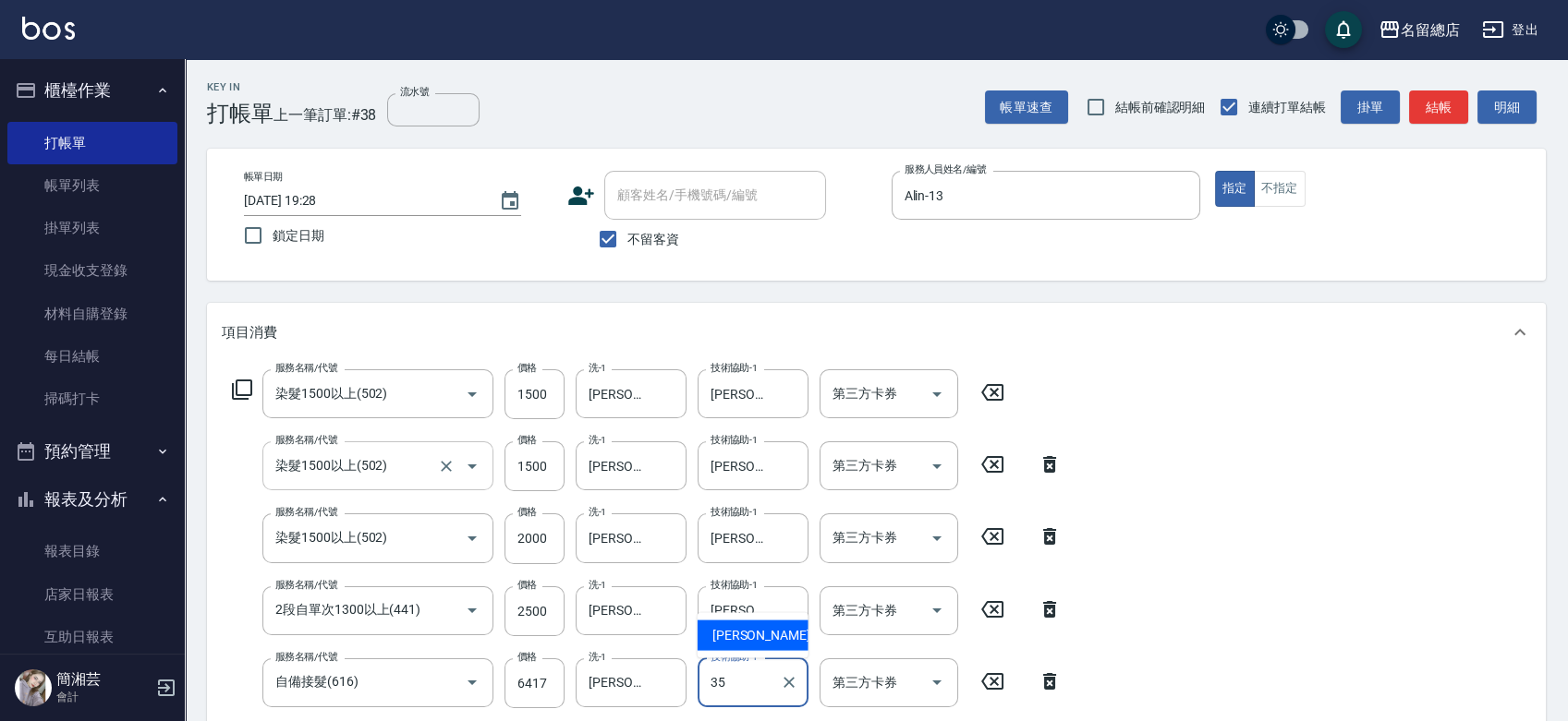
type input "[PERSON_NAME]-35"
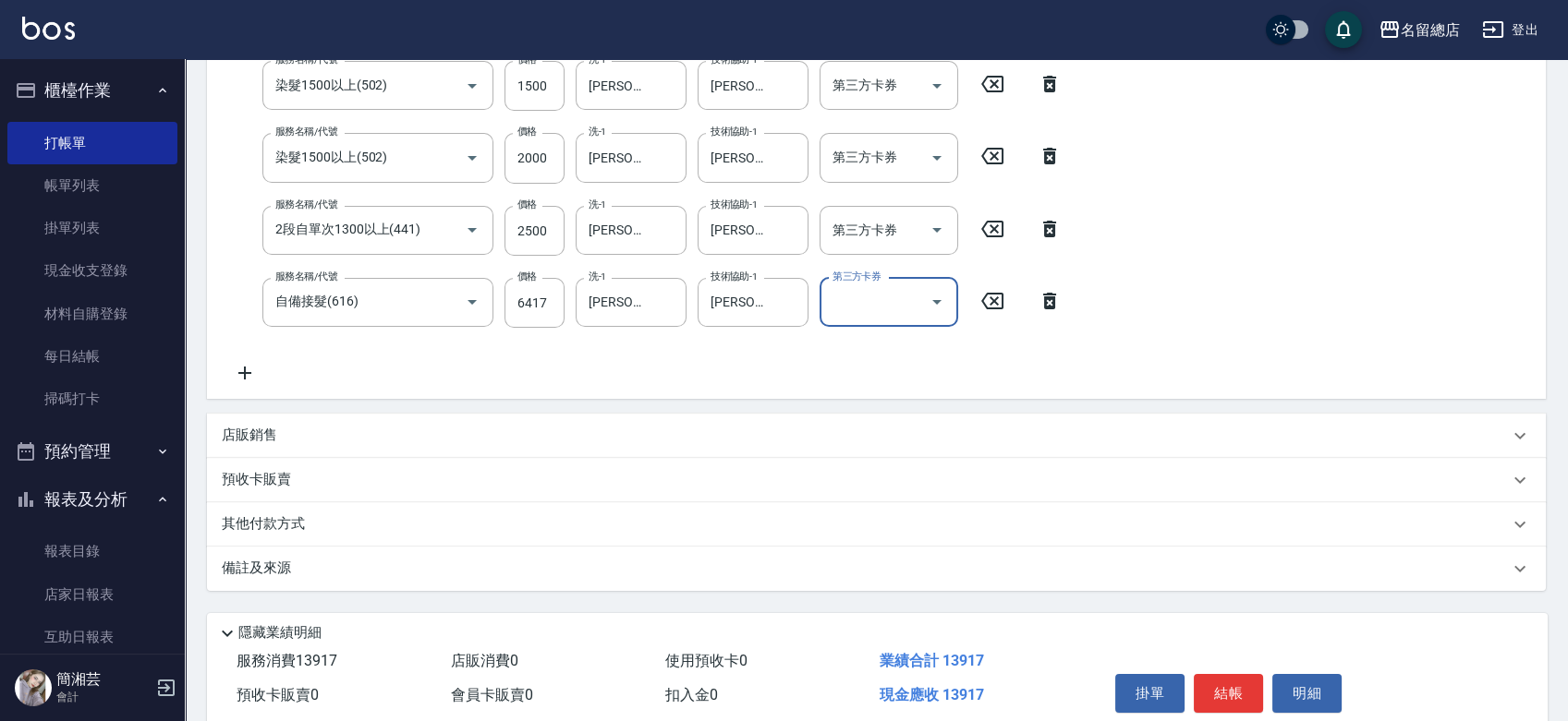
scroll to position [456, 0]
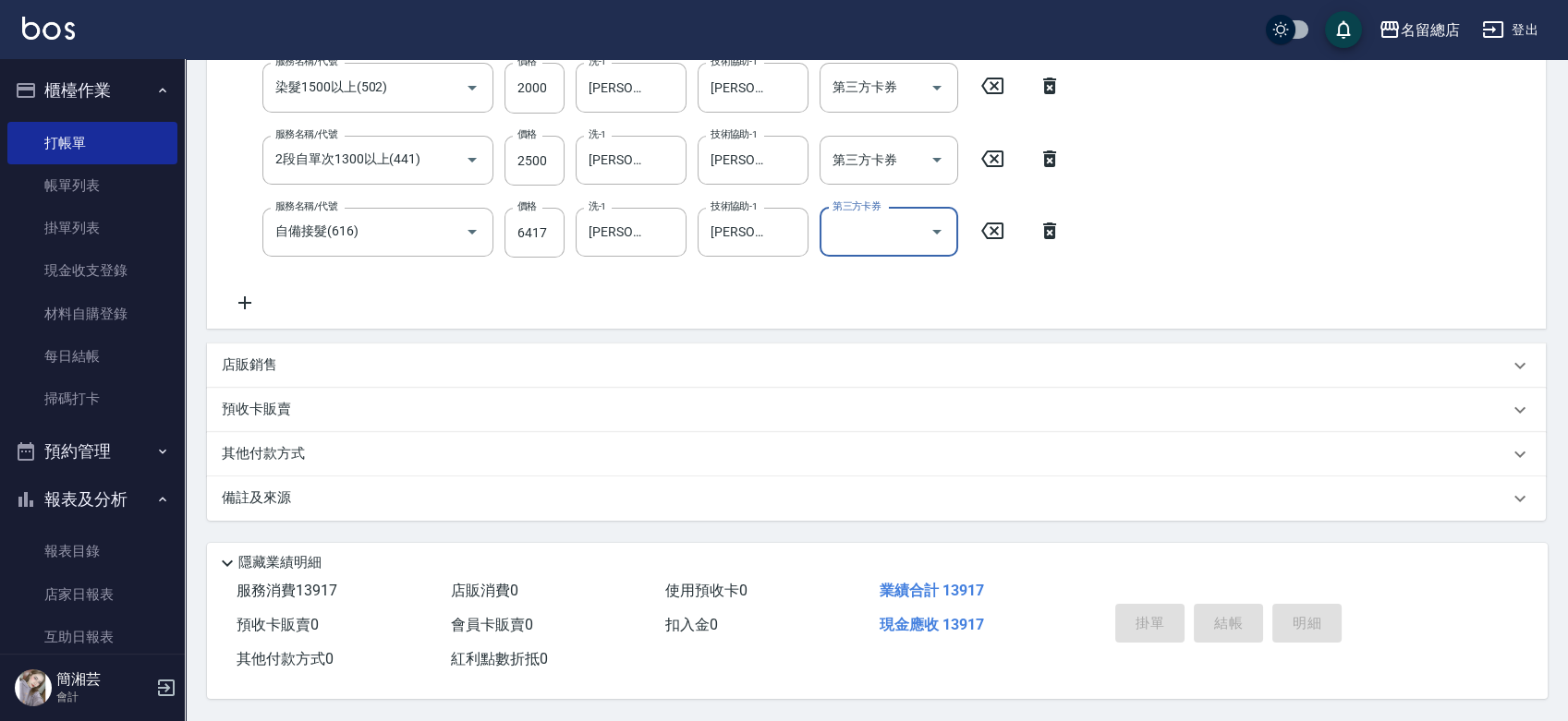
type input "[DATE] 19:29"
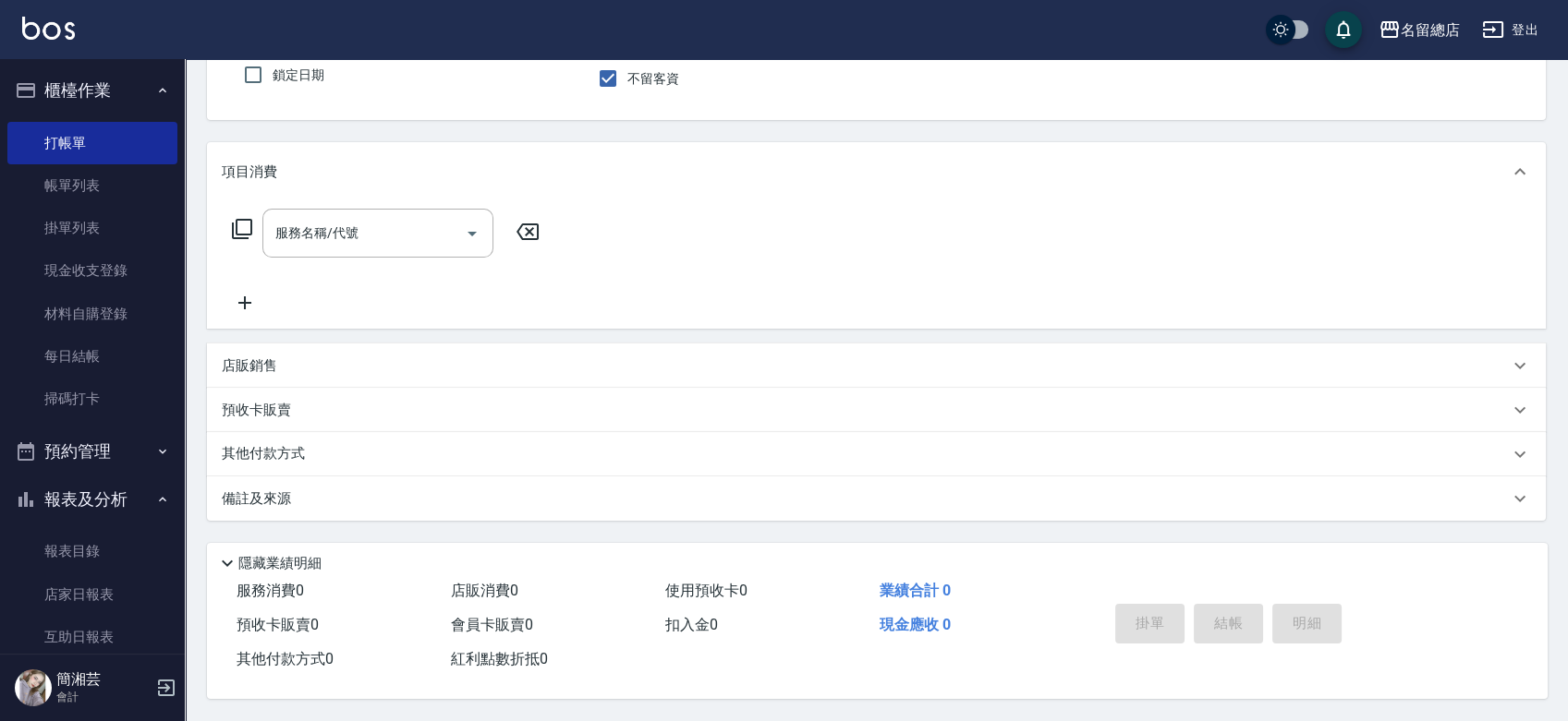
scroll to position [0, 0]
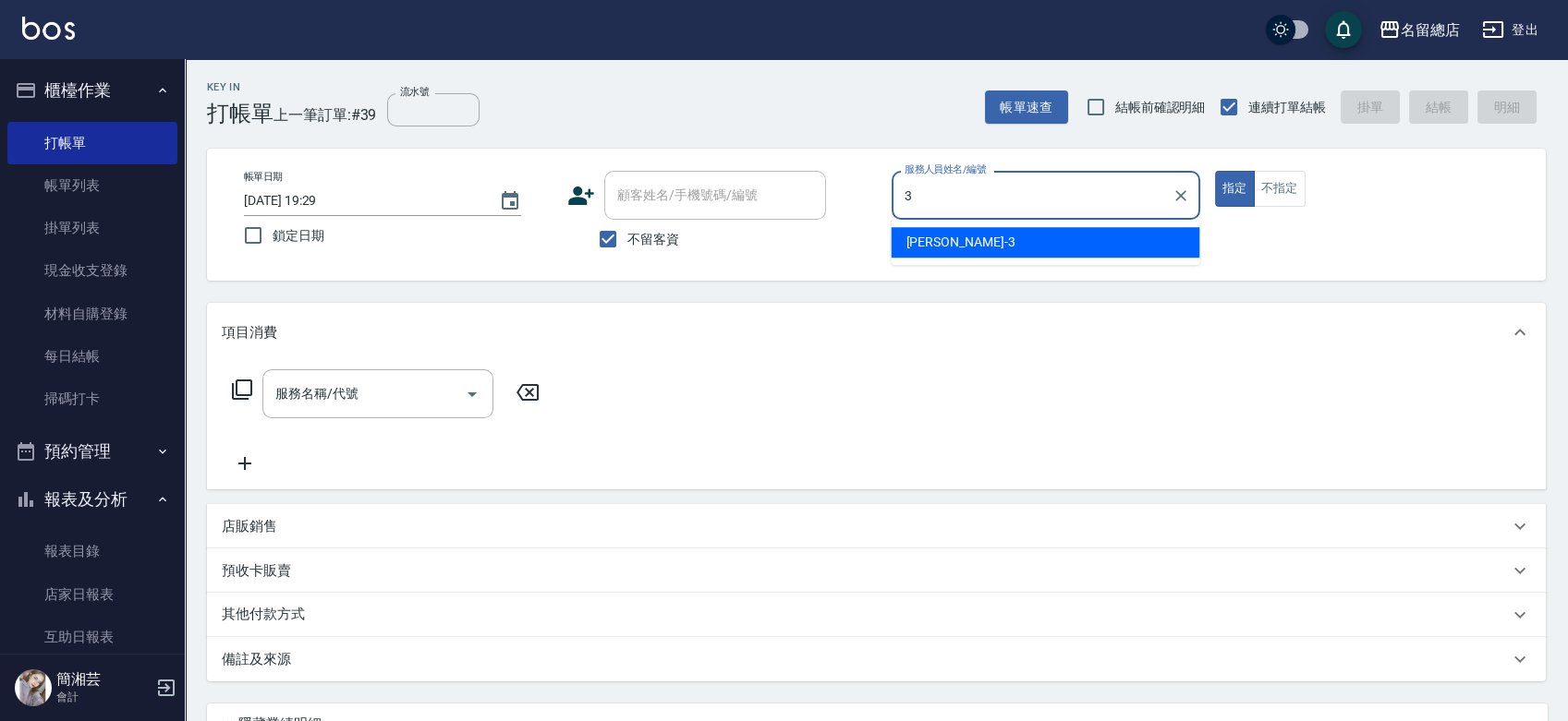
type input "芷涵-3"
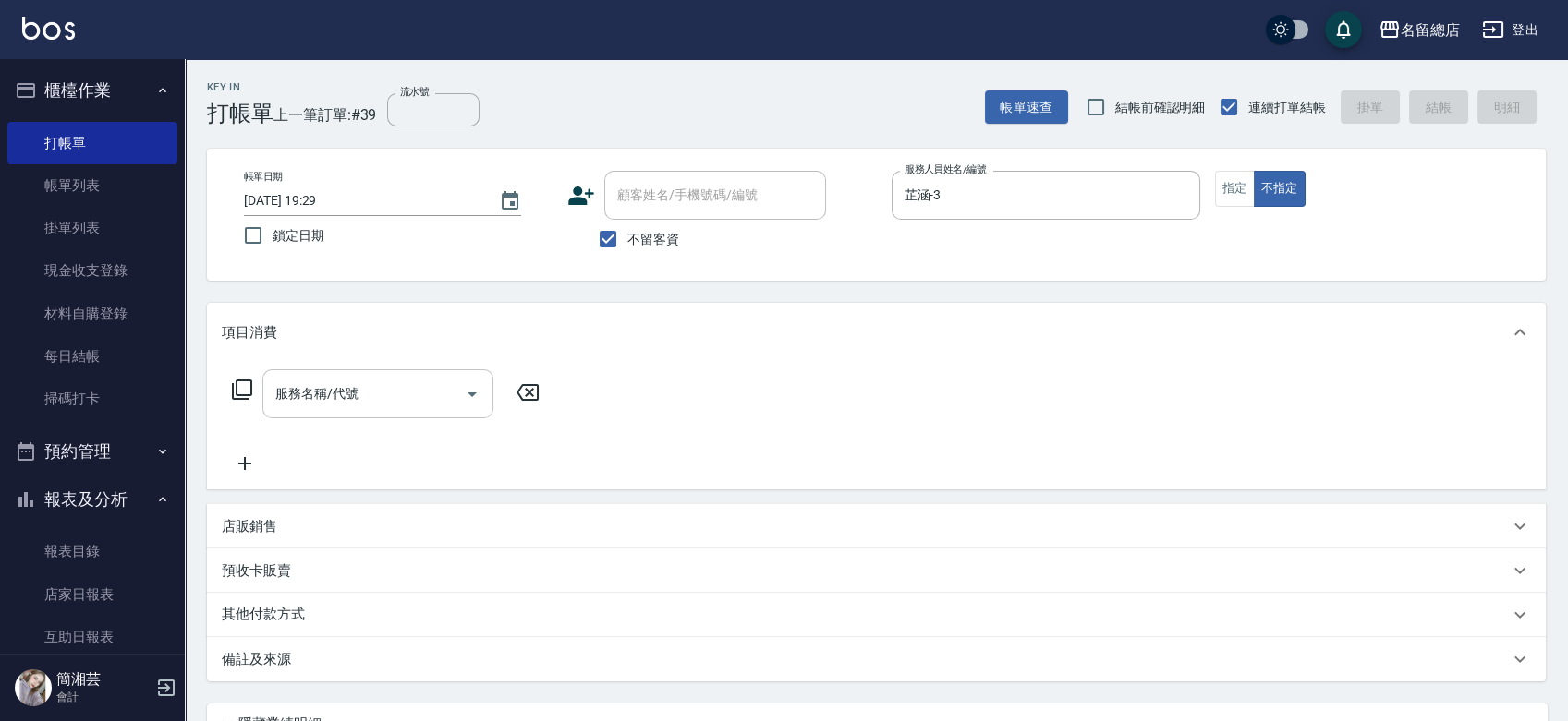
click at [308, 395] on div "服務名稱/代號 服務名稱/代號" at bounding box center [377, 393] width 231 height 49
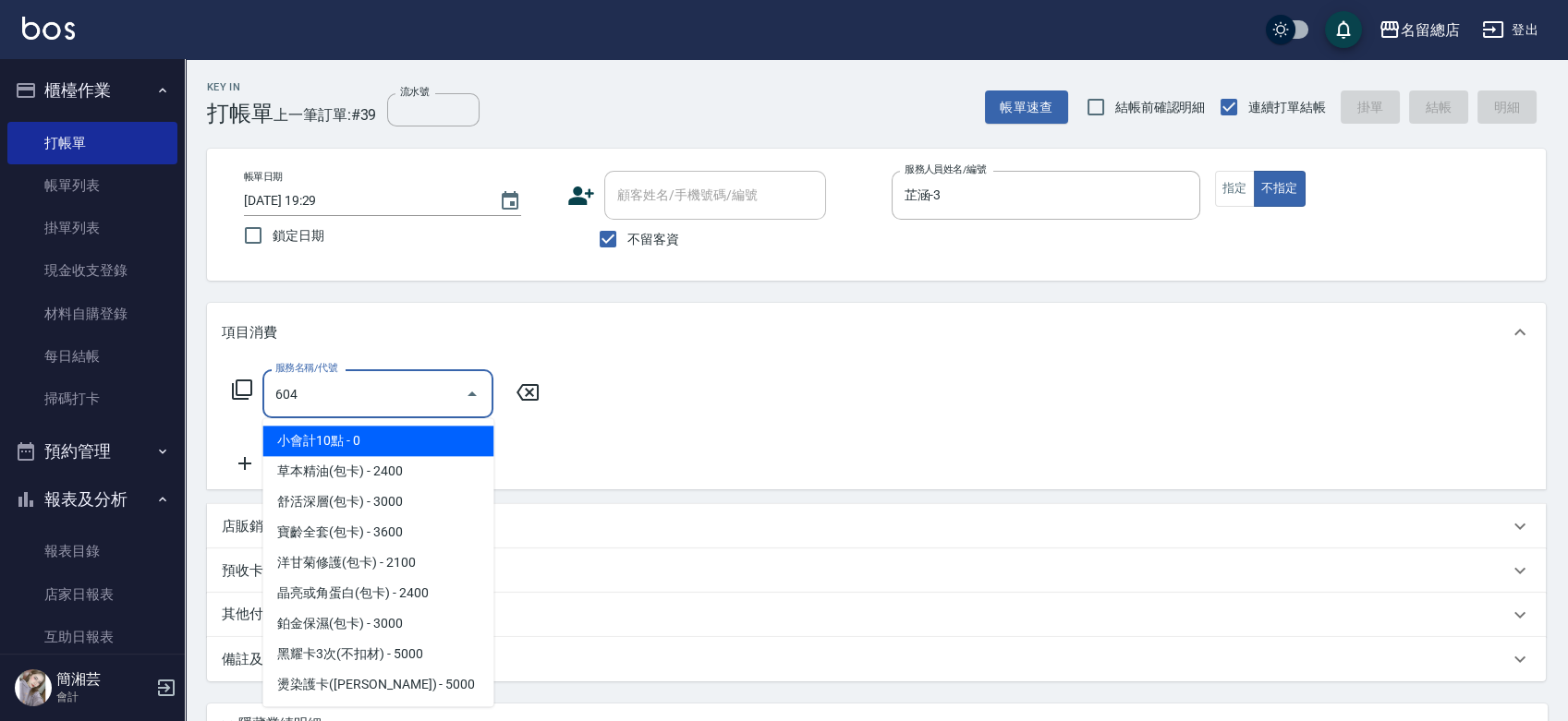
type input "健康洗髮(604)"
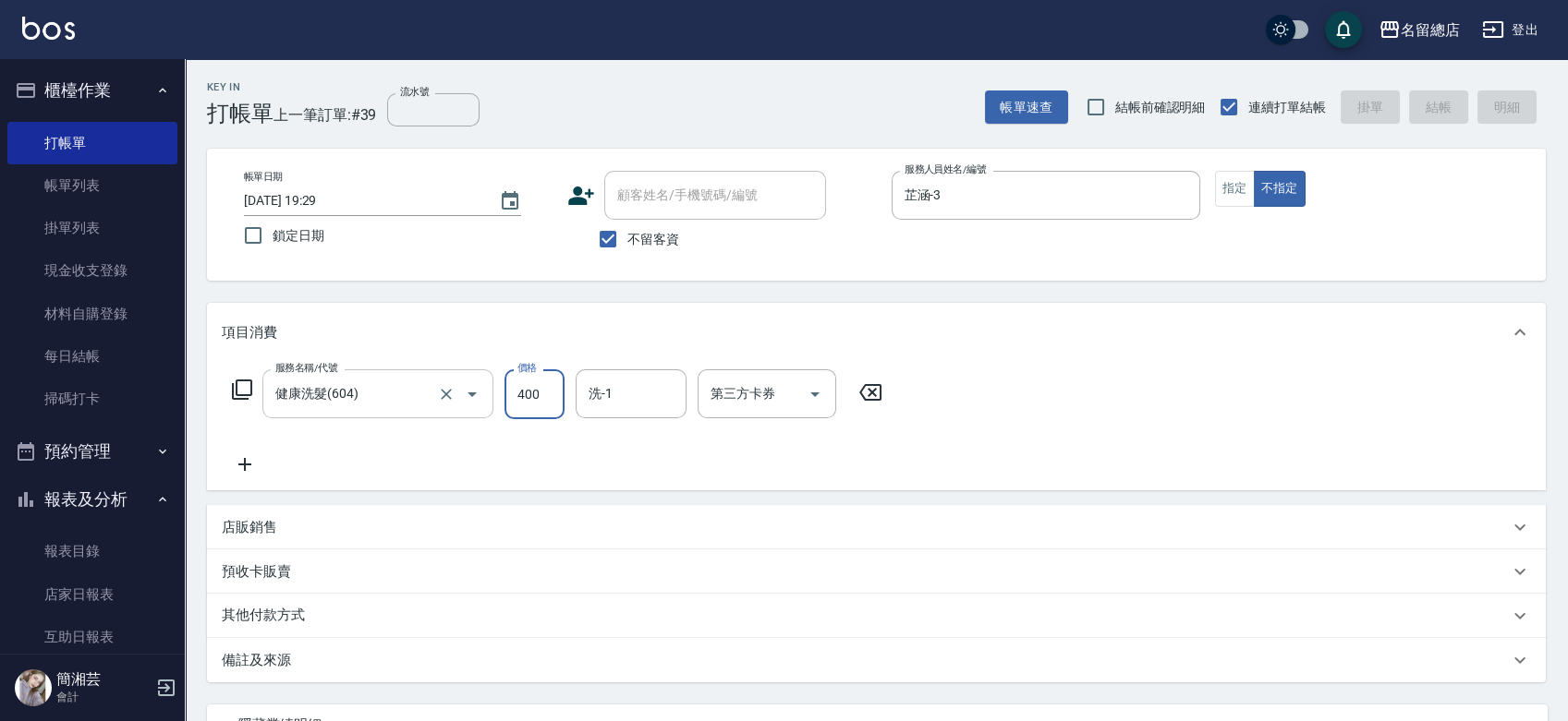
type input "[DATE] 19:33"
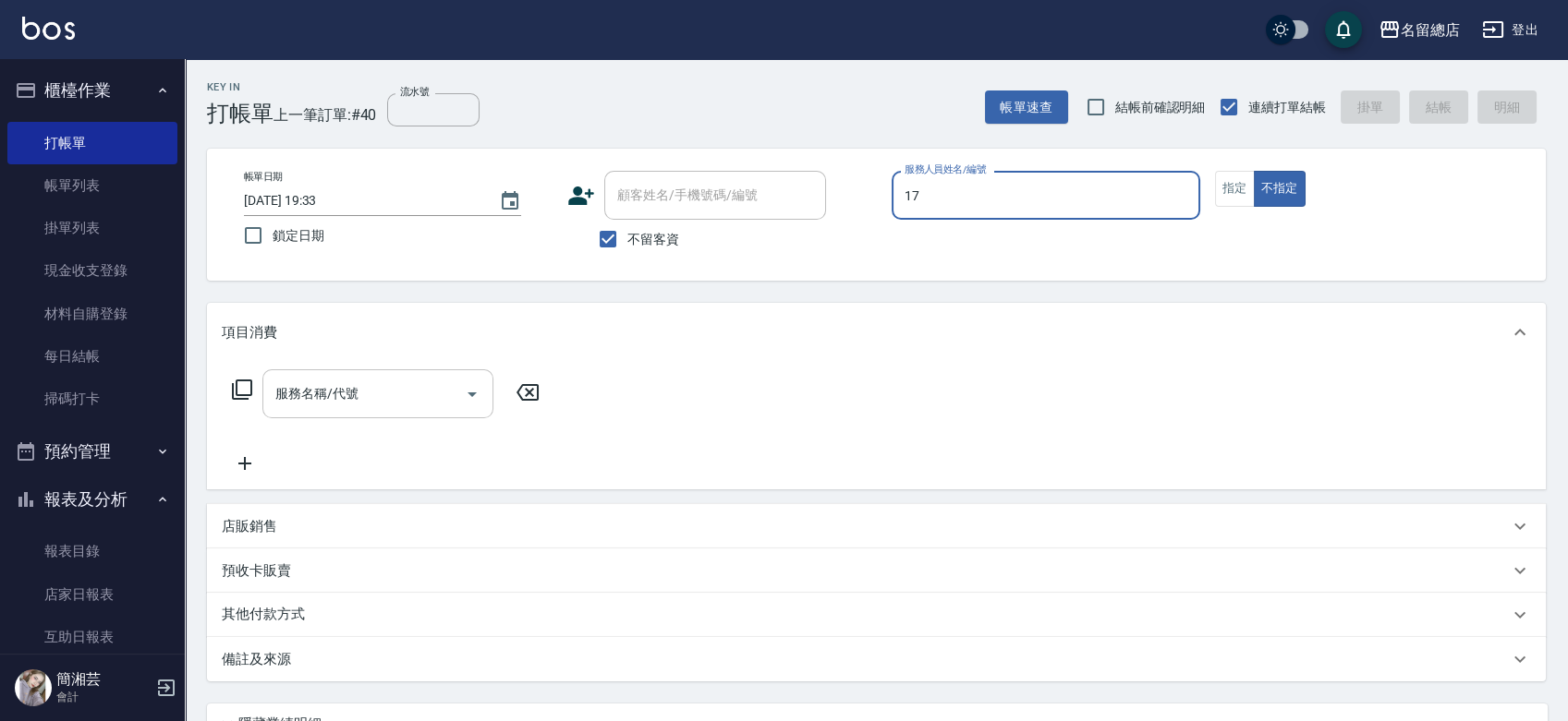
type input "17"
type button "false"
type input "[PERSON_NAME]-17"
click at [1226, 212] on div "帳單日期 [DATE] 19:33 鎖定日期 顧客姓名/手機號碼/編號 顧客姓名/手機號碼/編號 不留客資 服務人員姓名/編號 [PERSON_NAME]-1…" at bounding box center [876, 215] width 1295 height 88
click at [1222, 185] on button "指定" at bounding box center [1234, 189] width 40 height 36
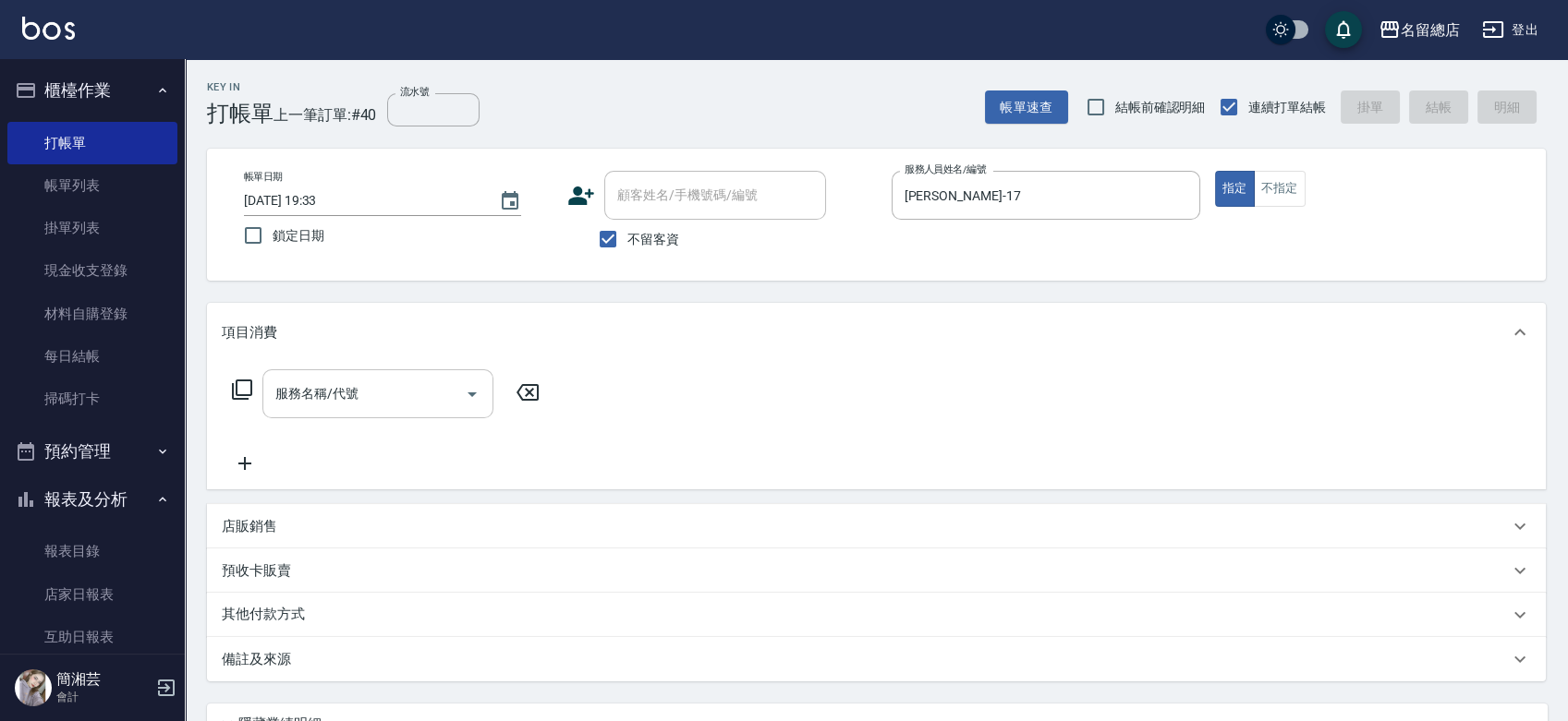
click at [369, 390] on input "服務名稱/代號" at bounding box center [364, 393] width 186 height 33
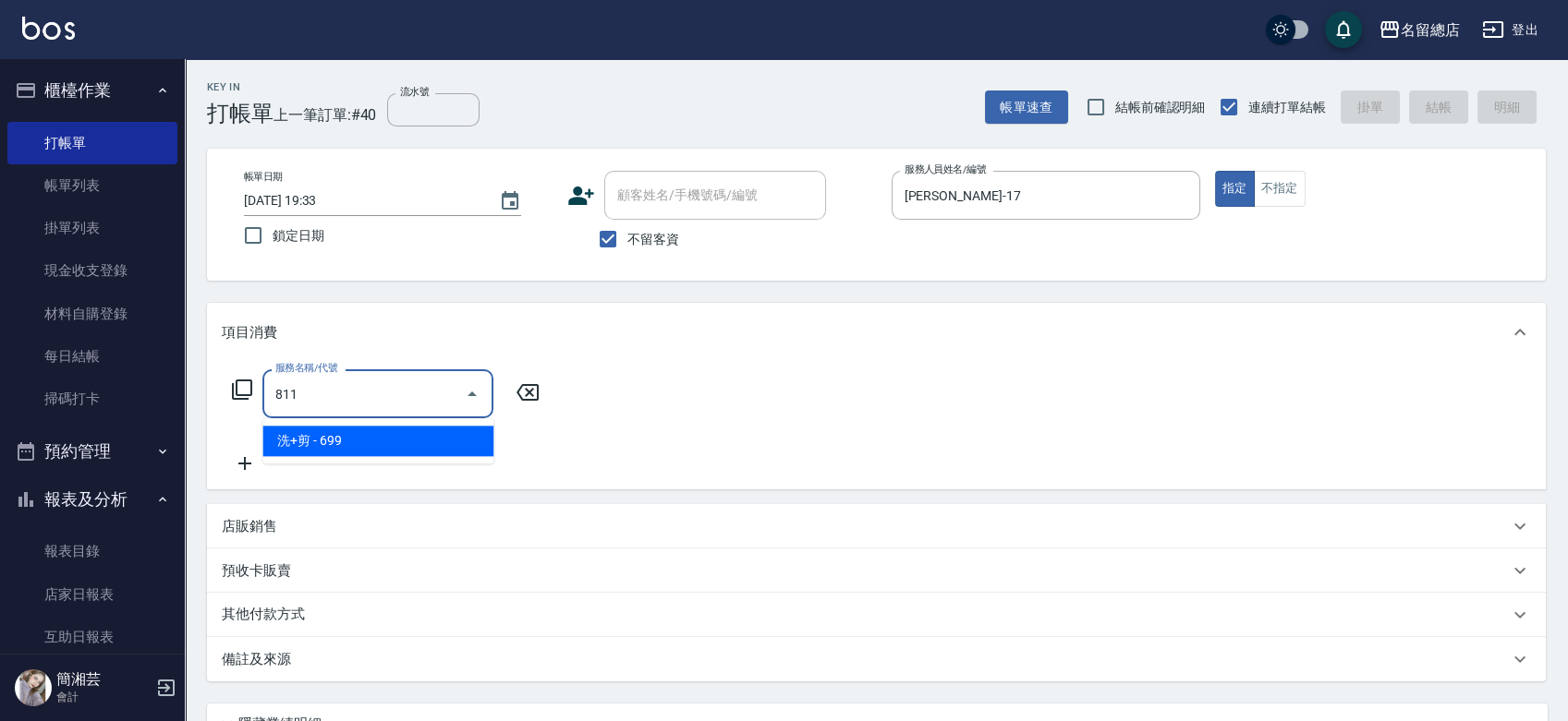
type input "洗+剪(811)"
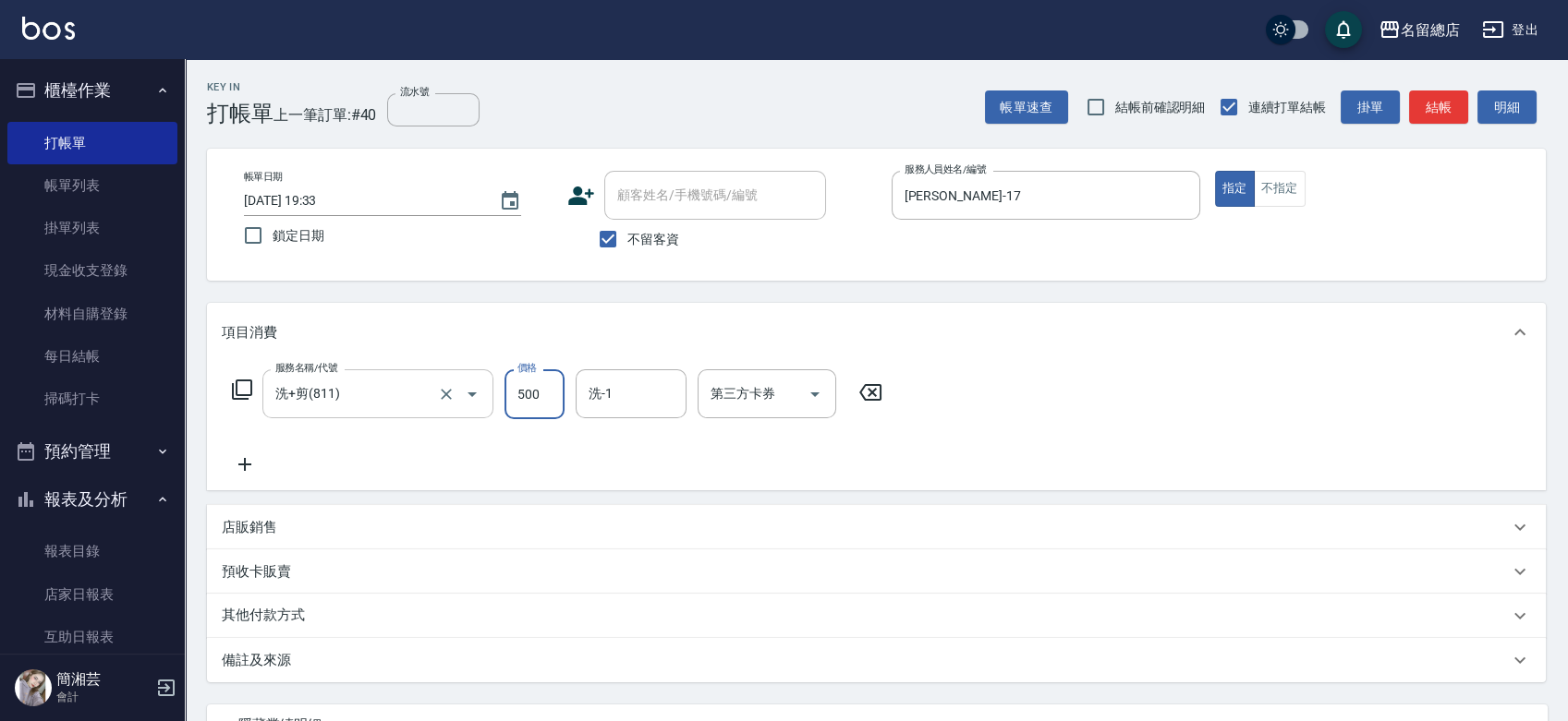
type input "500"
type input "[PERSON_NAME]-32"
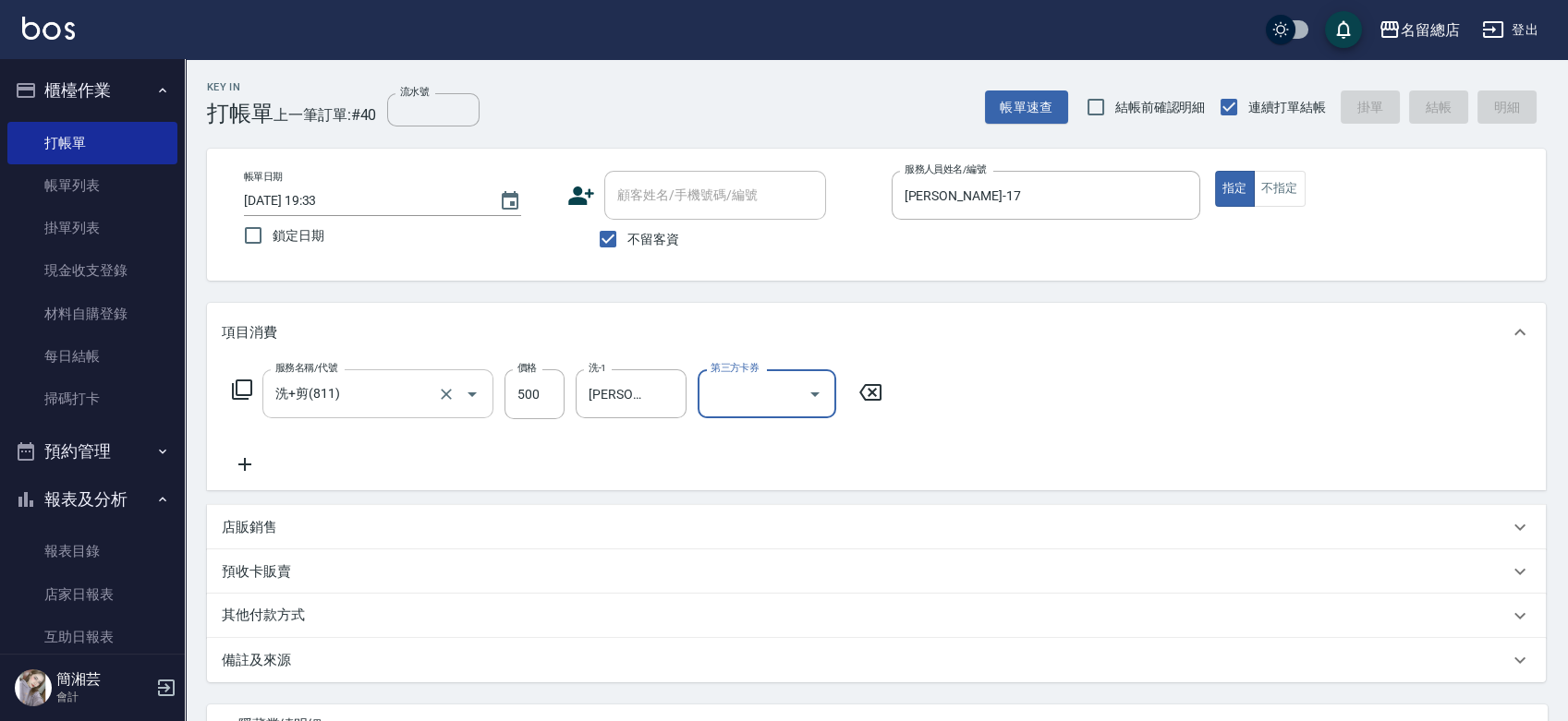
type input "[DATE] 19:34"
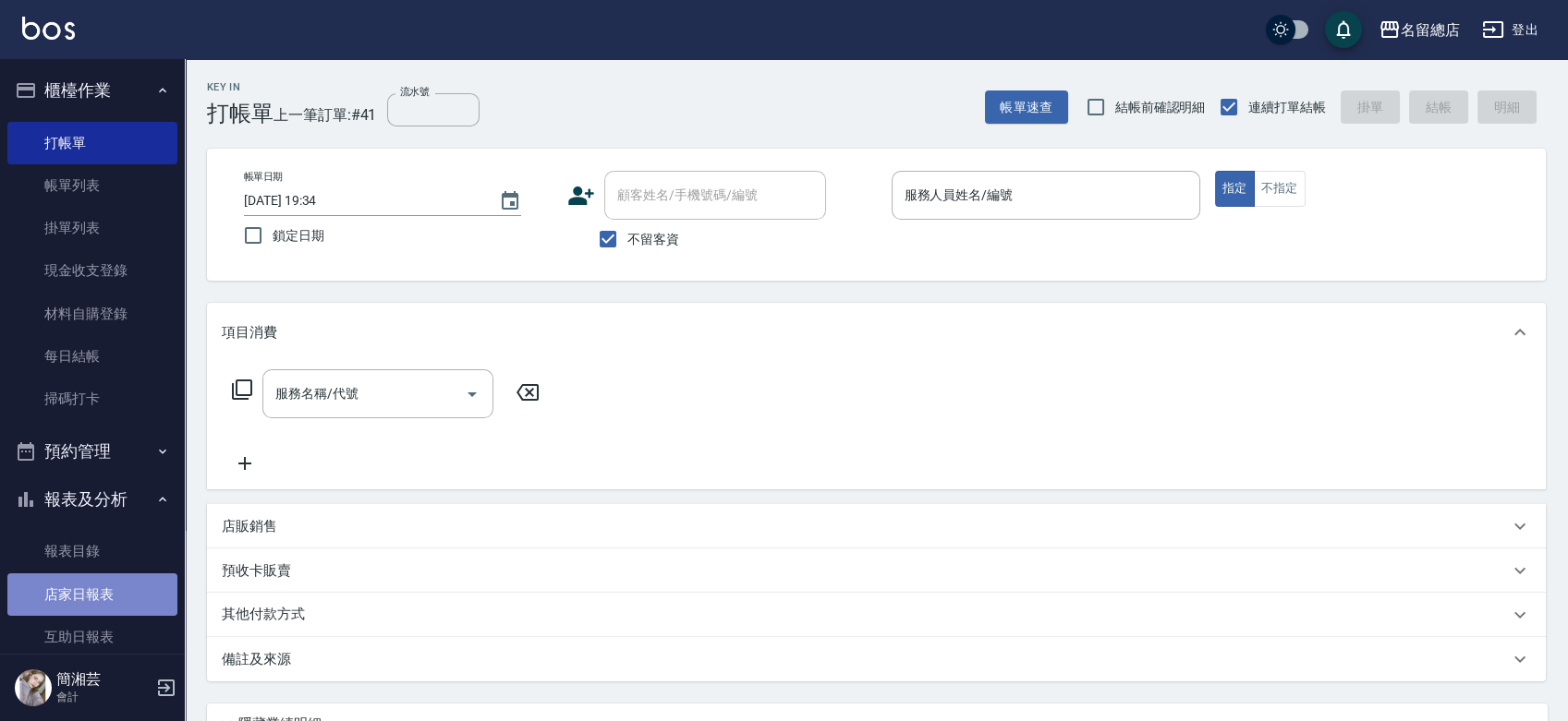
click at [143, 585] on link "店家日報表" at bounding box center [92, 594] width 170 height 43
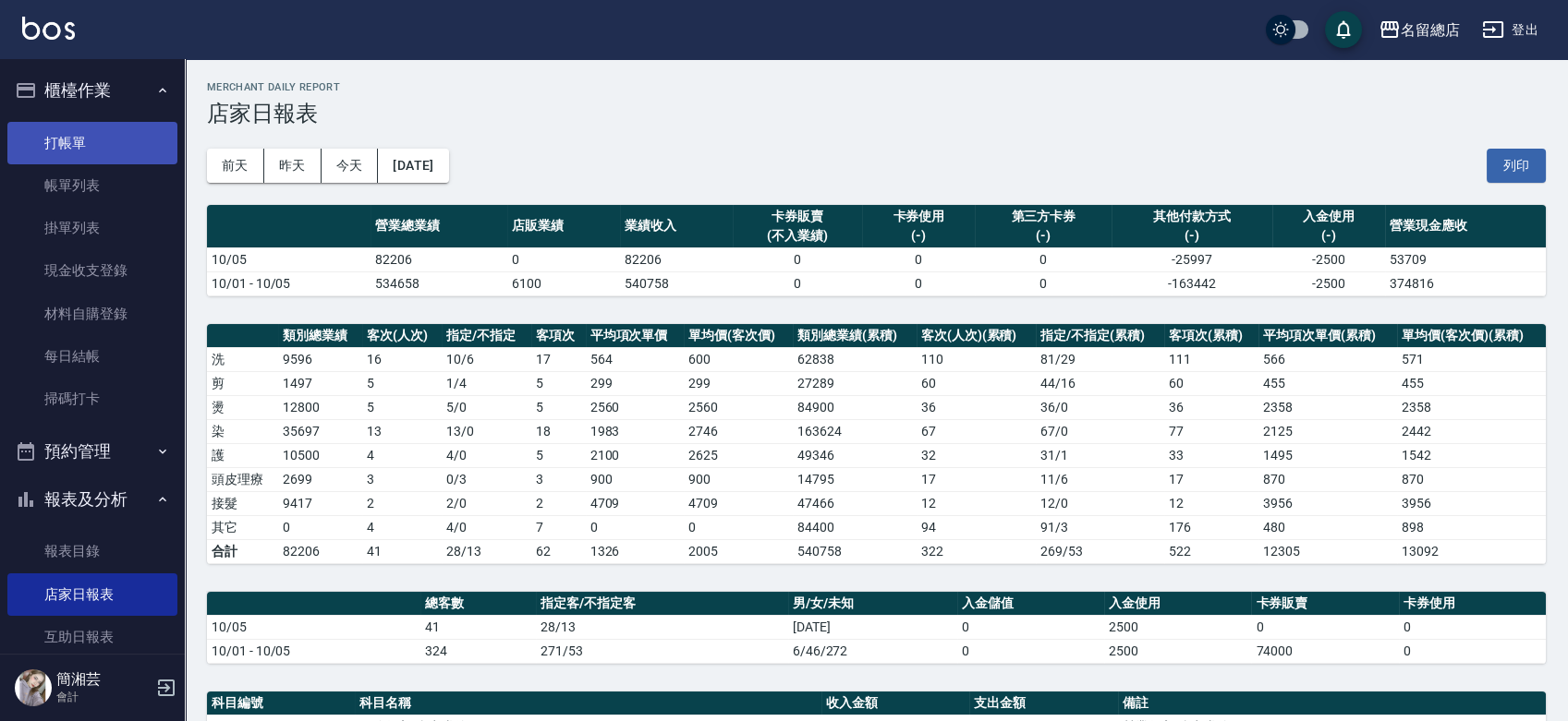
click at [1519, 155] on button "列印" at bounding box center [1516, 165] width 59 height 35
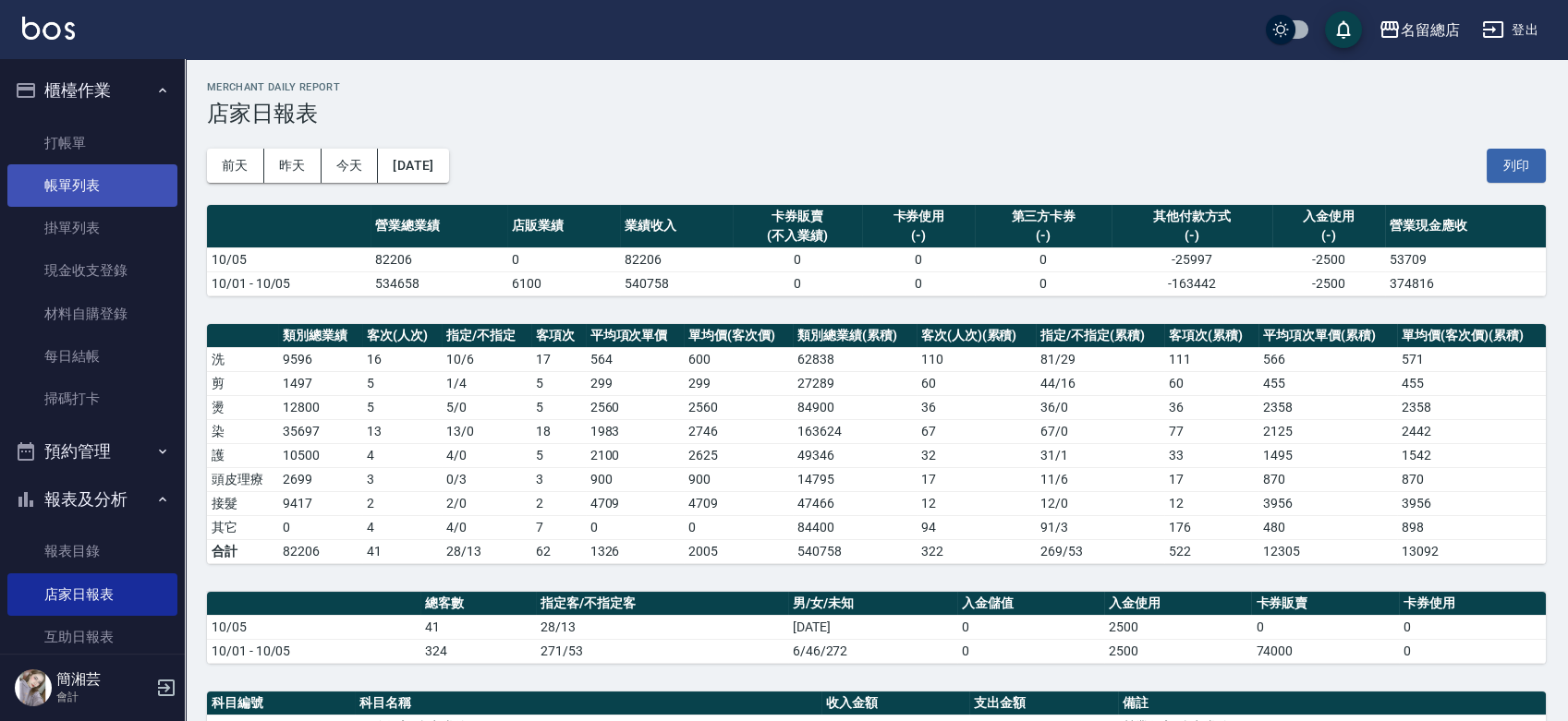
click at [94, 194] on link "帳單列表" at bounding box center [92, 185] width 170 height 43
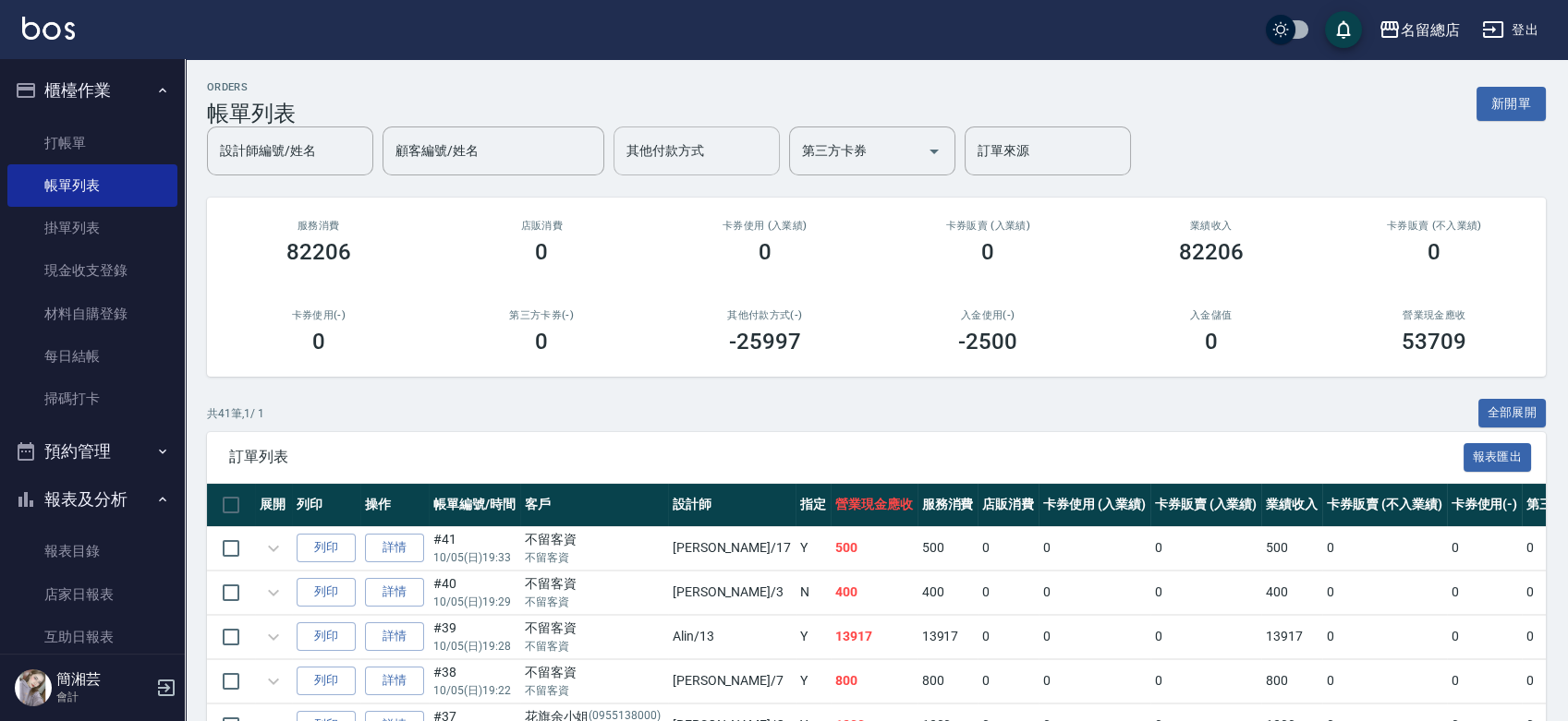
click at [732, 162] on input "其他付款方式" at bounding box center [696, 151] width 150 height 33
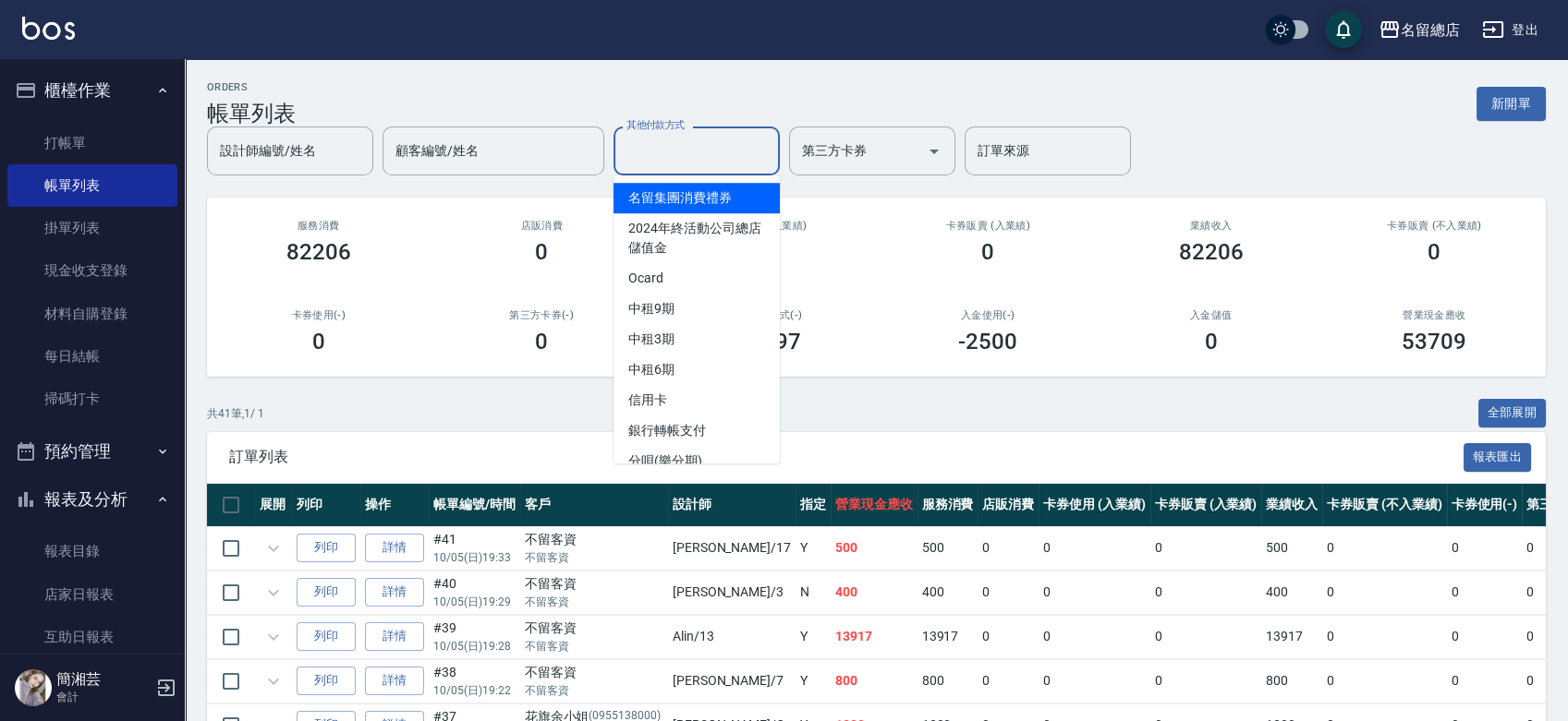
click at [679, 428] on div "共 41 筆, 1 / 1 全部展開" at bounding box center [876, 413] width 1338 height 29
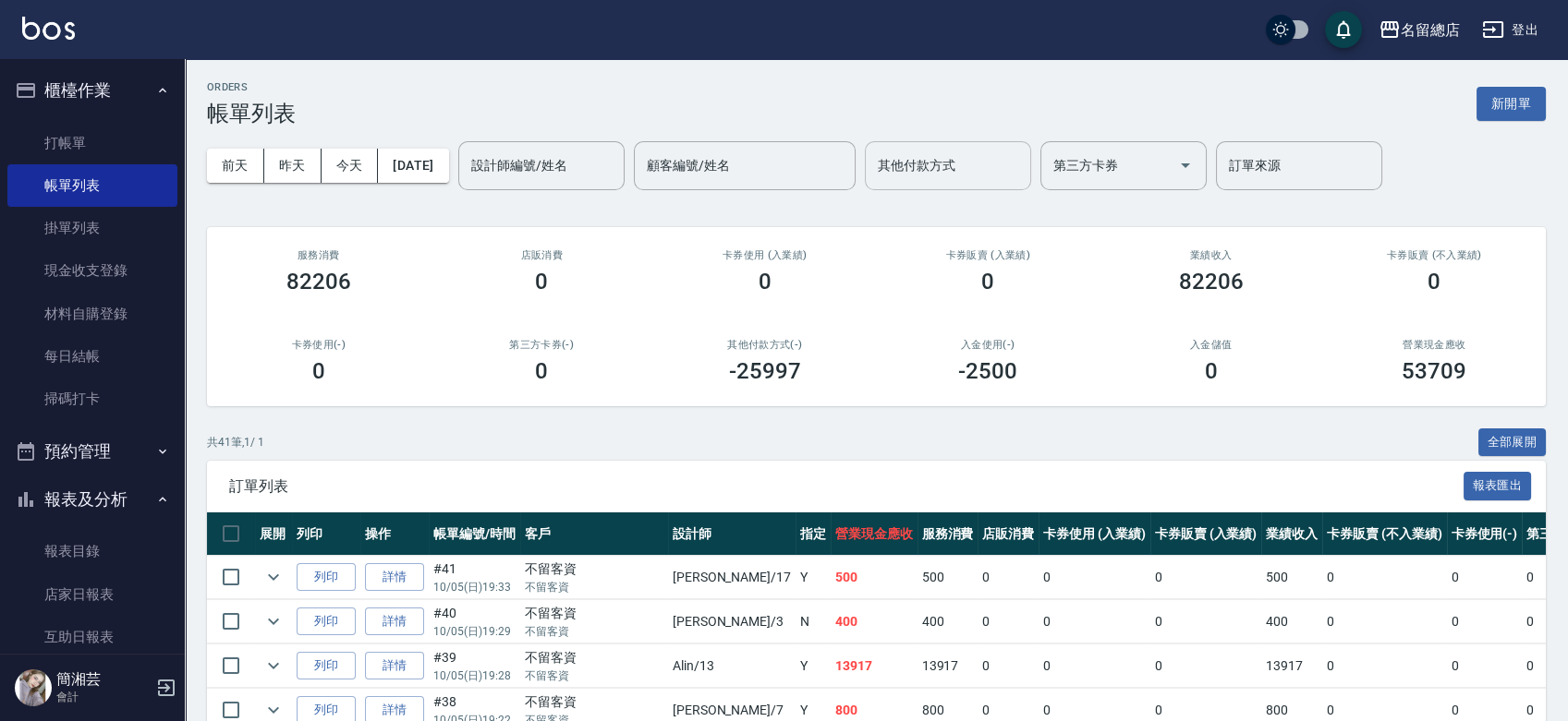
click at [972, 174] on input "其他付款方式" at bounding box center [947, 165] width 150 height 33
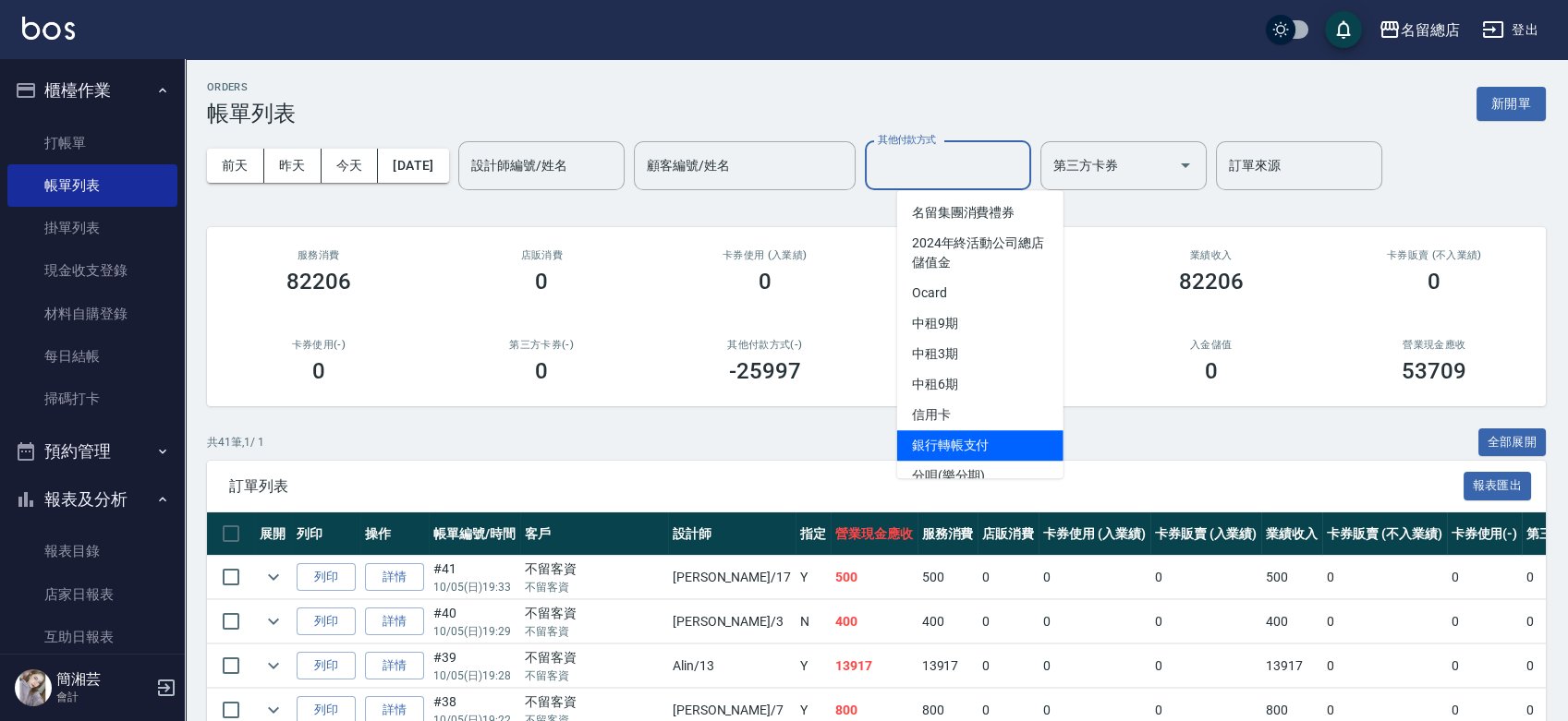
click at [965, 434] on span "銀行轉帳支付" at bounding box center [981, 446] width 166 height 31
type input "銀行轉帳支付"
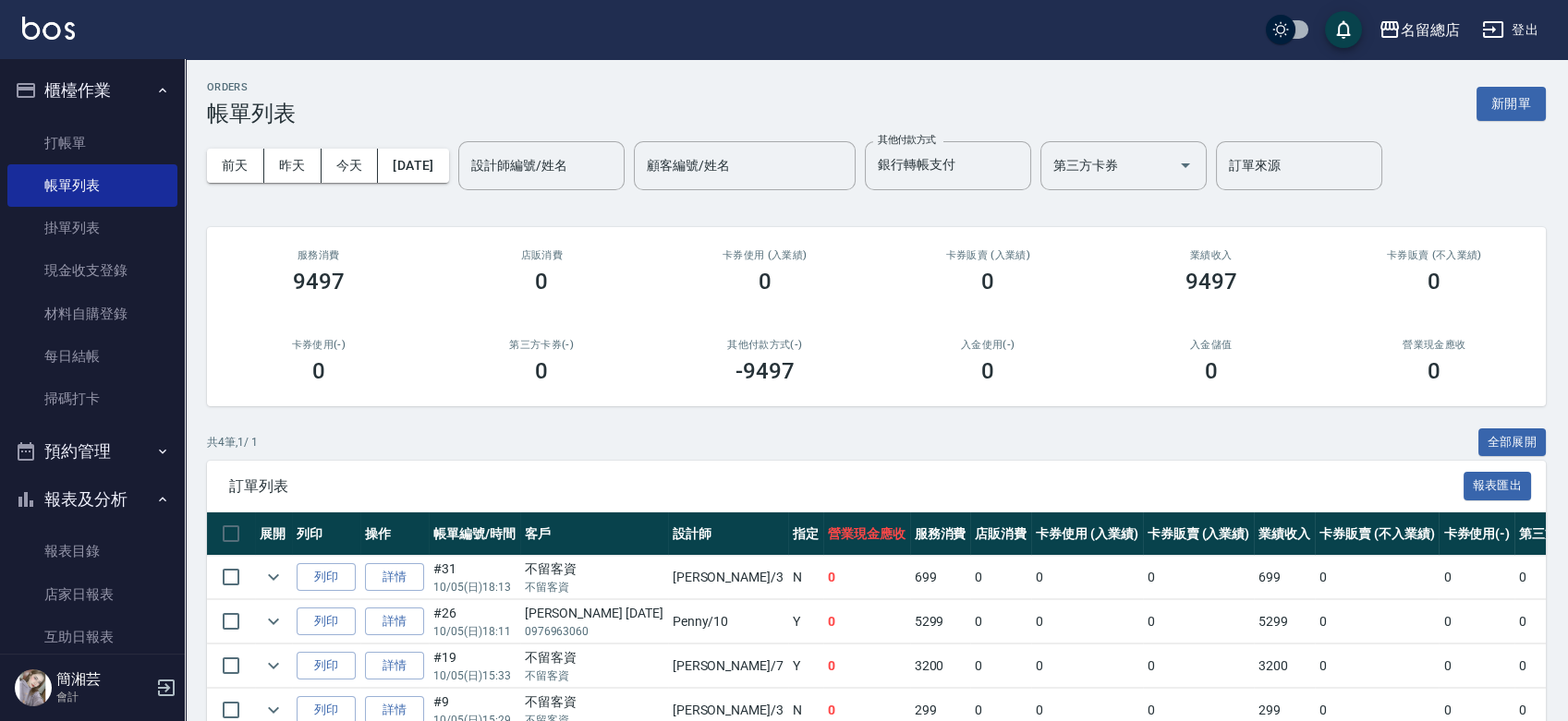
click at [99, 363] on link "每日結帳" at bounding box center [92, 357] width 170 height 43
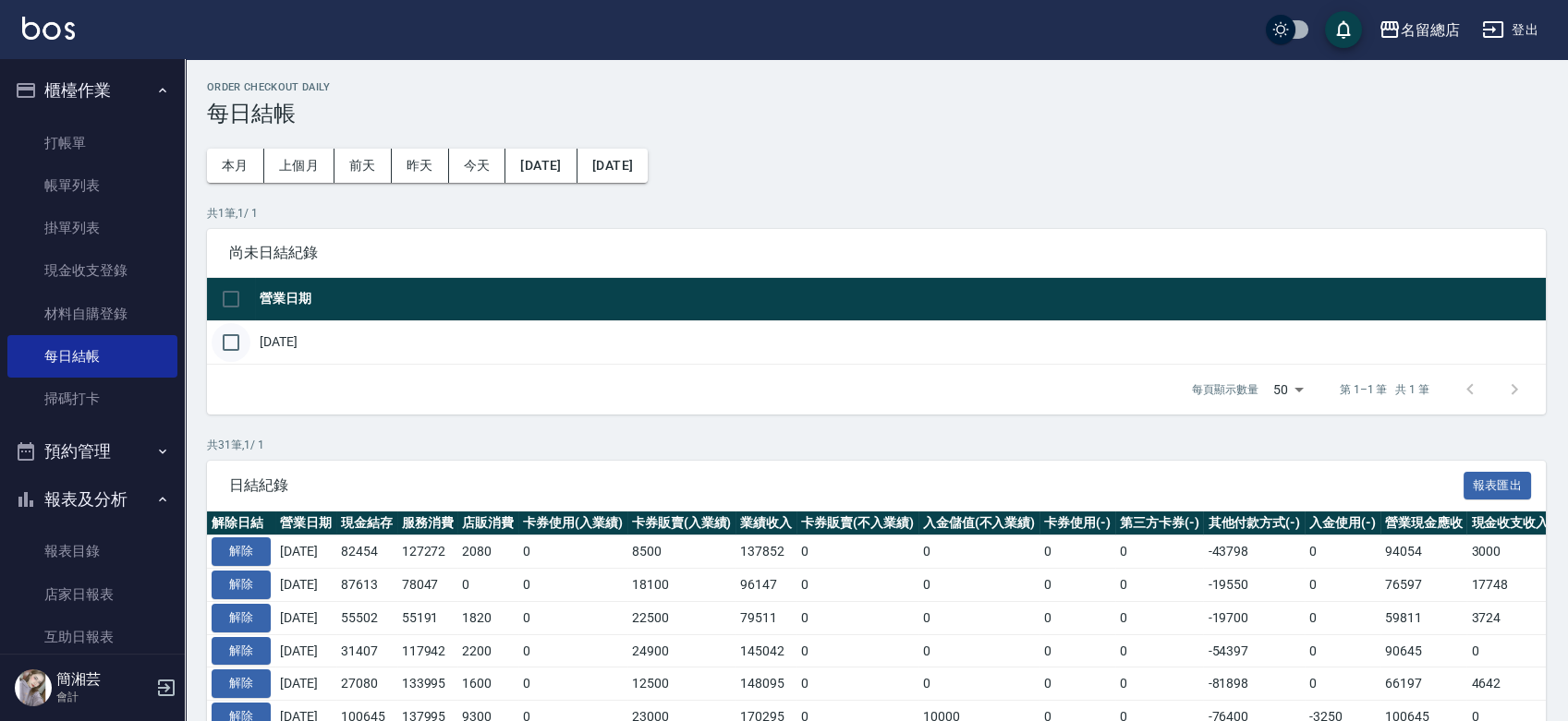
click at [241, 339] on input "checkbox" at bounding box center [231, 342] width 39 height 39
checkbox input "true"
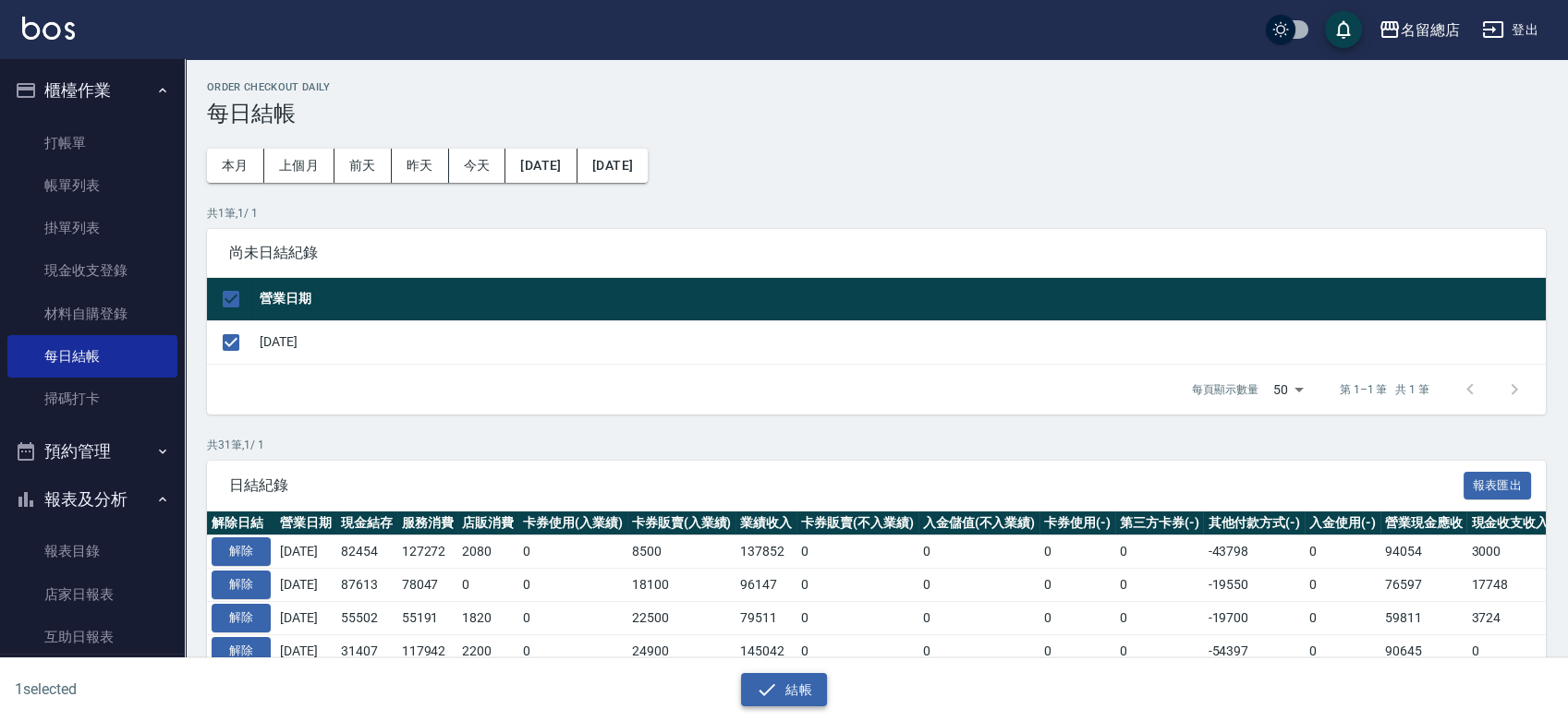
click at [774, 691] on icon "button" at bounding box center [767, 689] width 22 height 22
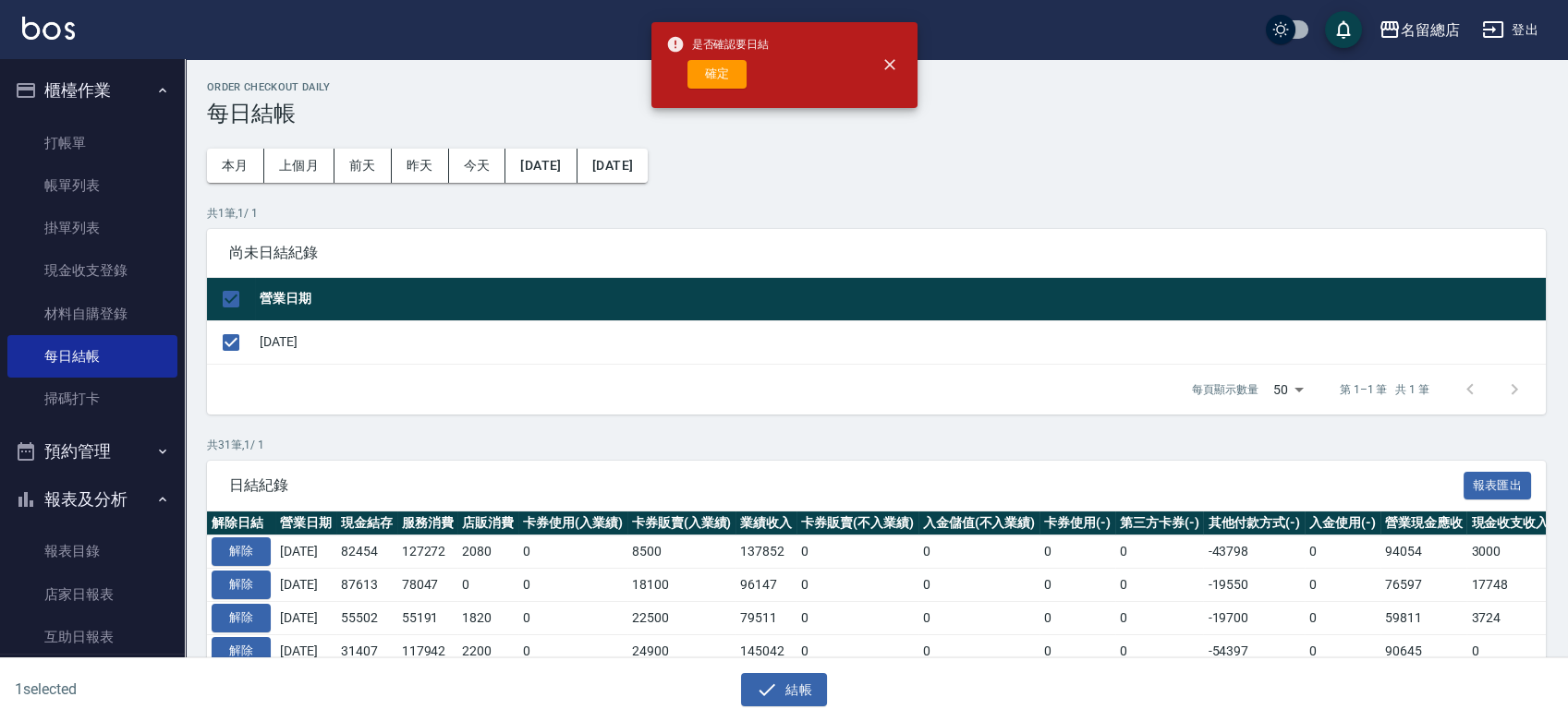
click at [720, 66] on button "確定" at bounding box center [717, 74] width 59 height 29
checkbox input "false"
